Goal: Task Accomplishment & Management: Use online tool/utility

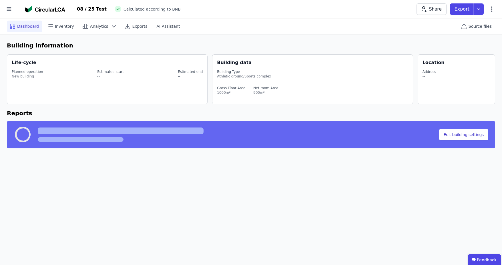
select select "*"
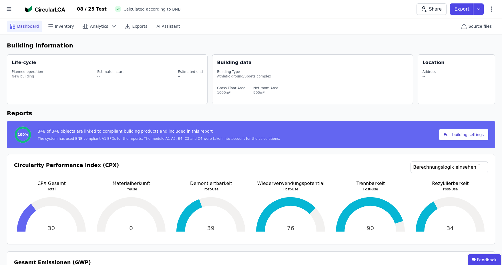
select select "*"
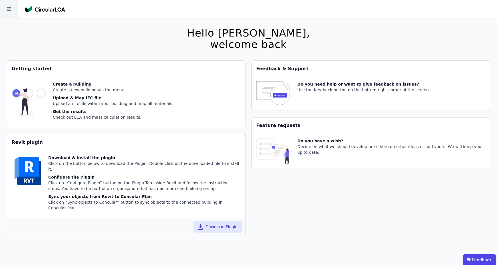
click at [16, 9] on icon at bounding box center [9, 9] width 18 height 18
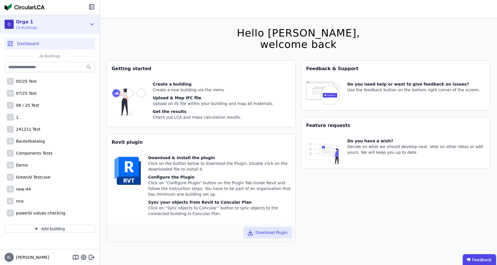
click at [65, 27] on div "O Orga 1 24 Buildings" at bounding box center [46, 24] width 82 height 11
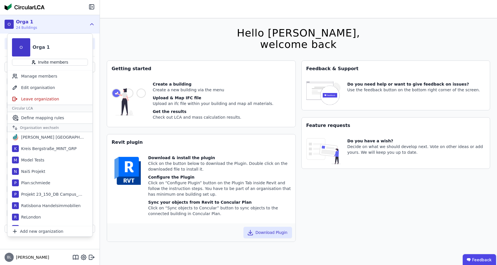
scroll to position [286, 0]
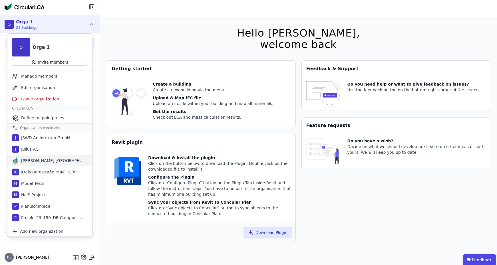
click at [56, 158] on div "[PERSON_NAME] [GEOGRAPHIC_DATA]" at bounding box center [49, 160] width 85 height 11
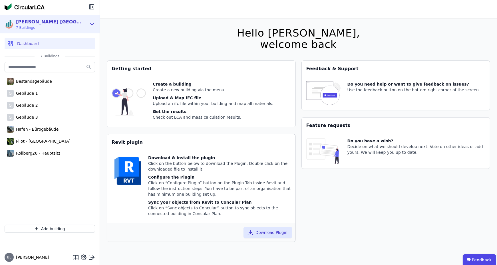
click at [93, 25] on icon at bounding box center [92, 24] width 6 height 7
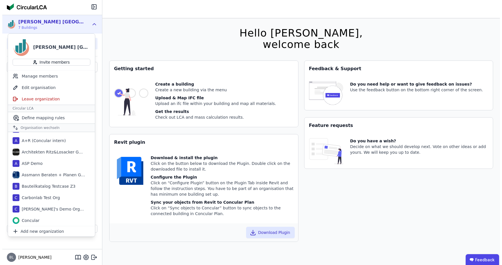
scroll to position [0, 0]
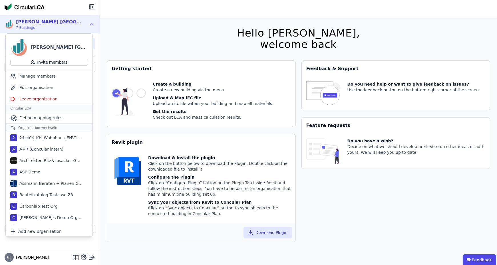
click at [92, 26] on icon at bounding box center [92, 24] width 6 height 7
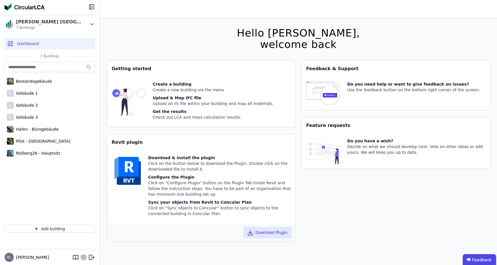
click at [84, 257] on icon at bounding box center [83, 257] width 7 height 7
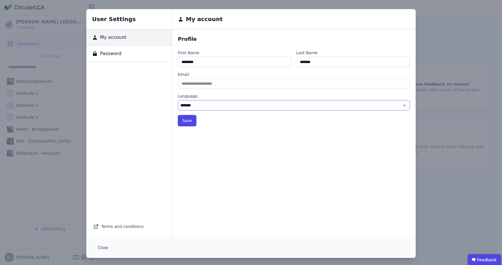
click at [221, 105] on select "******* ******" at bounding box center [294, 105] width 232 height 10
select select "*"
click at [178, 100] on select "******* ******" at bounding box center [294, 105] width 232 height 10
click at [187, 120] on button "Save" at bounding box center [187, 120] width 19 height 11
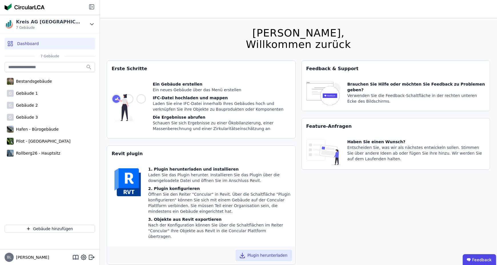
click at [92, 4] on icon at bounding box center [91, 6] width 7 height 7
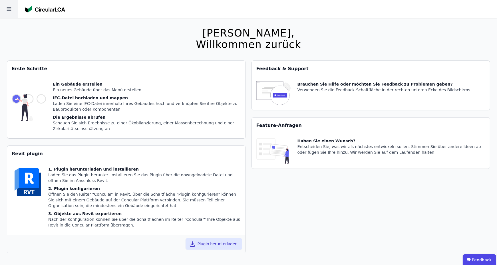
click at [8, 11] on icon at bounding box center [9, 9] width 5 height 4
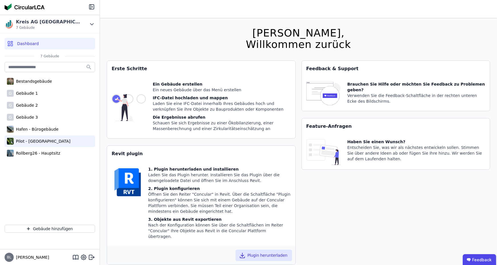
click at [49, 143] on div "Pilot - [GEOGRAPHIC_DATA]" at bounding box center [42, 142] width 57 height 6
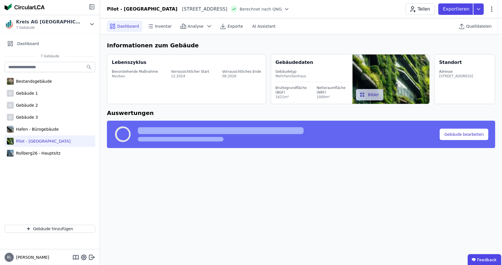
select select "*"
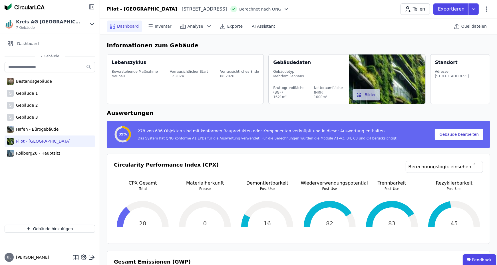
click at [91, 5] on icon at bounding box center [91, 6] width 7 height 7
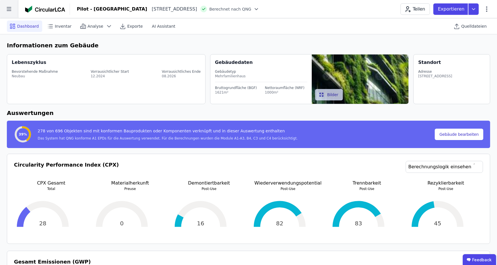
click at [7, 5] on icon at bounding box center [9, 9] width 18 height 18
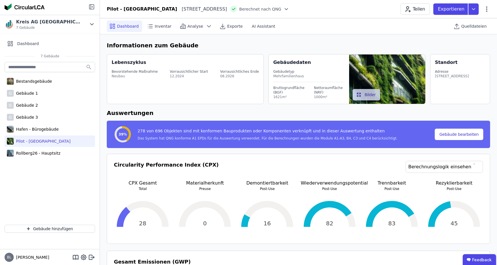
click at [92, 8] on icon at bounding box center [91, 6] width 7 height 7
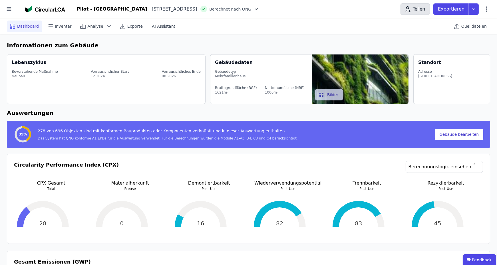
click at [424, 8] on button "Teilen" at bounding box center [415, 8] width 29 height 11
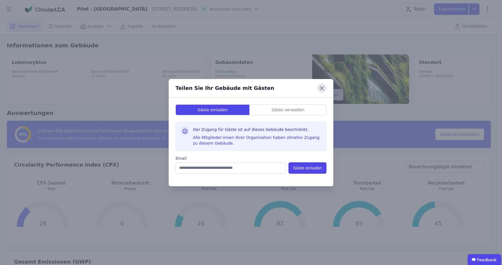
click at [324, 88] on icon at bounding box center [321, 88] width 9 height 9
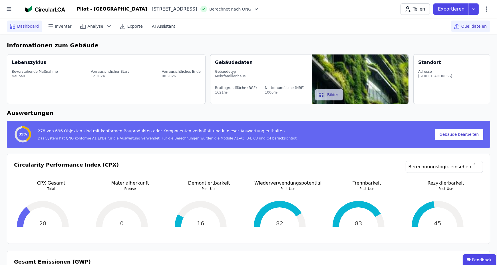
click at [475, 29] on span "Quelldateien" at bounding box center [474, 26] width 25 height 6
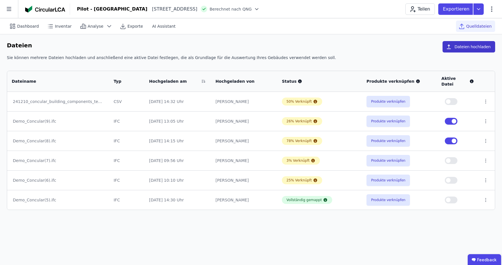
click at [469, 45] on button "Dateien hochladen" at bounding box center [468, 46] width 53 height 11
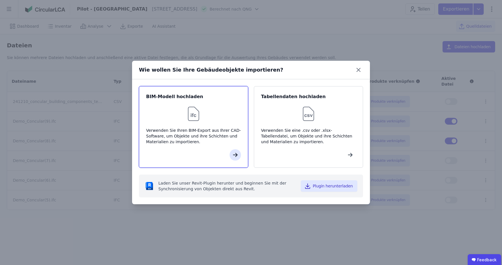
click at [232, 158] on icon "button" at bounding box center [235, 155] width 7 height 7
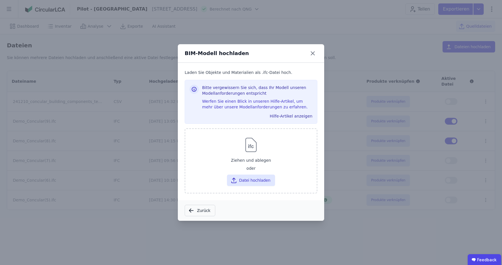
drag, startPoint x: 201, startPoint y: 207, endPoint x: 211, endPoint y: 202, distance: 11.0
click at [201, 207] on button "Zurück" at bounding box center [200, 210] width 31 height 11
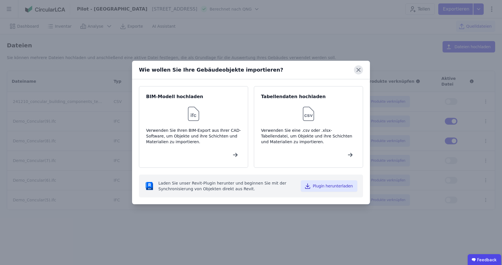
click at [356, 69] on icon at bounding box center [358, 69] width 9 height 9
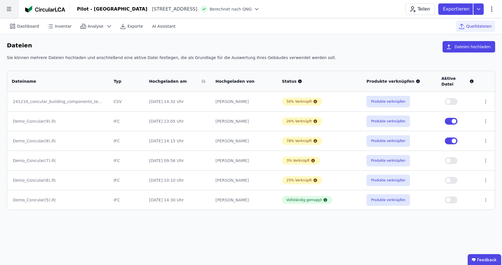
click at [9, 11] on icon at bounding box center [9, 9] width 18 height 18
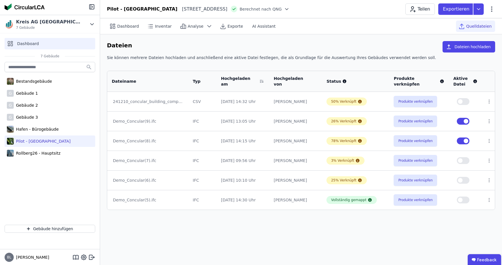
click at [54, 45] on div "Dashboard" at bounding box center [50, 43] width 91 height 11
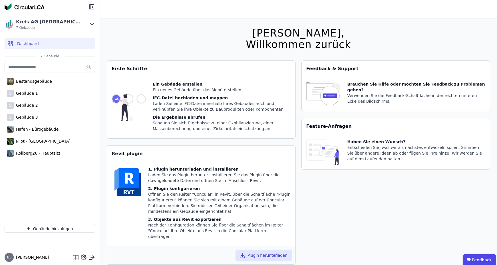
click at [76, 258] on icon at bounding box center [76, 258] width 0 height 4
click at [480, 260] on ubdiv "Feedback" at bounding box center [479, 259] width 33 height 11
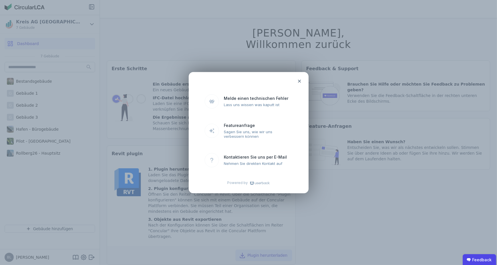
click at [301, 83] on icon at bounding box center [299, 81] width 3 height 3
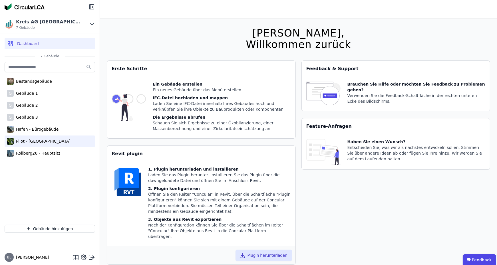
click at [34, 141] on div "Pilot - [GEOGRAPHIC_DATA]" at bounding box center [42, 142] width 57 height 6
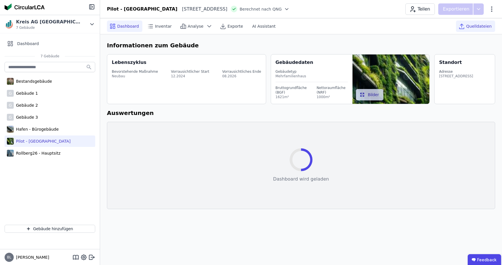
click at [481, 26] on span "Quelldateien" at bounding box center [478, 26] width 25 height 6
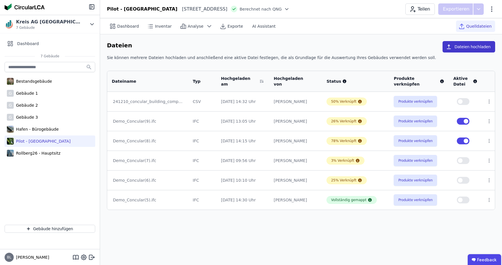
click at [474, 47] on button "Dateien hochladen" at bounding box center [468, 46] width 53 height 11
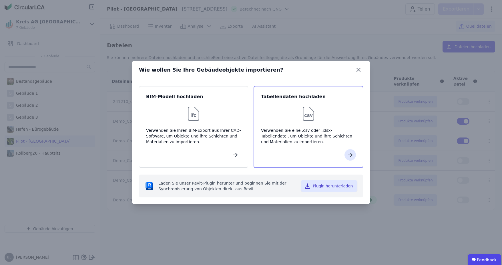
click at [322, 151] on div at bounding box center [308, 154] width 95 height 11
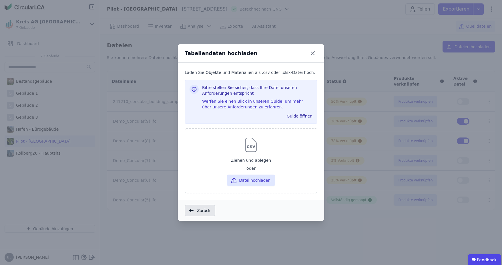
click at [203, 208] on button "Zurück" at bounding box center [200, 210] width 31 height 11
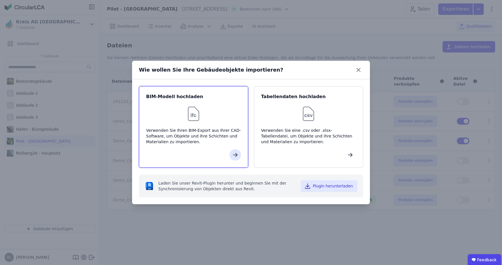
click at [182, 143] on div "Verwenden Sie Ihren BIM-Export aus Ihrer CAD-Software, um Objekte und ihre Schi…" at bounding box center [193, 136] width 95 height 17
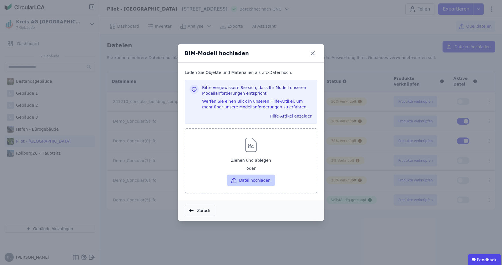
click at [240, 178] on button "Datei hochladen" at bounding box center [251, 180] width 48 height 11
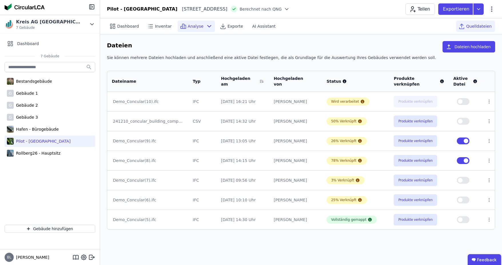
drag, startPoint x: 93, startPoint y: 6, endPoint x: 95, endPoint y: 26, distance: 20.2
click at [93, 6] on icon at bounding box center [92, 6] width 1 height 1
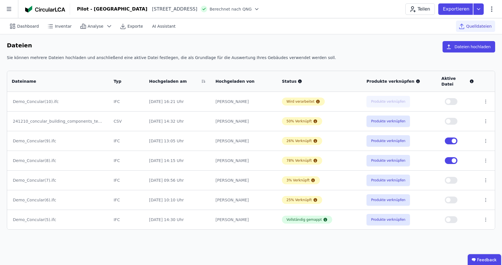
drag, startPoint x: 129, startPoint y: 114, endPoint x: 110, endPoint y: 116, distance: 18.7
click at [110, 116] on tr "241210_concular_building_components_template_filled (3).xlsx CSV 02.09.25 14:32…" at bounding box center [250, 121] width 487 height 20
drag, startPoint x: 125, startPoint y: 116, endPoint x: 135, endPoint y: 118, distance: 9.6
click at [135, 118] on td "CSV" at bounding box center [126, 121] width 35 height 20
click at [385, 135] on button "Produkte verknüpfen" at bounding box center [387, 140] width 43 height 11
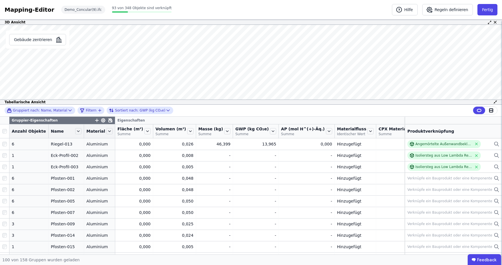
click at [109, 119] on icon at bounding box center [110, 120] width 3 height 3
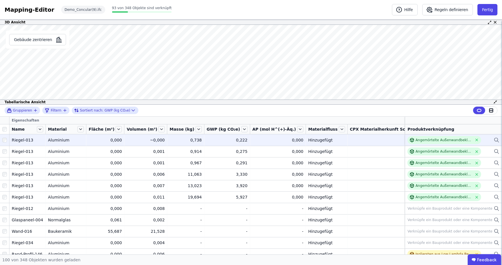
click at [5, 142] on div at bounding box center [4, 140] width 9 height 10
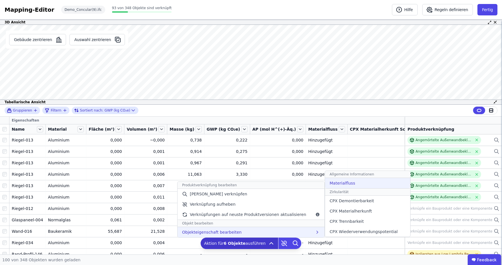
click at [337, 181] on span "Materialfluss" at bounding box center [341, 184] width 25 height 6
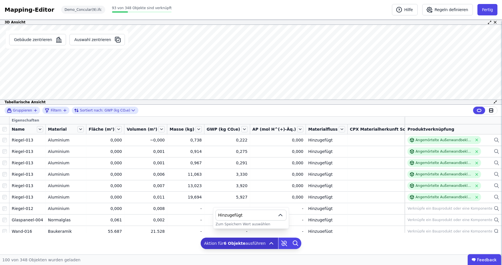
click at [267, 215] on span "Hinzugefügt" at bounding box center [246, 216] width 57 height 6
click at [255, 171] on div "Hinzugefügt" at bounding box center [250, 172] width 61 height 6
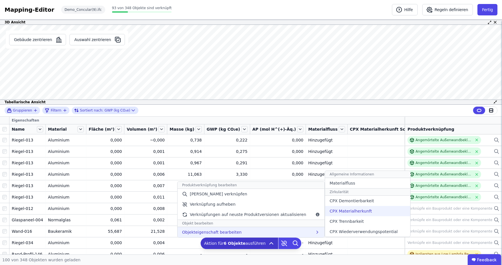
click at [345, 213] on span "CPX Materialherkunft" at bounding box center [350, 212] width 42 height 6
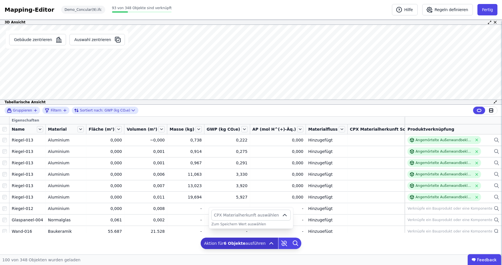
click at [259, 215] on span "CPX Materialherkunft auswählen" at bounding box center [246, 216] width 65 height 6
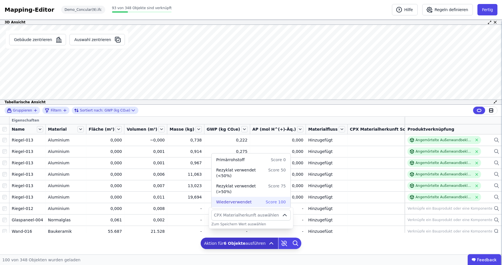
click at [248, 202] on span "Wiederverwendet" at bounding box center [233, 202] width 35 height 6
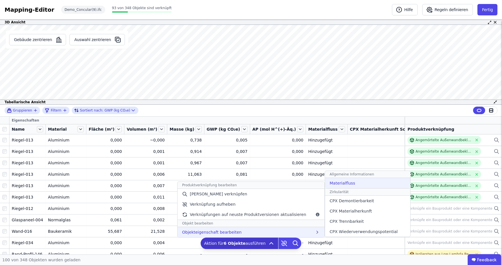
click at [333, 183] on span "Materialfluss" at bounding box center [341, 184] width 25 height 6
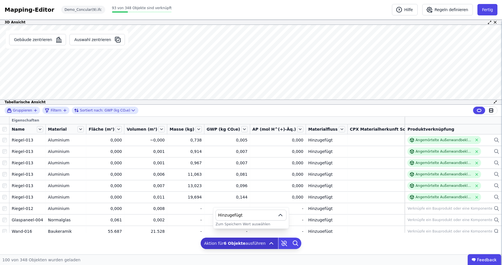
click at [254, 217] on span "Hinzugefügt" at bounding box center [246, 216] width 57 height 6
click at [238, 183] on div "Verbleibt" at bounding box center [250, 182] width 61 height 6
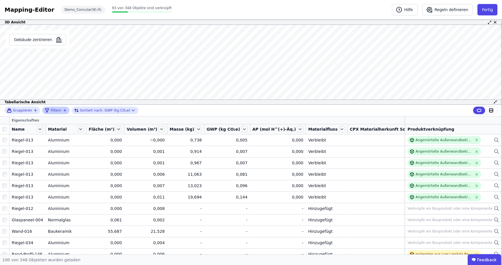
click at [63, 110] on icon "filter_by" at bounding box center [65, 110] width 5 height 5
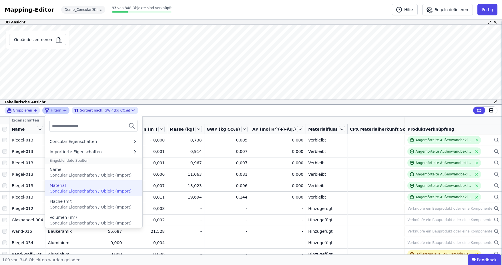
click at [79, 187] on div "Material" at bounding box center [93, 186] width 88 height 6
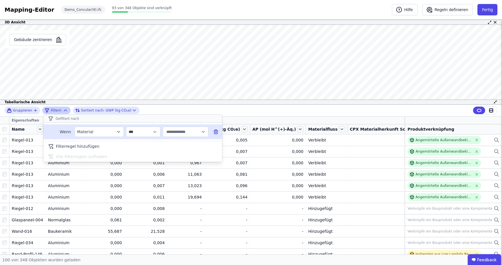
click at [184, 131] on input "text" at bounding box center [182, 132] width 35 height 10
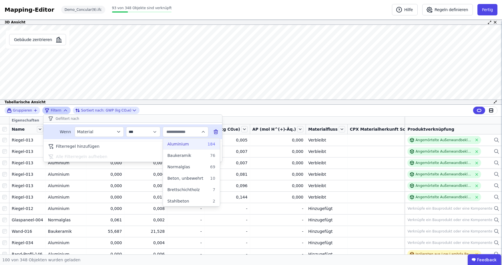
click at [187, 145] on div "Aluminium 184" at bounding box center [191, 144] width 48 height 6
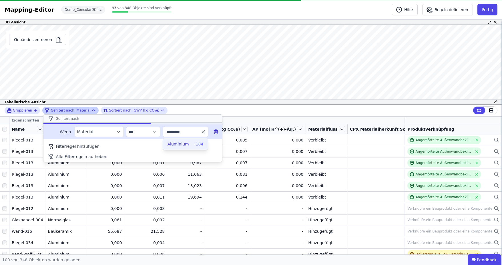
type input "*********"
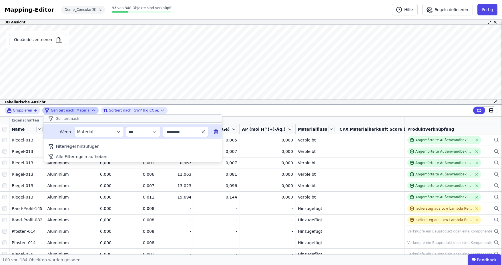
click at [247, 112] on div "**********" at bounding box center [251, 111] width 502 height 12
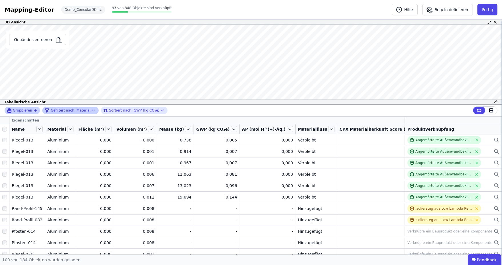
click at [36, 109] on icon "button" at bounding box center [35, 110] width 5 height 5
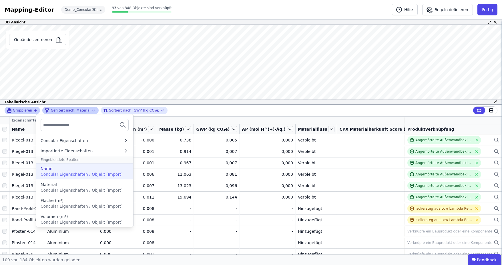
click at [70, 175] on span "Concular Eigenschaften / Objekt (Import)" at bounding box center [82, 174] width 82 height 5
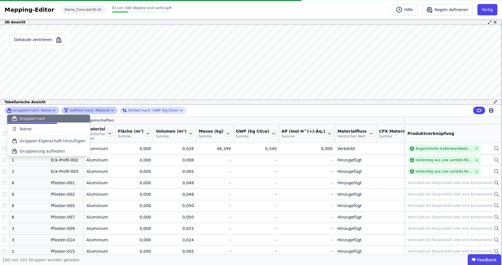
click at [245, 115] on div "Gruppiert nach: Name Gruppiert nach Name To pick up a draggable item, press the…" at bounding box center [251, 111] width 502 height 12
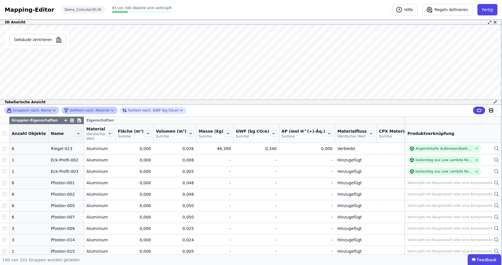
click at [109, 109] on icon at bounding box center [112, 111] width 6 height 6
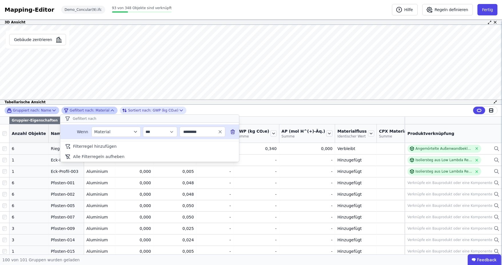
click at [235, 133] on icon at bounding box center [233, 132] width 6 height 6
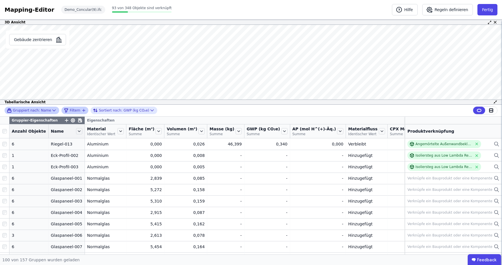
click at [51, 110] on icon at bounding box center [54, 111] width 6 height 6
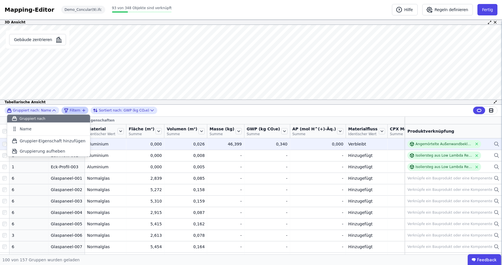
drag, startPoint x: 79, startPoint y: 128, endPoint x: 48, endPoint y: 140, distance: 33.0
click at [80, 128] on icon at bounding box center [83, 129] width 6 height 6
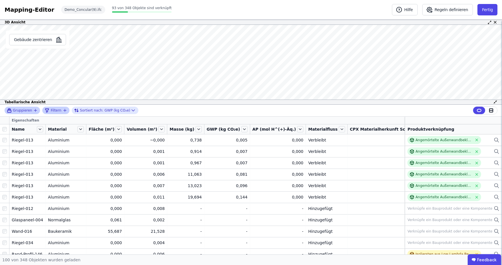
click at [26, 111] on span "Gruppieren" at bounding box center [22, 110] width 19 height 5
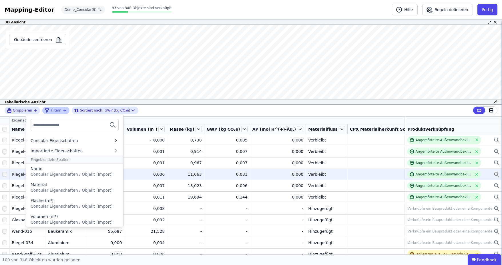
click at [53, 188] on span "Concular Eigenschaften / Objekt (Import)" at bounding box center [72, 190] width 82 height 5
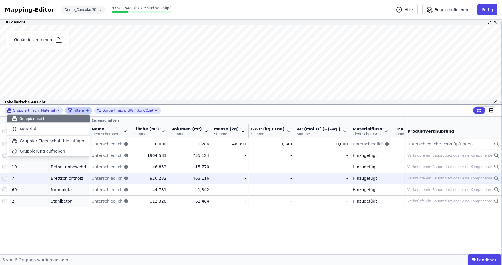
drag, startPoint x: 183, startPoint y: 109, endPoint x: 175, endPoint y: 114, distance: 9.3
click at [183, 109] on div "Gruppiert nach: Material Gruppiert nach Material To pick up a draggable item, p…" at bounding box center [251, 111] width 502 height 12
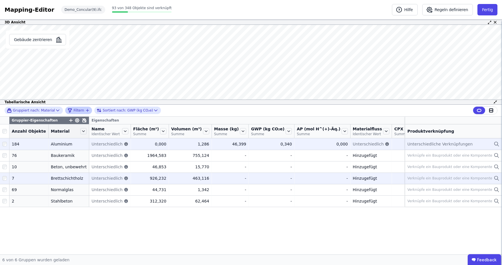
click at [496, 143] on icon at bounding box center [496, 144] width 6 height 7
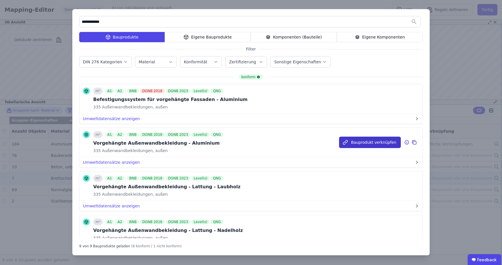
type input "**********"
click at [377, 143] on button "Bauprodukt verknüpfen" at bounding box center [370, 142] width 62 height 11
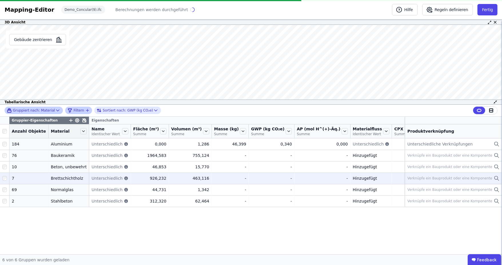
click at [55, 109] on icon at bounding box center [58, 111] width 6 height 6
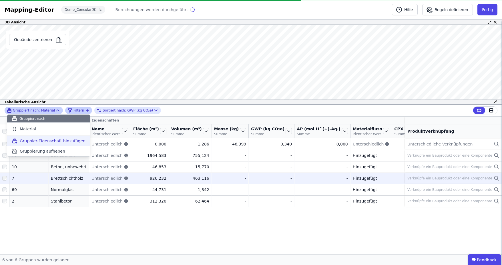
click at [47, 141] on span "Gruppier-Eigenschaft hinzufügen" at bounding box center [53, 141] width 66 height 6
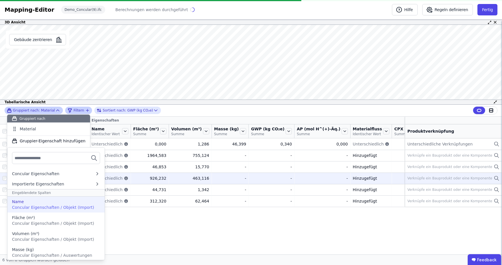
click at [46, 205] on span "Concular Eigenschaften / Objekt (Import)" at bounding box center [53, 207] width 82 height 5
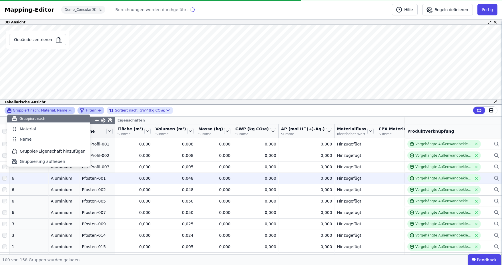
drag, startPoint x: 191, startPoint y: 109, endPoint x: 160, endPoint y: 122, distance: 34.1
click at [191, 109] on div "Gruppiert nach: Material, Name Gruppiert nach Material Name To pick up a dragga…" at bounding box center [251, 111] width 502 height 12
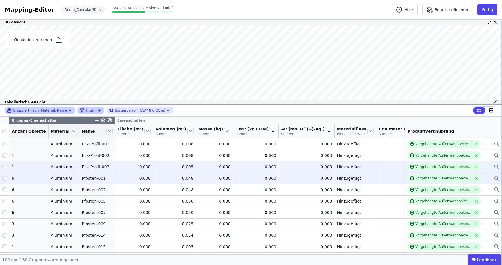
scroll to position [0, 18]
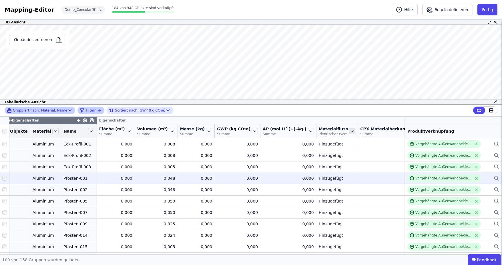
click at [349, 133] on icon at bounding box center [352, 131] width 6 height 6
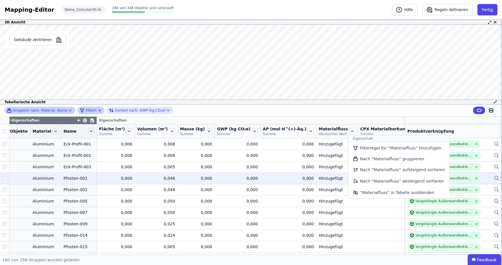
drag, startPoint x: 339, startPoint y: 195, endPoint x: 338, endPoint y: 187, distance: 7.7
click at [348, 195] on li "“Materialfluss” in Tabelle ausblenden" at bounding box center [398, 192] width 101 height 11
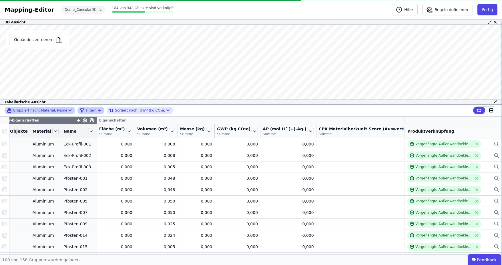
scroll to position [0, 0]
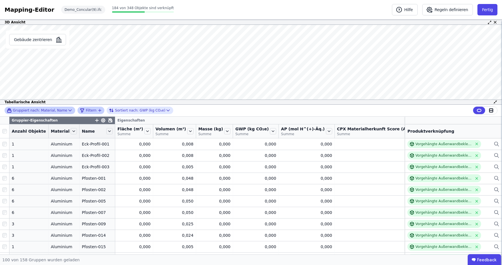
click at [438, 133] on icon at bounding box center [441, 131] width 6 height 6
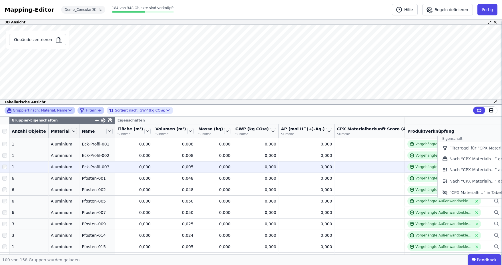
drag, startPoint x: 396, startPoint y: 192, endPoint x: 320, endPoint y: 162, distance: 81.3
click at [443, 192] on icon at bounding box center [445, 192] width 4 height 3
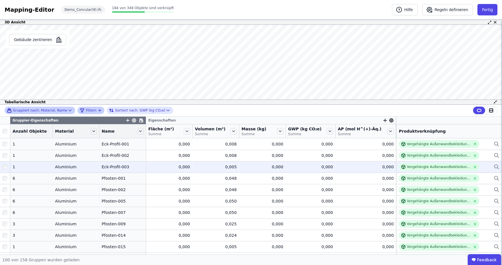
click at [382, 119] on icon "button" at bounding box center [384, 120] width 5 height 5
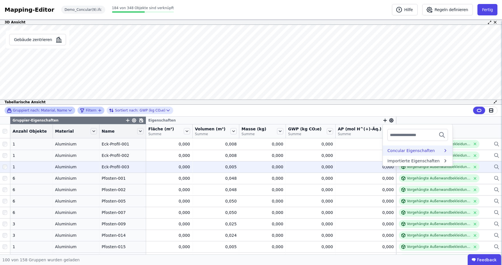
click at [397, 151] on div "Concular Eigenschaften" at bounding box center [410, 151] width 47 height 6
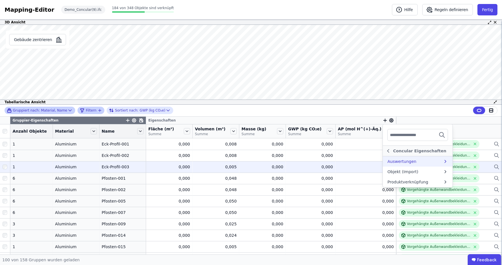
click at [396, 161] on div "Auswertungen" at bounding box center [401, 162] width 29 height 6
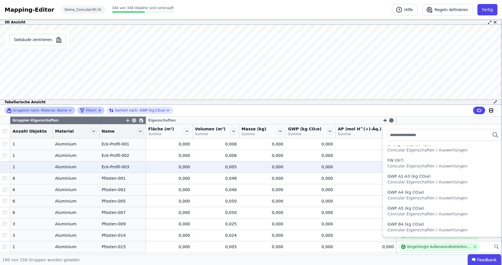
scroll to position [229, 0]
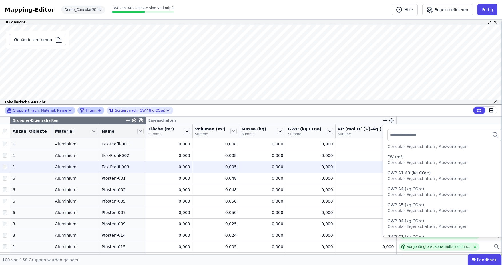
drag, startPoint x: 416, startPoint y: 157, endPoint x: 337, endPoint y: 161, distance: 79.2
click at [416, 157] on div "FW (m³)" at bounding box center [444, 157] width 114 height 6
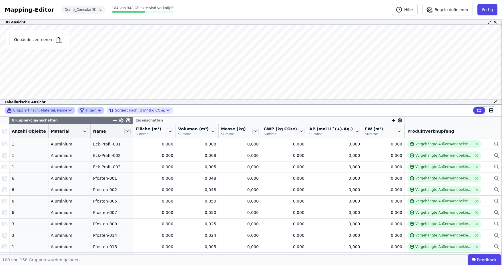
click at [67, 108] on icon at bounding box center [70, 111] width 6 height 6
click at [293, 112] on div "Gruppiert nach: Material, Name Filtern Sortiert nach: GWP (kg CO₂e)" at bounding box center [251, 111] width 502 height 12
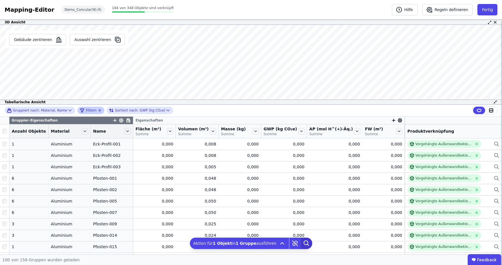
click at [303, 244] on icon at bounding box center [306, 243] width 11 height 11
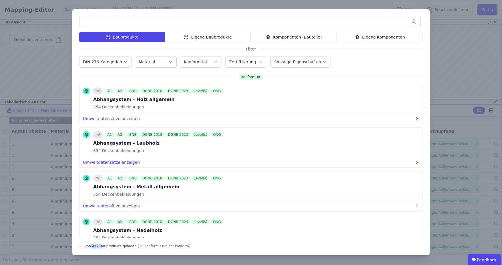
drag, startPoint x: 89, startPoint y: 247, endPoint x: 99, endPoint y: 247, distance: 9.4
click at [99, 247] on div "25 von 472 Bauprodukte geladen" at bounding box center [107, 245] width 57 height 7
click at [114, 245] on div "25 von 472 Bauprodukte geladen" at bounding box center [107, 245] width 57 height 7
click at [301, 38] on div "Komponenten (Bauteile)" at bounding box center [294, 37] width 86 height 10
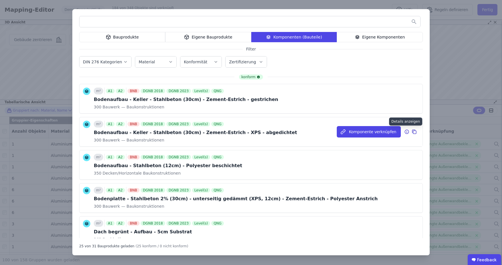
click at [406, 132] on icon at bounding box center [406, 132] width 1 height 1
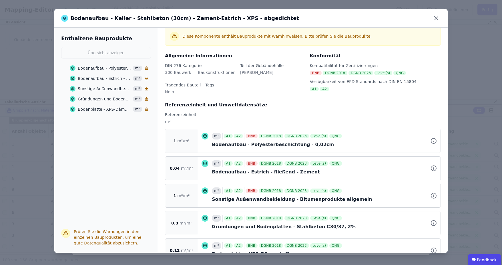
scroll to position [41, 0]
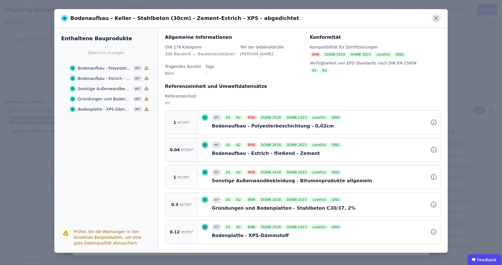
click at [438, 19] on icon at bounding box center [435, 18] width 9 height 9
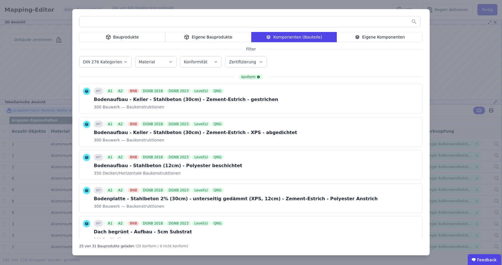
click at [135, 39] on div "Bauprodukte" at bounding box center [122, 37] width 86 height 10
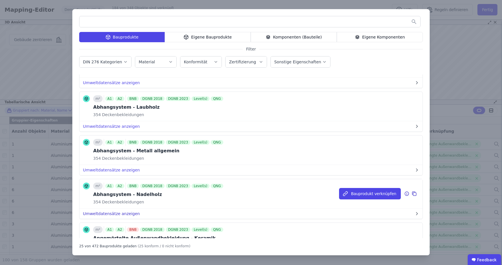
scroll to position [29, 0]
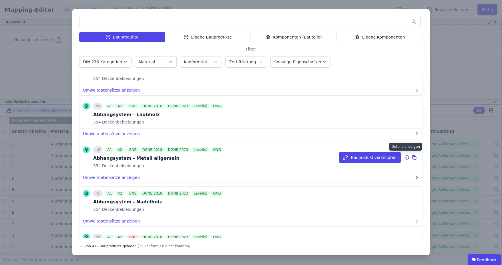
click at [404, 155] on icon at bounding box center [406, 157] width 5 height 7
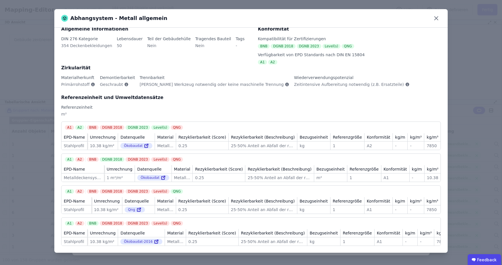
scroll to position [15, 0]
drag, startPoint x: 107, startPoint y: 138, endPoint x: 126, endPoint y: 138, distance: 19.1
click at [118, 142] on td "10.38 kg/m² 10.38 kg/m²" at bounding box center [102, 146] width 31 height 8
drag, startPoint x: 65, startPoint y: 109, endPoint x: 61, endPoint y: 109, distance: 4.9
click at [61, 109] on div "Allgemeine Informationen DIN 276 Kategorie 354 Deckenbekleidungen Lebensdauer 5…" at bounding box center [250, 140] width 393 height 225
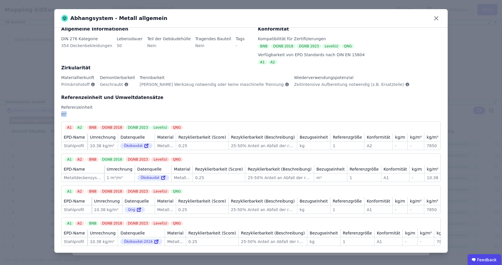
click at [98, 111] on div "m²" at bounding box center [250, 116] width 379 height 10
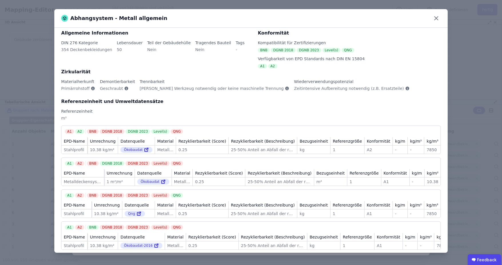
scroll to position [0, 0]
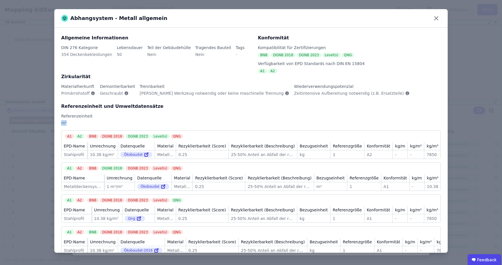
drag, startPoint x: 68, startPoint y: 119, endPoint x: 61, endPoint y: 123, distance: 7.8
click at [61, 123] on div "Referenzeinheit und Umweltdatensätze Referenzeinheit m²" at bounding box center [250, 116] width 379 height 27
click at [117, 122] on div "m²" at bounding box center [250, 125] width 379 height 10
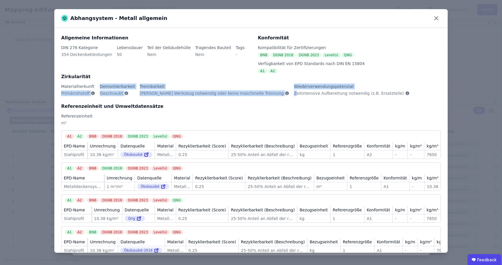
drag, startPoint x: 69, startPoint y: 93, endPoint x: 251, endPoint y: 93, distance: 182.6
click at [251, 93] on div "Materialherkunft Primärrohstoff Demontierbarkeit Geschraubt Trennbarkeit Kein W…" at bounding box center [250, 93] width 379 height 19
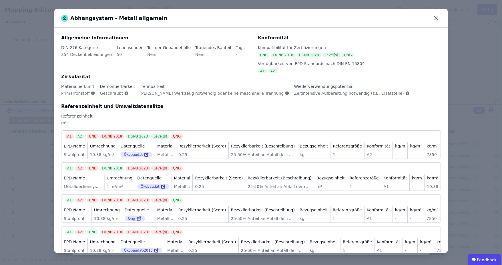
click at [238, 110] on div "Referenzeinheit und Umweltdatensätze Referenzeinheit m²" at bounding box center [250, 116] width 379 height 27
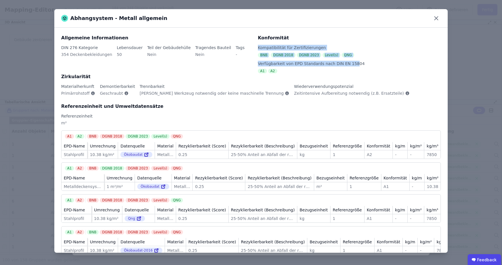
drag, startPoint x: 346, startPoint y: 57, endPoint x: 326, endPoint y: 65, distance: 21.1
click at [252, 42] on div "Konformität Kompatibilität für Zertifizierungen BNB DGNB 2018 DGNB 2023 Level(s…" at bounding box center [346, 54] width 190 height 39
drag, startPoint x: 326, startPoint y: 65, endPoint x: 321, endPoint y: 73, distance: 9.9
click at [326, 65] on div "Verfügbarkeit von EPD Standards nach DIN EN 15804" at bounding box center [349, 64] width 183 height 6
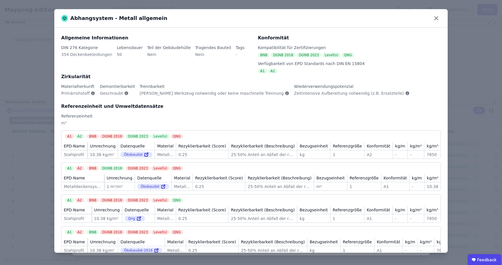
click at [303, 72] on div "A1 A2" at bounding box center [349, 71] width 183 height 5
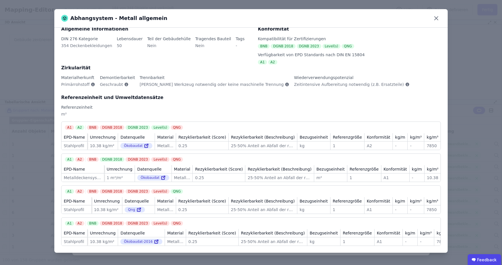
drag, startPoint x: 102, startPoint y: 240, endPoint x: 117, endPoint y: 240, distance: 15.4
click at [118, 240] on td "10.38 kg/m² 10.38 kg/m²" at bounding box center [102, 242] width 31 height 8
drag, startPoint x: 435, startPoint y: 17, endPoint x: 427, endPoint y: 27, distance: 12.6
click at [435, 17] on icon at bounding box center [435, 18] width 9 height 9
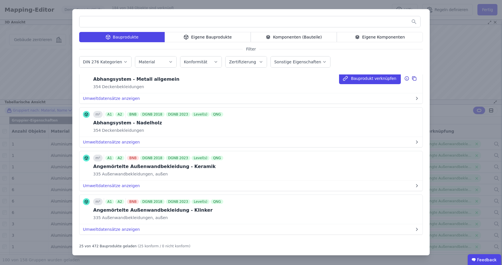
scroll to position [114, 0]
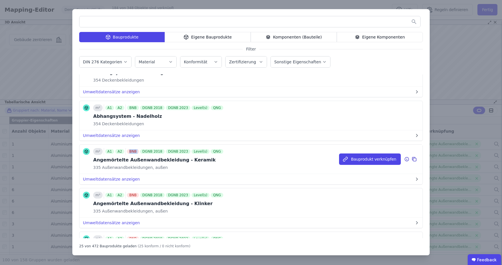
drag, startPoint x: 127, startPoint y: 150, endPoint x: 140, endPoint y: 150, distance: 12.6
click at [140, 150] on div "BNB DGNB 2018 DGNB 2023 Level(s) QNG" at bounding box center [175, 151] width 97 height 5
click at [236, 164] on div "m² A1 A2 BNB DGNB 2018 DGNB 2023 Level(s) QNG Angemörtelte Außenwandbekleidung …" at bounding box center [250, 159] width 343 height 29
click at [119, 177] on button "Umweltdatensätze anzeigen" at bounding box center [250, 179] width 343 height 10
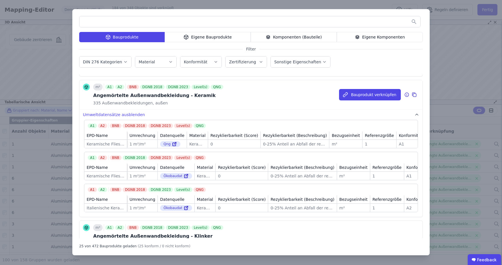
scroll to position [171, 0]
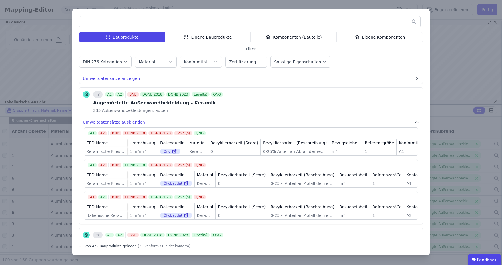
click at [293, 37] on div "Komponenten (Bauteile)" at bounding box center [294, 37] width 86 height 10
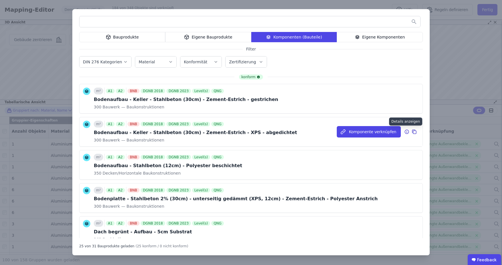
click at [404, 133] on icon at bounding box center [406, 132] width 5 height 7
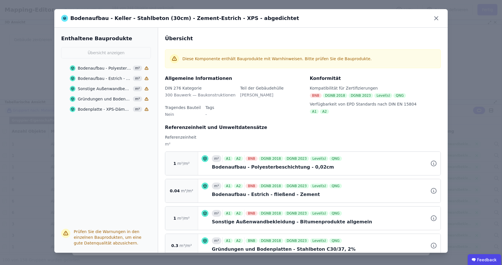
scroll to position [41, 0]
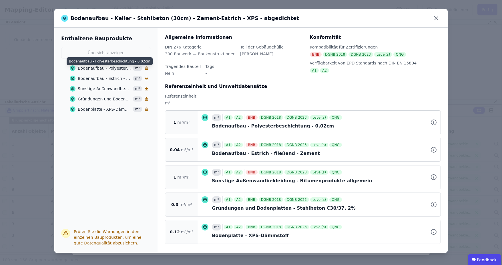
click at [103, 68] on div "Bodenaufbau - Polyesterbeschichtung - 0,02cm" at bounding box center [104, 68] width 53 height 6
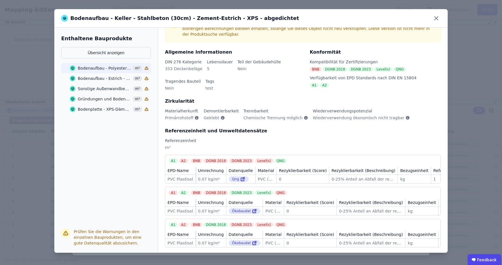
scroll to position [35, 0]
drag, startPoint x: 171, startPoint y: 140, endPoint x: 163, endPoint y: 141, distance: 8.4
click at [163, 141] on div "Bodenaufbau - Polyesterbeschichtung - 0,02cm Es gibt eine überarbeitete Version…" at bounding box center [302, 140] width 289 height 225
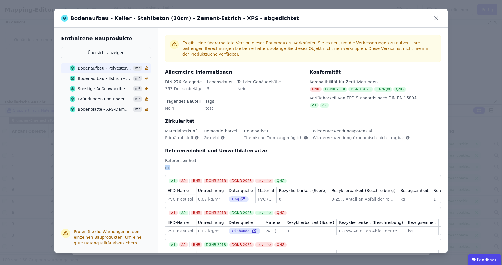
scroll to position [0, 0]
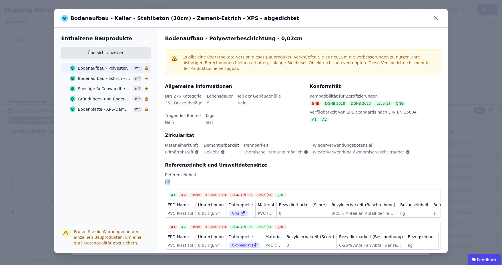
click at [110, 54] on button "Übersicht anzeigen" at bounding box center [106, 52] width 90 height 11
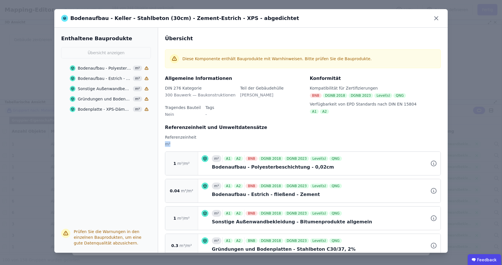
scroll to position [29, 0]
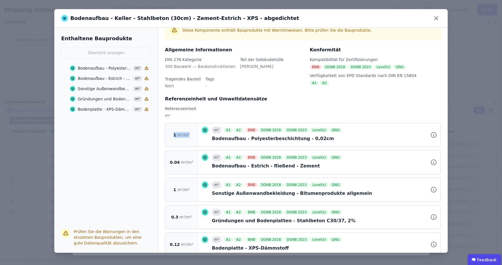
drag, startPoint x: 171, startPoint y: 136, endPoint x: 190, endPoint y: 136, distance: 18.6
click at [190, 136] on div "1 m²/m²" at bounding box center [181, 134] width 33 height 23
click at [189, 141] on div "1 m²/m²" at bounding box center [181, 134] width 33 height 23
drag, startPoint x: 303, startPoint y: 139, endPoint x: 297, endPoint y: 139, distance: 5.7
click at [297, 139] on div "Bodenaufbau - Polyesterbeschichtung - 0,02cm" at bounding box center [324, 138] width 225 height 7
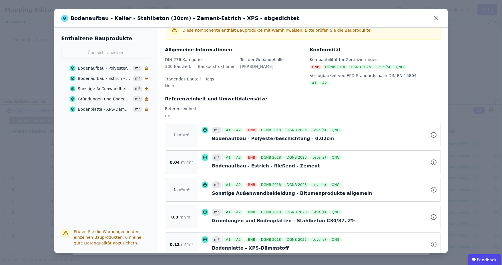
drag, startPoint x: 343, startPoint y: 142, endPoint x: 333, endPoint y: 143, distance: 9.5
click at [343, 142] on div "m² A1 A2 BNB DGNB 2018 DGNB 2023 Level(s) QNG Bodenaufbau - Polyesterbeschichtu…" at bounding box center [324, 135] width 225 height 17
drag, startPoint x: 300, startPoint y: 138, endPoint x: 306, endPoint y: 138, distance: 6.6
click at [306, 138] on div "Bodenaufbau - Polyesterbeschichtung - 0,02cm" at bounding box center [324, 138] width 225 height 7
click at [335, 139] on div "Bodenaufbau - Polyesterbeschichtung - 0,02cm" at bounding box center [324, 138] width 225 height 7
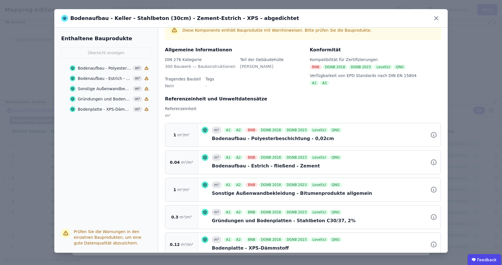
drag, startPoint x: 173, startPoint y: 136, endPoint x: 180, endPoint y: 137, distance: 7.8
click at [180, 136] on div "1 m²/m²" at bounding box center [181, 134] width 33 height 23
click at [179, 142] on div "1 m²/m²" at bounding box center [181, 134] width 33 height 23
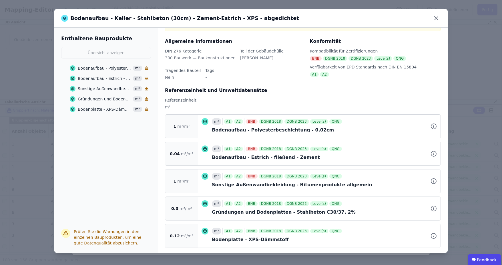
scroll to position [41, 0]
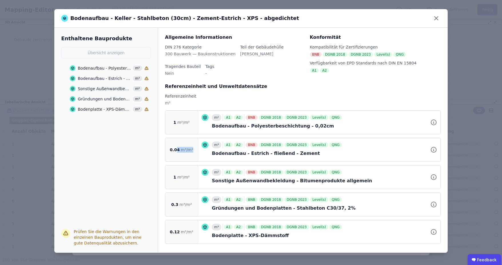
drag, startPoint x: 178, startPoint y: 151, endPoint x: 192, endPoint y: 150, distance: 14.6
click at [192, 150] on div "0.04 m³/m²" at bounding box center [181, 149] width 33 height 23
click at [185, 157] on div "0.04 m³/m²" at bounding box center [181, 149] width 33 height 23
click at [114, 79] on div "Bodenaufbau - Estrich - fließend - Zement" at bounding box center [104, 79] width 53 height 6
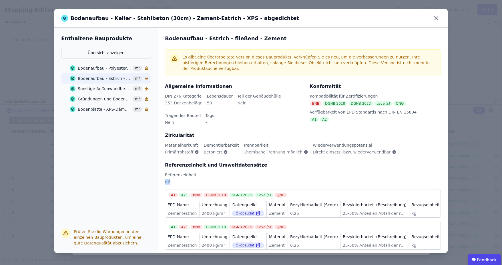
drag, startPoint x: 170, startPoint y: 175, endPoint x: 174, endPoint y: 176, distance: 4.3
click at [162, 176] on div "Bodenaufbau - Estrich - fließend - Zement Es gibt eine überarbeitete Version di…" at bounding box center [302, 140] width 289 height 225
click at [211, 179] on div "m³" at bounding box center [303, 184] width 276 height 10
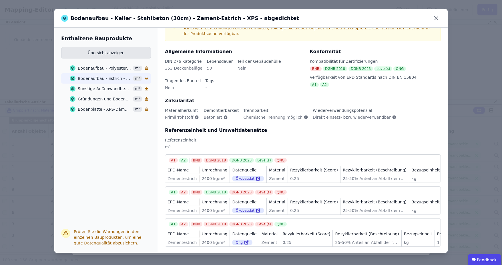
click at [106, 50] on button "Übersicht anzeigen" at bounding box center [106, 52] width 90 height 11
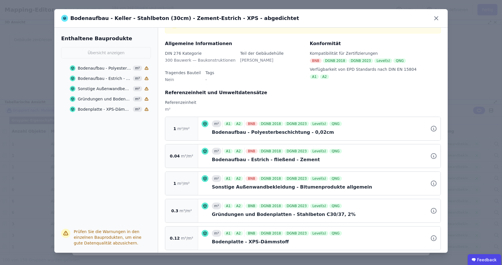
scroll to position [33, 0]
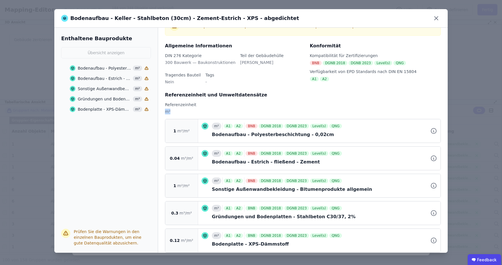
drag, startPoint x: 173, startPoint y: 109, endPoint x: 203, endPoint y: 109, distance: 29.7
click at [163, 113] on div "Übersicht Diese Komponente enthält Bauprodukte mit Warnhinweisen. Bitte prüfen …" at bounding box center [302, 140] width 289 height 225
click at [204, 108] on div "Referenzeinheit und Umweltdatensätze Referenzeinheit m²" at bounding box center [303, 105] width 276 height 27
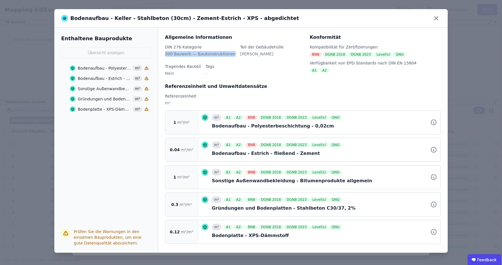
drag, startPoint x: 182, startPoint y: 54, endPoint x: 231, endPoint y: 51, distance: 48.9
click at [231, 51] on div "Übersicht Diese Komponente enthält Bauprodukte mit Warnhinweisen. Bitte prüfen …" at bounding box center [302, 140] width 289 height 225
drag, startPoint x: 223, startPoint y: 67, endPoint x: 219, endPoint y: 67, distance: 4.3
click at [223, 67] on div "DIN 276 Kategorie 300 Bauwerk — Baukonstruktionen Teil der Gebäudehülle Ja Trag…" at bounding box center [234, 63] width 138 height 39
drag, startPoint x: 163, startPoint y: 54, endPoint x: 184, endPoint y: 53, distance: 21.5
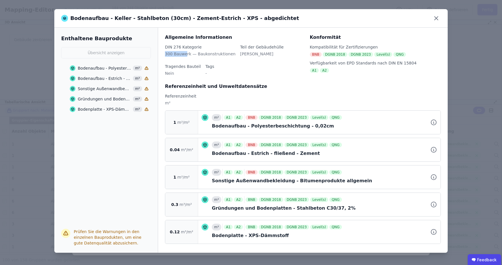
click at [184, 53] on div "Übersicht Diese Komponente enthält Bauprodukte mit Warnhinweisen. Bitte prüfen …" at bounding box center [302, 140] width 289 height 225
click at [229, 72] on div "DIN 276 Kategorie 300 Bauwerk — Baukonstruktionen Teil der Gebäudehülle Ja Trag…" at bounding box center [234, 63] width 138 height 39
click at [103, 67] on div "Bodenaufbau - Polyesterbeschichtung - 0,02cm" at bounding box center [104, 68] width 53 height 6
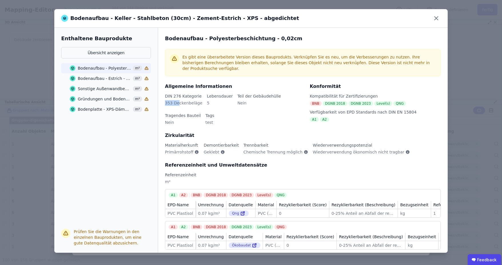
drag, startPoint x: 165, startPoint y: 96, endPoint x: 177, endPoint y: 96, distance: 12.0
click at [177, 100] on div "353 Deckenbeläge" at bounding box center [183, 105] width 37 height 10
click at [177, 106] on div "DIN 276 Kategorie 353 Deckenbeläge Lebensdauer 5 Teil der Gebäudehülle Nein Tra…" at bounding box center [234, 112] width 138 height 39
drag, startPoint x: 167, startPoint y: 99, endPoint x: 173, endPoint y: 98, distance: 5.7
click at [173, 100] on div "353 Deckenbeläge" at bounding box center [183, 105] width 37 height 10
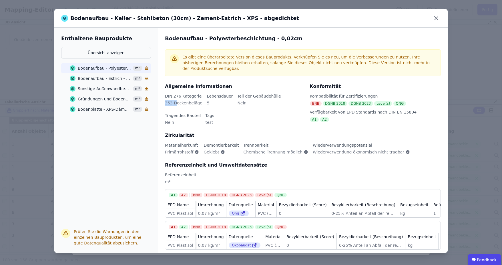
drag, startPoint x: 165, startPoint y: 97, endPoint x: 175, endPoint y: 97, distance: 10.6
click at [175, 100] on div "353 Deckenbeläge" at bounding box center [183, 105] width 37 height 10
click at [176, 105] on div "DIN 276 Kategorie 353 Deckenbeläge Lebensdauer 5 Teil der Gebäudehülle Nein Tra…" at bounding box center [234, 112] width 138 height 39
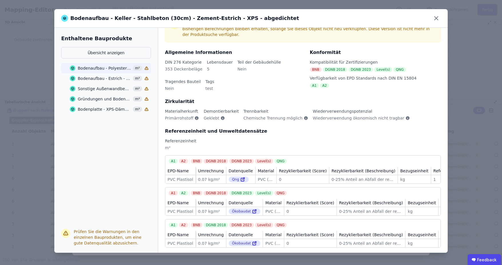
scroll to position [35, 0]
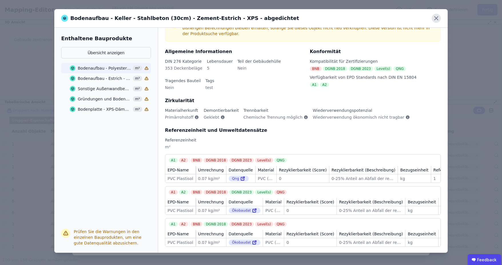
click at [435, 19] on icon at bounding box center [435, 18] width 9 height 9
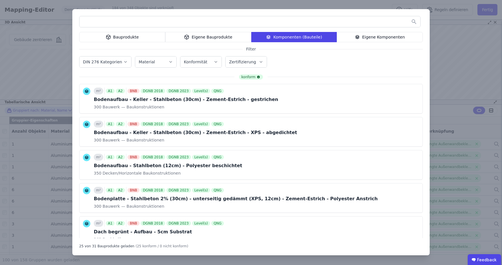
scroll to position [0, 0]
click at [128, 40] on div "Bauprodukte" at bounding box center [122, 37] width 86 height 10
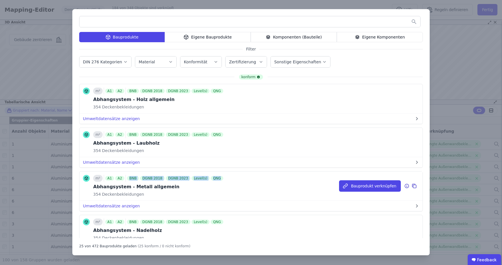
drag, startPoint x: 127, startPoint y: 178, endPoint x: 228, endPoint y: 178, distance: 100.9
click at [216, 172] on div "m² A1 A2 BNB DGNB 2018 DGNB 2023 Level(s) QNG Abhangsystem - Metall allgemein 3…" at bounding box center [250, 186] width 343 height 29
drag, startPoint x: 228, startPoint y: 178, endPoint x: 220, endPoint y: 181, distance: 8.5
click at [228, 178] on div "m² A1 A2 BNB DGNB 2018 DGNB 2023 Level(s) QNG Abhangsystem - Metall allgemein 3…" at bounding box center [250, 186] width 343 height 29
drag, startPoint x: 119, startPoint y: 203, endPoint x: 183, endPoint y: 194, distance: 64.3
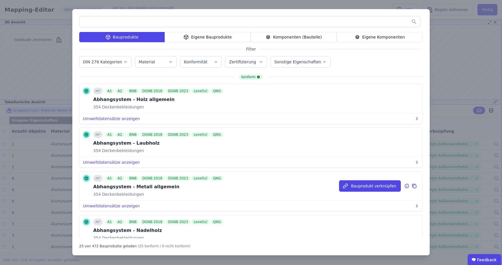
click at [119, 203] on button "Umweltdatensätze anzeigen" at bounding box center [250, 206] width 343 height 10
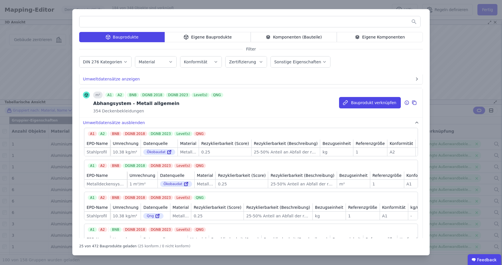
scroll to position [86, 0]
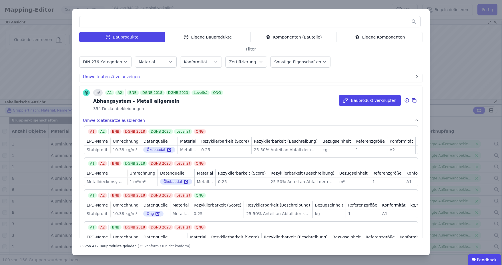
drag, startPoint x: 131, startPoint y: 120, endPoint x: 169, endPoint y: 119, distance: 38.0
click at [131, 120] on button "Umweltdatensätze ausblenden" at bounding box center [250, 120] width 343 height 10
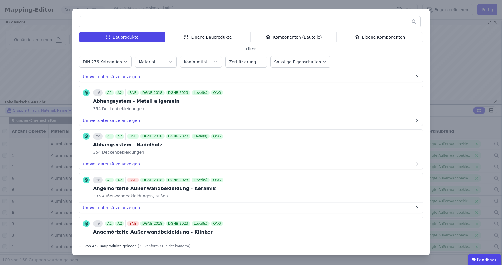
click at [189, 34] on icon at bounding box center [185, 37] width 5 height 7
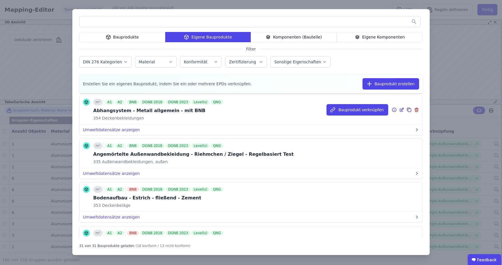
scroll to position [0, 0]
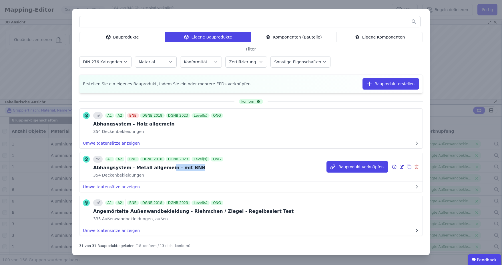
drag, startPoint x: 196, startPoint y: 169, endPoint x: 160, endPoint y: 168, distance: 35.4
click at [160, 168] on div "Abhangsystem - Metall allgemein - mit BNB" at bounding box center [158, 168] width 131 height 7
click at [223, 169] on div "m² A1 A2 BNB DGNB 2018 DGNB 2023 Level(s) QNG Abhangsystem - Metall allgemein -…" at bounding box center [250, 167] width 343 height 29
drag, startPoint x: 126, startPoint y: 169, endPoint x: 209, endPoint y: 168, distance: 82.9
click at [209, 168] on div "Abhangsystem - Metall allgemein - mit BNB" at bounding box center [158, 168] width 131 height 7
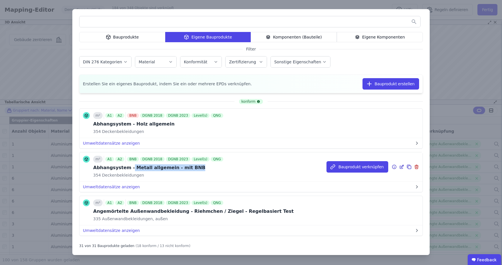
click at [175, 170] on div "Abhangsystem - Metall allgemein - mit BNB" at bounding box center [158, 168] width 131 height 7
click at [230, 171] on div "m² A1 A2 BNB DGNB 2018 DGNB 2023 Level(s) QNG Abhangsystem - Metall allgemein -…" at bounding box center [250, 167] width 343 height 29
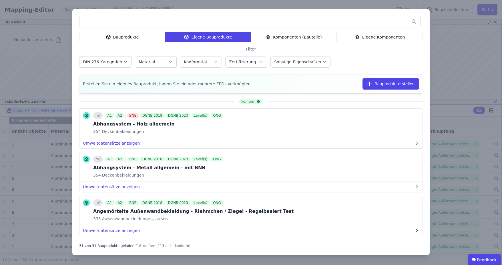
click at [118, 37] on div "Bauprodukte" at bounding box center [122, 37] width 86 height 10
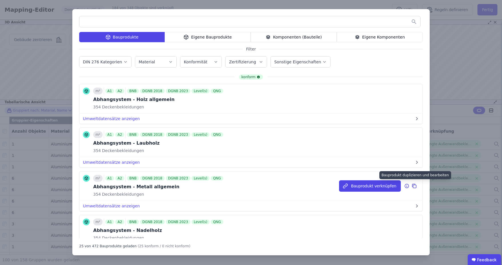
click at [411, 185] on icon at bounding box center [413, 186] width 5 height 7
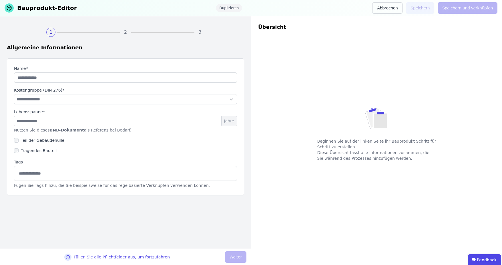
type input "**********"
select select "**********"
type input "**"
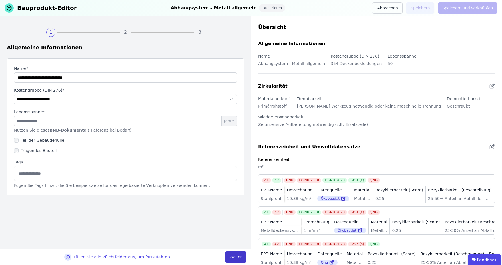
click at [236, 257] on button "Weiter" at bounding box center [235, 257] width 21 height 11
select select "**********"
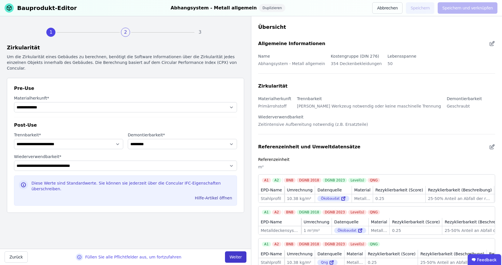
click at [237, 257] on button "Weiter" at bounding box center [235, 257] width 21 height 11
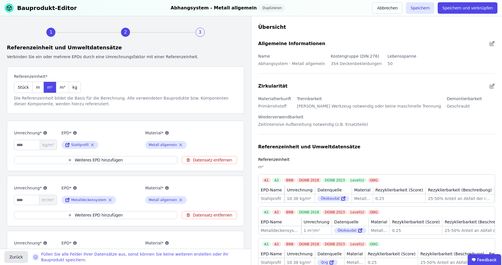
click at [7, 257] on button "Zurück" at bounding box center [16, 257] width 23 height 11
select select "**********"
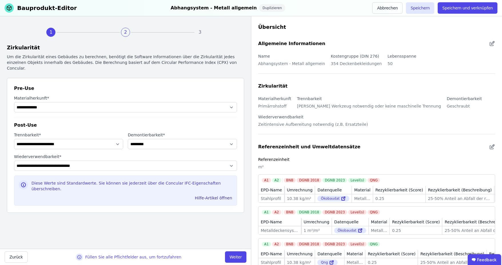
click at [132, 229] on div "**********" at bounding box center [125, 132] width 251 height 233
drag, startPoint x: 16, startPoint y: 84, endPoint x: 40, endPoint y: 84, distance: 24.0
click at [40, 84] on div "**********" at bounding box center [125, 145] width 237 height 135
drag, startPoint x: 40, startPoint y: 84, endPoint x: 39, endPoint y: 91, distance: 6.6
click at [40, 85] on div "Pre-Use" at bounding box center [125, 88] width 223 height 7
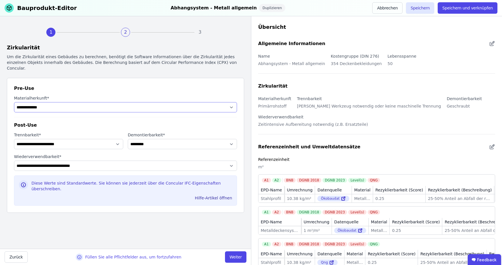
click at [233, 102] on select "**********" at bounding box center [125, 107] width 223 height 10
click at [211, 194] on button "Hilfe-Artikel öffnen" at bounding box center [214, 198] width 42 height 9
click at [239, 257] on button "Weiter" at bounding box center [235, 257] width 21 height 11
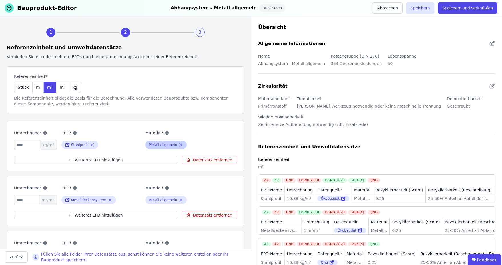
click at [158, 144] on div "Metall allgemein" at bounding box center [163, 145] width 28 height 5
click at [178, 145] on icon at bounding box center [180, 145] width 5 height 7
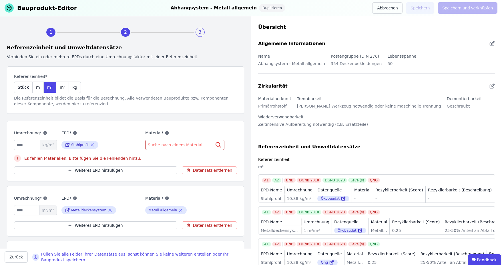
click at [156, 144] on span "Suche nach einem Material" at bounding box center [176, 145] width 56 height 6
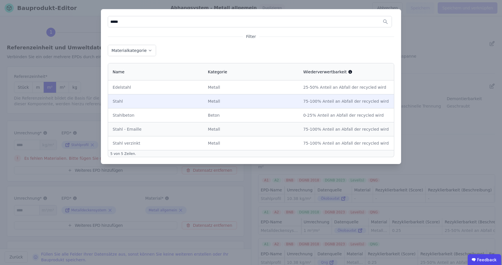
type input "*****"
click at [172, 103] on div "Stahl" at bounding box center [156, 102] width 86 height 6
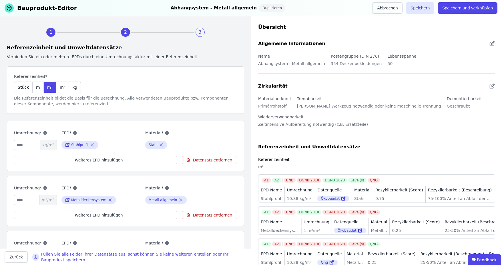
click at [120, 132] on label "EPD*" at bounding box center [100, 133] width 79 height 7
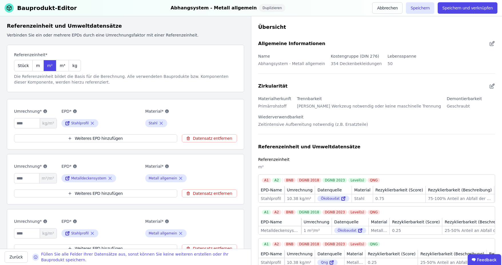
scroll to position [29, 0]
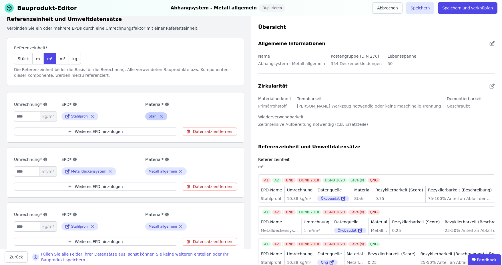
click at [159, 116] on icon at bounding box center [161, 116] width 5 height 7
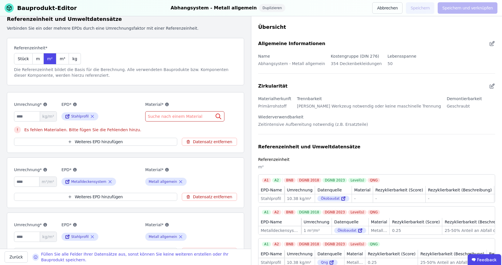
click at [172, 115] on span "Suche nach einem Material" at bounding box center [176, 117] width 56 height 6
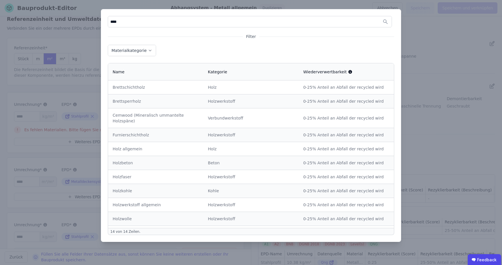
type input "****"
click at [426, 27] on div "**** Filter Materialkategorie Name Kategorie Wiederverwertbarkeit Brettschichth…" at bounding box center [251, 132] width 502 height 265
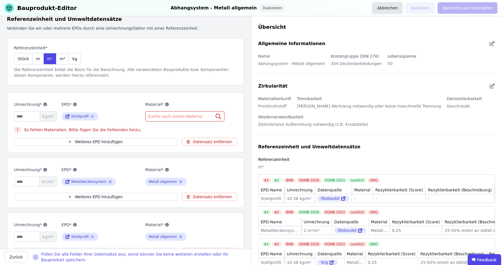
click at [398, 7] on button "Abbrechen" at bounding box center [387, 7] width 30 height 11
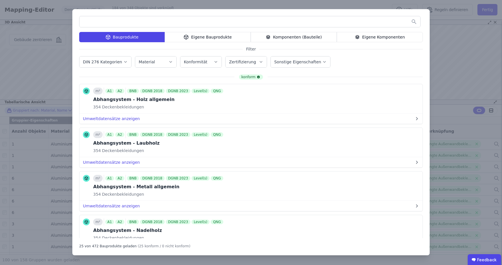
click at [149, 63] on label "Material" at bounding box center [147, 62] width 17 height 5
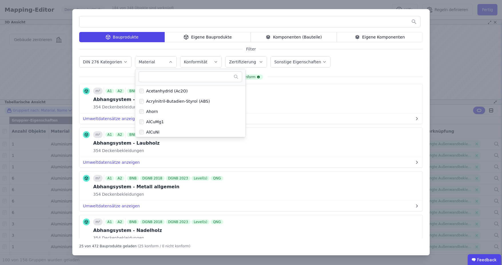
click at [148, 77] on input "text" at bounding box center [187, 77] width 92 height 10
type input "****"
click at [150, 120] on div "Nadelholz" at bounding box center [155, 123] width 22 height 6
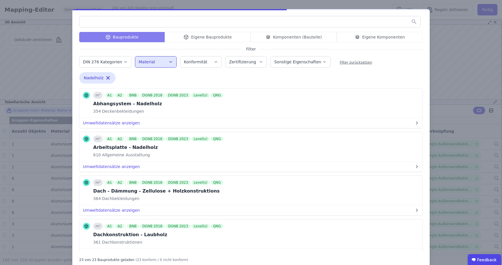
click at [361, 50] on div "Bauprodukte Eigene Bauprodukte Komponenten (Bauteile) Eigene Komponenten Filter…" at bounding box center [250, 139] width 357 height 260
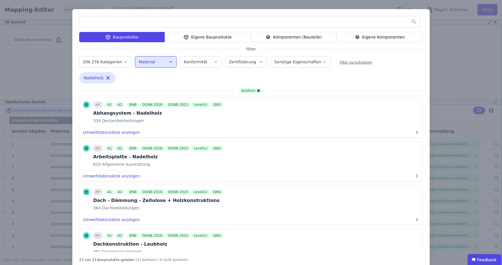
click at [295, 82] on div "Bauprodukte Eigene Bauprodukte Komponenten (Bauteile) Eigene Komponenten Filter…" at bounding box center [250, 139] width 357 height 260
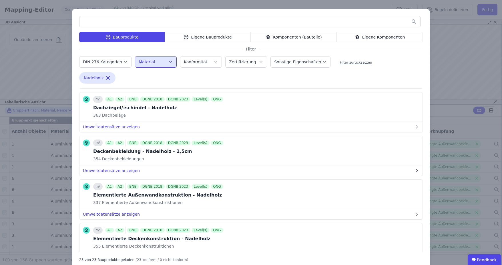
scroll to position [257, 0]
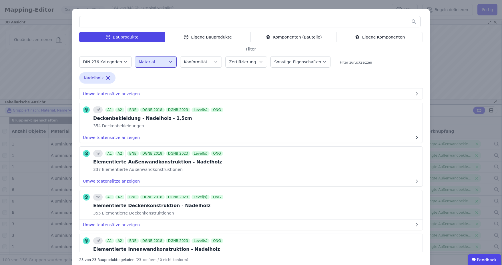
click at [302, 39] on div "Komponenten (Bauteile)" at bounding box center [294, 37] width 86 height 10
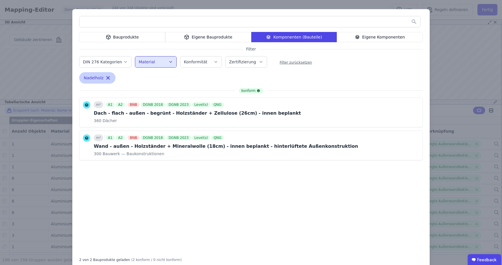
click at [107, 78] on icon "button" at bounding box center [108, 78] width 3 height 3
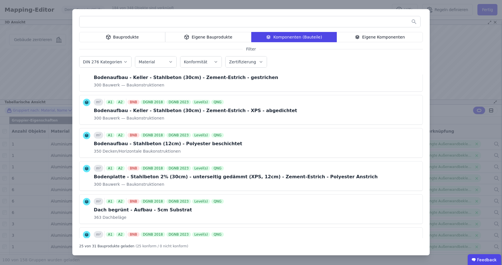
scroll to position [29, 0]
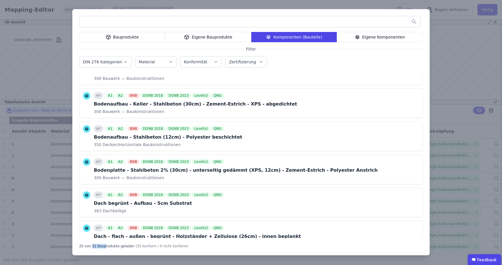
drag, startPoint x: 90, startPoint y: 249, endPoint x: 102, endPoint y: 249, distance: 11.4
click at [102, 249] on div "Bauprodukte Eigene Bauprodukte Komponenten (Bauteile) Eigene Komponenten Filter…" at bounding box center [250, 132] width 357 height 247
click at [286, 64] on div "DIN 276 Kategorien Material Konformität Zertifizierung" at bounding box center [250, 62] width 343 height 15
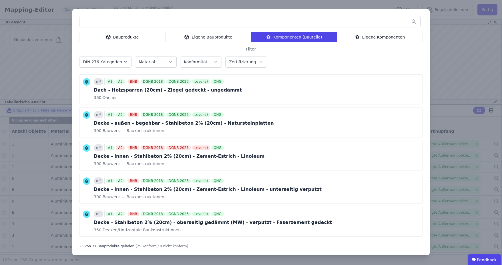
scroll to position [314, 0]
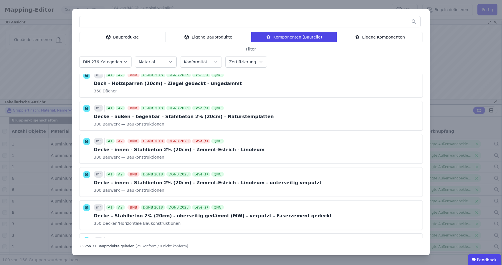
click at [166, 47] on div "Bauprodukte Eigene Bauprodukte Komponenten (Bauteile) Eigene Komponenten Filter…" at bounding box center [250, 132] width 357 height 247
click at [371, 3] on div "Bauprodukte Eigene Bauprodukte Komponenten (Bauteile) Eigene Komponenten Filter…" at bounding box center [251, 132] width 502 height 265
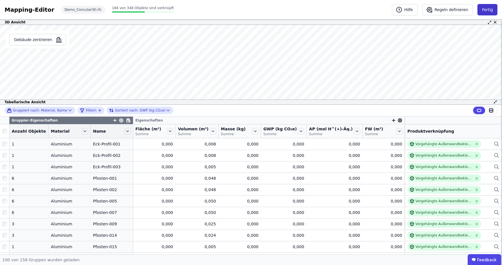
click at [488, 9] on button "Fertig" at bounding box center [487, 9] width 20 height 11
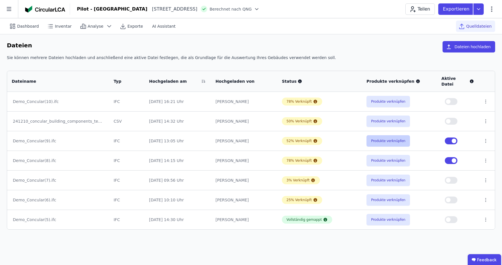
click at [385, 136] on button "Produkte verknüpfen" at bounding box center [387, 140] width 43 height 11
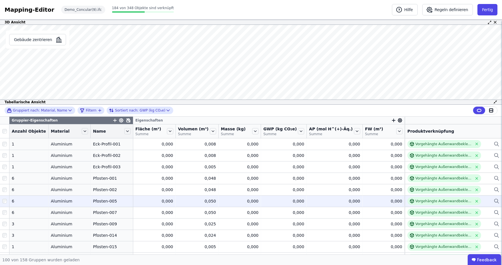
click at [494, 200] on icon at bounding box center [495, 200] width 3 height 3
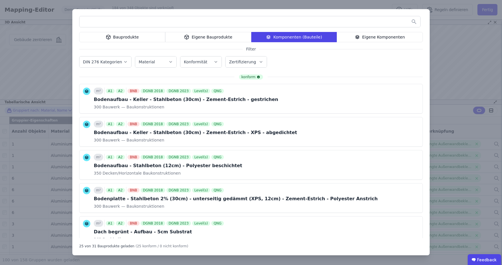
click at [451, 28] on div "Bauprodukte Eigene Bauprodukte Komponenten (Bauteile) Eigene Komponenten Filter…" at bounding box center [251, 132] width 502 height 265
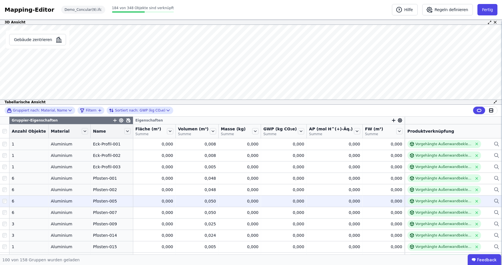
click at [494, 202] on icon at bounding box center [495, 200] width 3 height 3
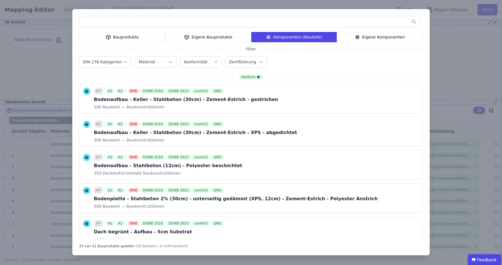
click at [101, 37] on div "Bauprodukte" at bounding box center [122, 37] width 86 height 10
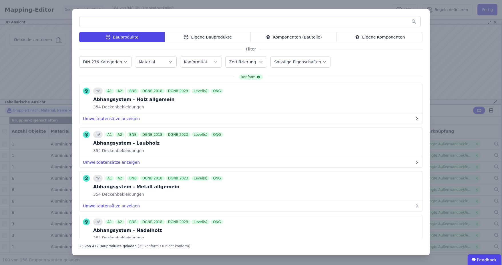
click at [445, 27] on div "Bauprodukte Eigene Bauprodukte Komponenten (Bauteile) Eigene Komponenten Filter…" at bounding box center [251, 132] width 502 height 265
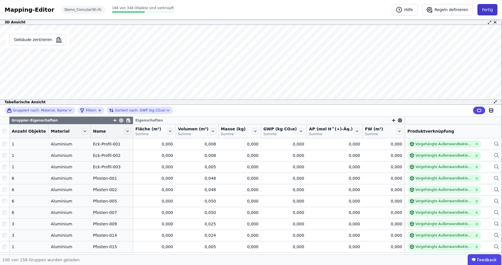
click at [490, 11] on button "Fertig" at bounding box center [487, 9] width 20 height 11
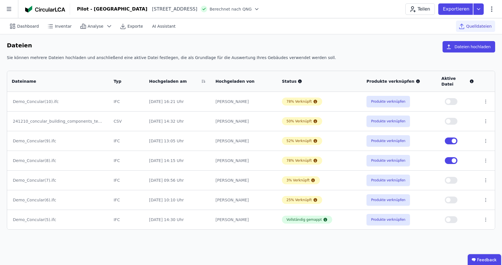
drag, startPoint x: 126, startPoint y: 116, endPoint x: 117, endPoint y: 116, distance: 8.9
click at [117, 116] on td "CSV" at bounding box center [126, 121] width 35 height 20
click at [140, 119] on div "CSV" at bounding box center [126, 122] width 26 height 6
click at [399, 116] on button "Produkte verknüpfen" at bounding box center [387, 121] width 43 height 11
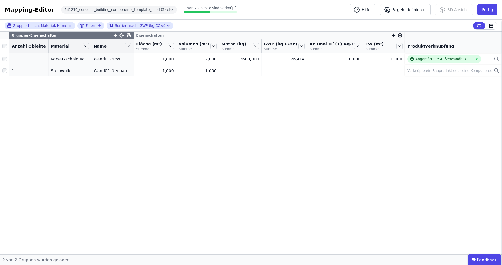
click at [127, 35] on icon at bounding box center [128, 35] width 3 height 3
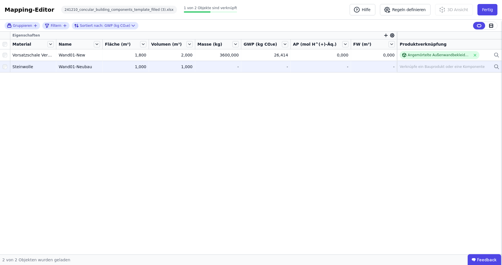
drag, startPoint x: 474, startPoint y: 55, endPoint x: 422, endPoint y: 64, distance: 52.7
click at [474, 55] on icon at bounding box center [475, 55] width 4 height 4
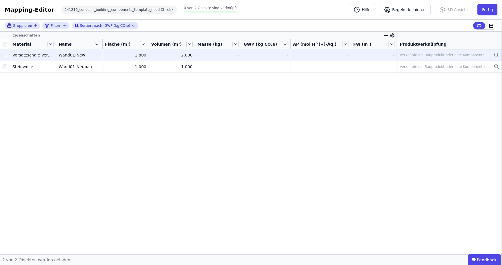
click at [472, 53] on div "Verknüpfe ein Bauprodukt oder eine Komponente" at bounding box center [441, 55] width 85 height 5
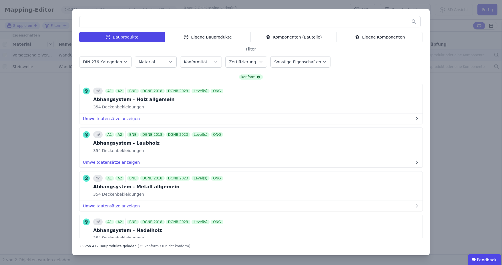
click at [219, 36] on div "Eigene Bauprodukte" at bounding box center [208, 37] width 86 height 10
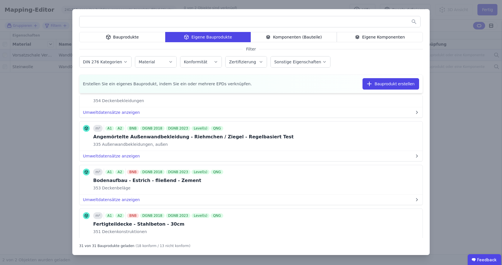
scroll to position [86, 0]
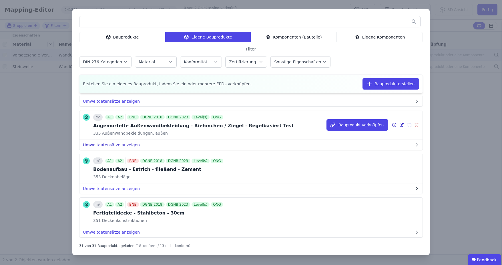
click at [106, 143] on button "Umweltdatensätze anzeigen" at bounding box center [250, 145] width 343 height 10
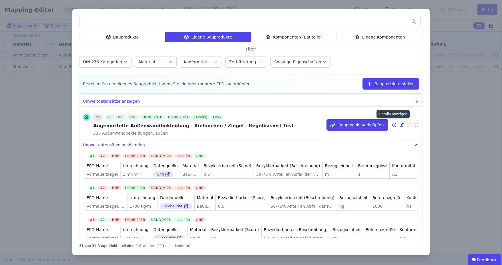
click at [391, 125] on icon at bounding box center [393, 125] width 5 height 7
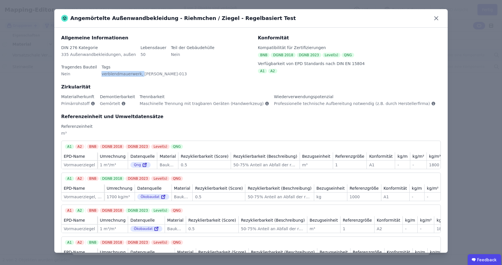
drag, startPoint x: 61, startPoint y: 73, endPoint x: 98, endPoint y: 76, distance: 36.4
click at [101, 76] on div "verblendmauerwerk, riegel-013" at bounding box center [143, 76] width 85 height 10
click at [113, 75] on div "verblendmauerwerk, riegel-013" at bounding box center [143, 76] width 85 height 10
drag, startPoint x: 117, startPoint y: 75, endPoint x: 95, endPoint y: 75, distance: 21.4
click at [95, 75] on div "DIN 276 Kategorie 335 Außenwandbekleidungen, außen Lebensdauer 50 Teil der Gebä…" at bounding box center [156, 64] width 190 height 39
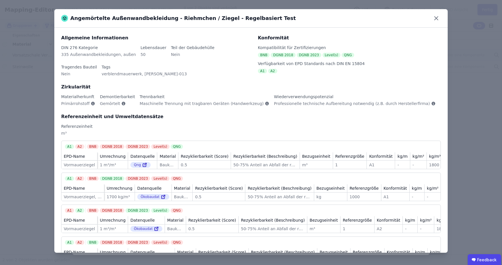
click at [158, 80] on div "DIN 276 Kategorie 335 Außenwandbekleidungen, außen Lebensdauer 50 Teil der Gebä…" at bounding box center [156, 64] width 190 height 39
click at [436, 19] on icon at bounding box center [435, 18] width 9 height 9
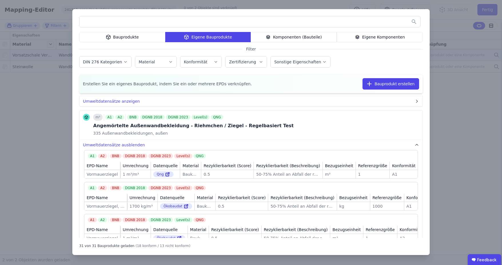
click at [450, 29] on div "Bauprodukte Eigene Bauprodukte Komponenten (Bauteile) Eigene Komponenten Filter…" at bounding box center [251, 132] width 502 height 265
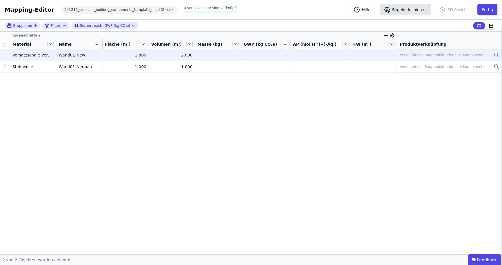
click at [412, 11] on button "Regeln definieren" at bounding box center [405, 9] width 51 height 11
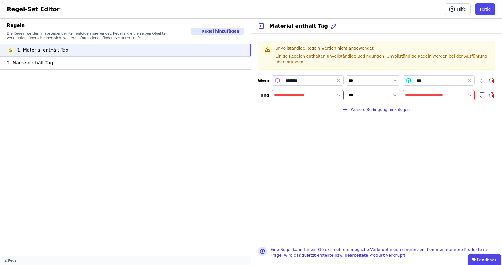
drag, startPoint x: 492, startPoint y: 89, endPoint x: 455, endPoint y: 88, distance: 36.6
click at [492, 95] on icon at bounding box center [492, 96] width 0 height 2
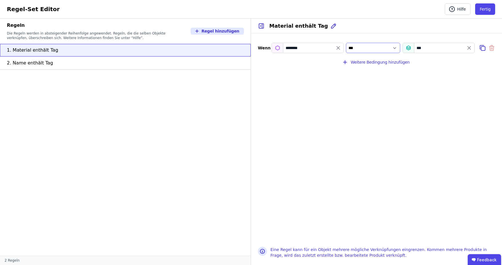
click at [382, 45] on select "*** *******" at bounding box center [373, 48] width 54 height 10
select select "**********"
click at [346, 43] on select "*** *******" at bounding box center [373, 48] width 54 height 10
click at [487, 10] on button "Fertig" at bounding box center [485, 8] width 20 height 11
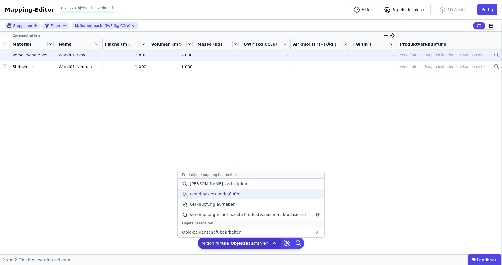
click at [228, 195] on span "Regel-basiert verknüpfen" at bounding box center [215, 194] width 51 height 6
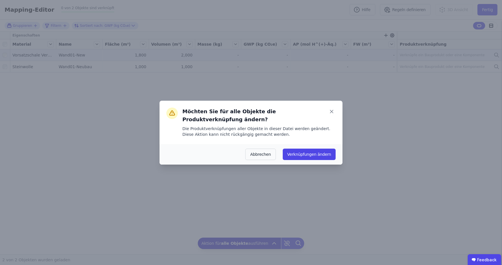
drag, startPoint x: 319, startPoint y: 152, endPoint x: 314, endPoint y: 156, distance: 7.0
click at [319, 152] on button "Verknüpfungen ändern" at bounding box center [309, 154] width 53 height 11
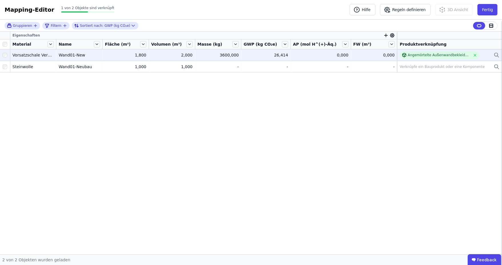
click at [293, 93] on div "Eigenschaften Material Name Fläche (m²) Volumen (m³) Masse (kg) GWP (kg CO₂e) A…" at bounding box center [251, 143] width 502 height 223
click at [488, 11] on button "Fertig" at bounding box center [487, 9] width 20 height 11
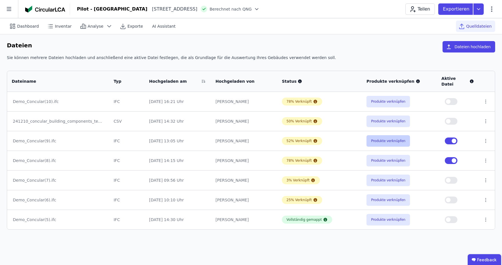
click at [377, 137] on button "Produkte verknüpfen" at bounding box center [387, 140] width 43 height 11
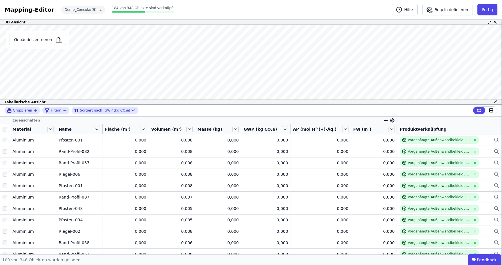
click at [383, 121] on icon "button" at bounding box center [385, 120] width 5 height 5
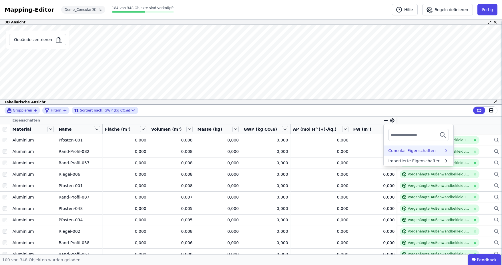
click at [407, 150] on div "Concular Eigenschaften" at bounding box center [411, 151] width 47 height 6
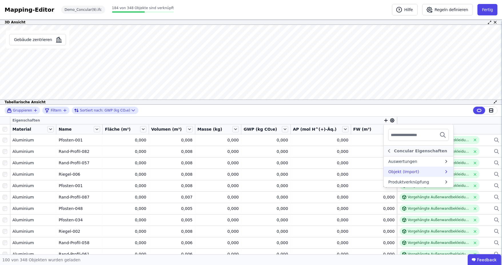
click at [413, 172] on div "Objekt (Import)" at bounding box center [415, 172] width 55 height 6
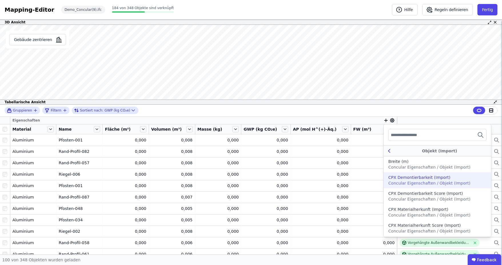
click at [386, 153] on icon at bounding box center [389, 151] width 6 height 7
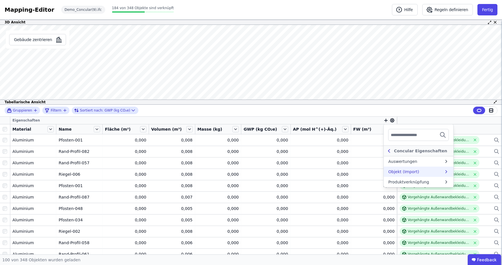
click at [388, 150] on icon at bounding box center [388, 150] width 1 height 3
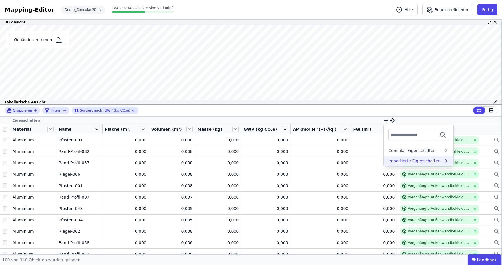
click at [390, 161] on div "Importierte Eigenschaften" at bounding box center [414, 161] width 52 height 6
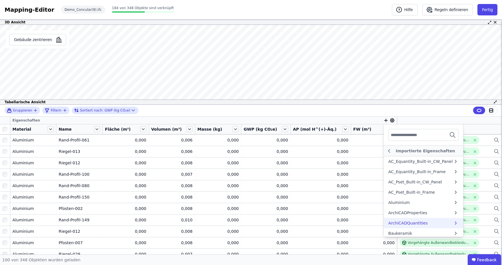
click at [411, 222] on div "ArchiCADQuantities" at bounding box center [407, 224] width 39 height 6
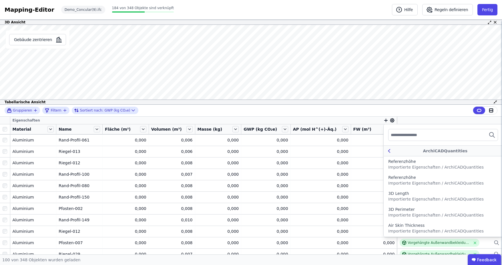
click at [388, 149] on icon at bounding box center [389, 150] width 2 height 3
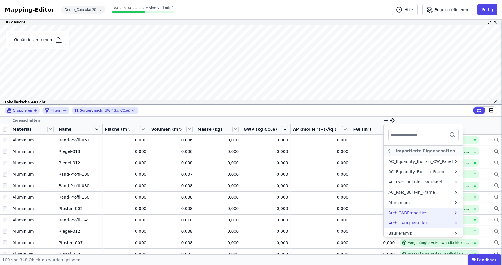
click at [413, 213] on div "ArchiCADProperties" at bounding box center [407, 213] width 39 height 6
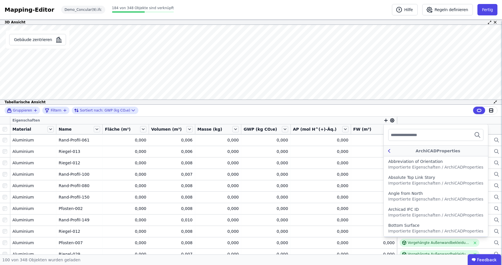
click at [386, 152] on icon at bounding box center [389, 151] width 6 height 7
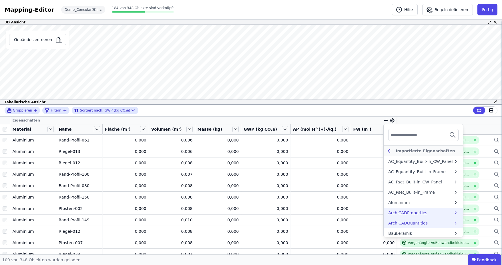
click at [386, 151] on icon at bounding box center [389, 151] width 6 height 7
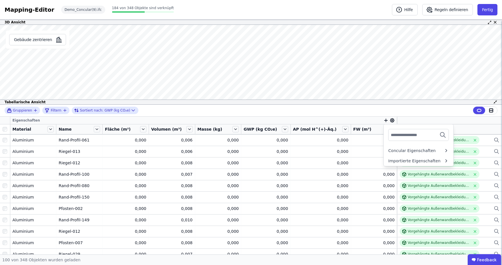
click at [423, 113] on div "Gruppieren Filtern Sortiert nach: GWP (kg CO₂e)" at bounding box center [251, 111] width 502 height 12
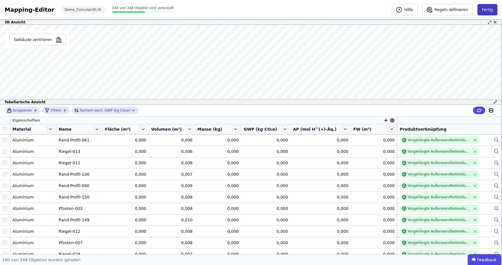
click at [487, 10] on button "Fertig" at bounding box center [487, 9] width 20 height 11
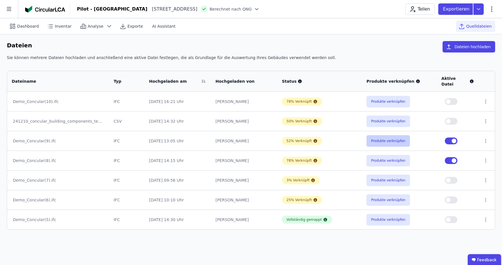
click at [382, 135] on button "Produkte verknüpfen" at bounding box center [387, 140] width 43 height 11
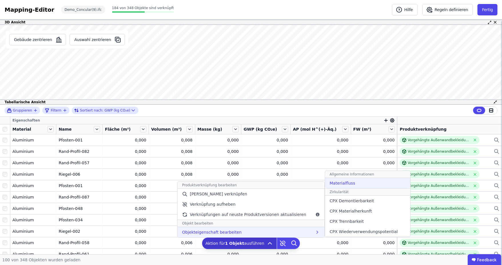
click at [337, 186] on span "Materialfluss" at bounding box center [341, 184] width 25 height 6
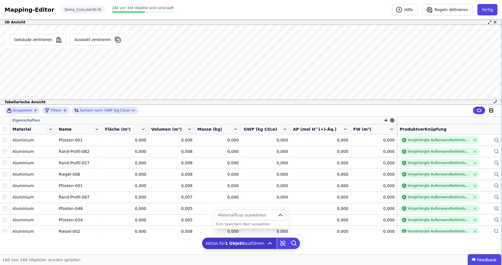
click at [270, 214] on span "Materialfluss auswählen" at bounding box center [246, 216] width 57 height 6
click at [281, 215] on icon "button" at bounding box center [280, 216] width 3 height 2
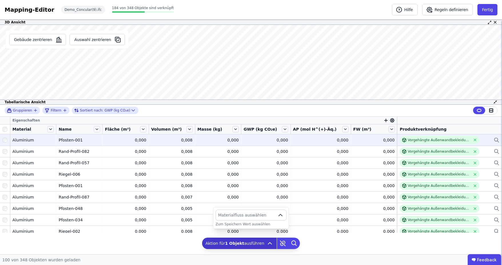
click at [493, 142] on icon at bounding box center [496, 140] width 6 height 7
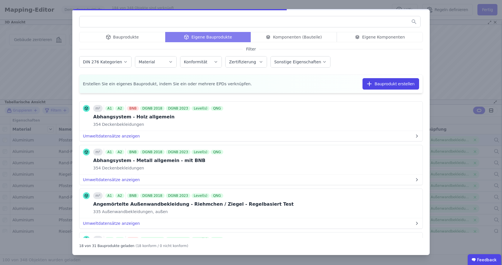
click at [123, 39] on div "Bauprodukte" at bounding box center [122, 37] width 86 height 10
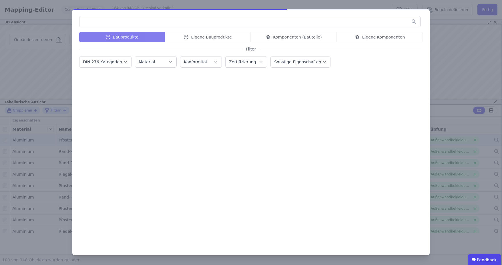
click at [130, 18] on input "text" at bounding box center [249, 22] width 341 height 10
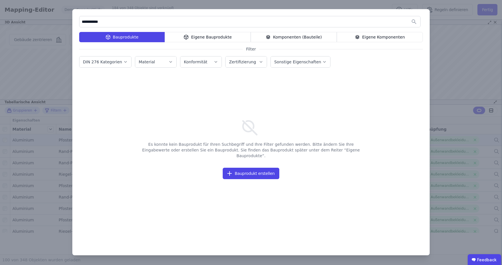
type input "**********"
click at [193, 36] on div "Eigene Bauprodukte" at bounding box center [208, 37] width 86 height 10
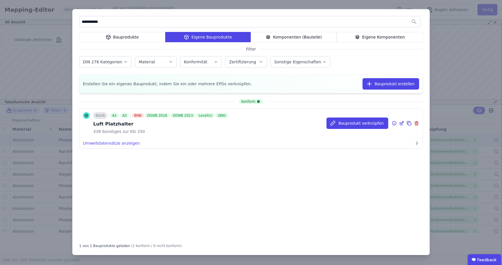
click at [403, 124] on icon at bounding box center [401, 123] width 5 height 7
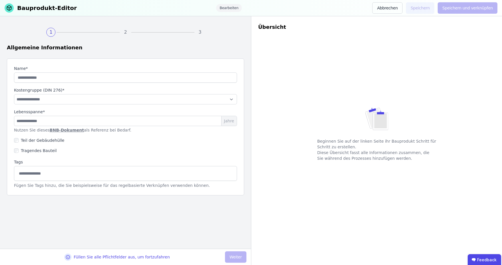
type input "**********"
select select "**********"
type input "***"
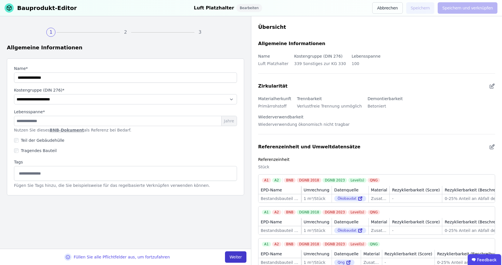
click at [240, 254] on button "Weiter" at bounding box center [235, 257] width 21 height 11
select select "**********"
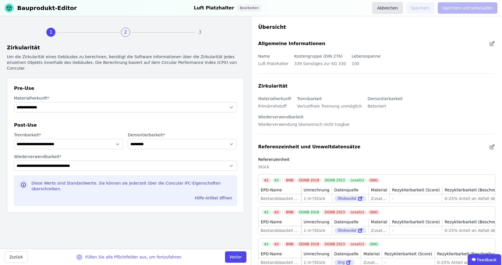
click at [395, 10] on button "Abbrechen" at bounding box center [387, 7] width 30 height 11
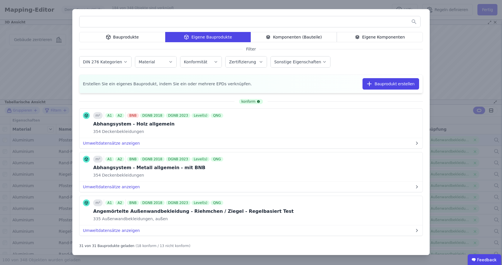
click at [369, 4] on div "Bauprodukte Eigene Bauprodukte Komponenten (Bauteile) Eigene Komponenten Filter…" at bounding box center [251, 132] width 502 height 265
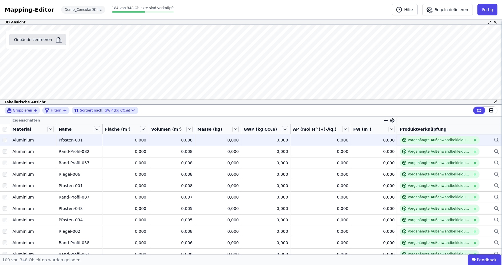
drag, startPoint x: 33, startPoint y: 38, endPoint x: 42, endPoint y: 41, distance: 9.8
click at [33, 38] on button "Gebäude zentrieren" at bounding box center [37, 39] width 57 height 11
click at [487, 10] on button "Fertig" at bounding box center [487, 9] width 20 height 11
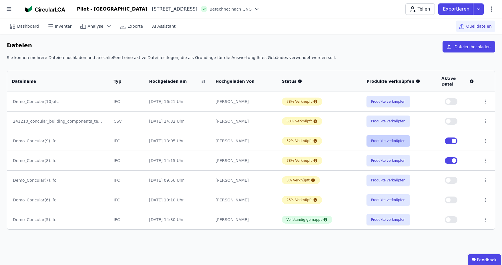
click at [373, 135] on button "Produkte verknüpfen" at bounding box center [387, 140] width 43 height 11
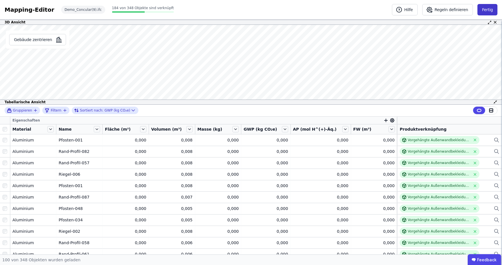
click at [488, 10] on button "Fertig" at bounding box center [487, 9] width 20 height 11
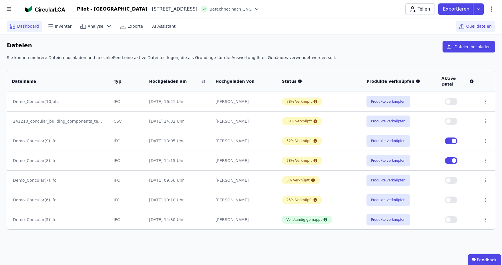
click at [18, 27] on span "Dashboard" at bounding box center [28, 26] width 22 height 6
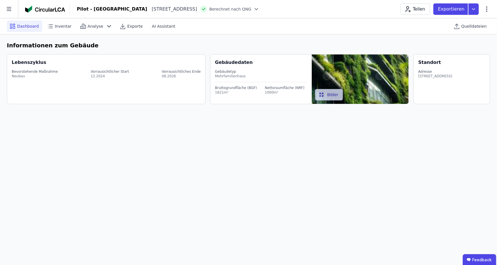
select select "*"
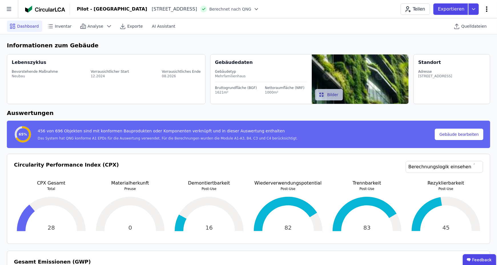
click at [488, 11] on icon at bounding box center [487, 9] width 7 height 7
click at [469, 25] on div "Gebäude bearbeiten" at bounding box center [462, 22] width 55 height 10
select select "**********"
select select "*"
select select "**********"
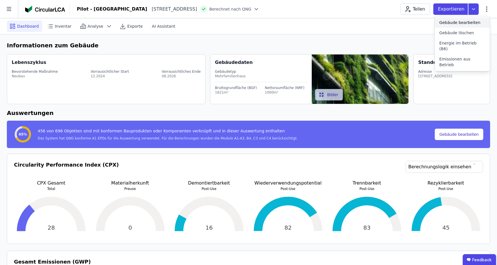
select select "**********"
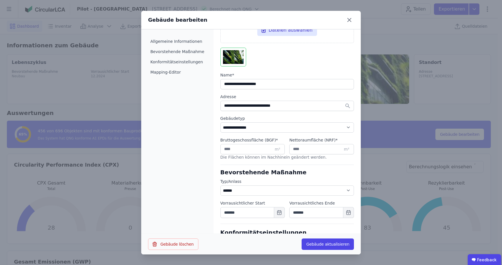
scroll to position [86, 0]
drag, startPoint x: 216, startPoint y: 151, endPoint x: 303, endPoint y: 150, distance: 86.9
click at [303, 150] on div "Bruttogeschossfläche (BGF) * **** m² Nettoraumfläche (NRF) * **** m²" at bounding box center [286, 148] width 133 height 22
click at [307, 148] on input "****" at bounding box center [321, 149] width 65 height 10
click at [185, 125] on div "Allgemeine Informationen Bevorstehende Maßnahme Konformitätseinstellungen Mappi…" at bounding box center [177, 131] width 72 height 205
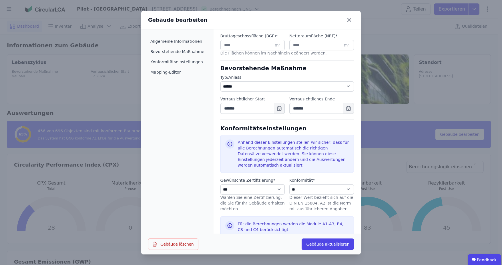
scroll to position [200, 0]
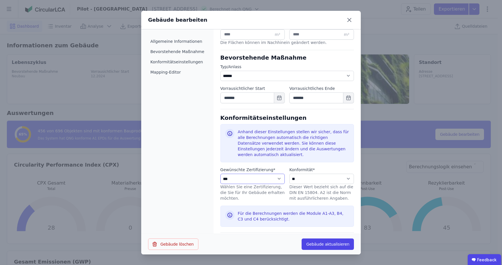
click at [274, 174] on select "**********" at bounding box center [252, 179] width 65 height 10
select select "**********"
click at [220, 174] on select "**********" at bounding box center [252, 179] width 65 height 10
select select "**********"
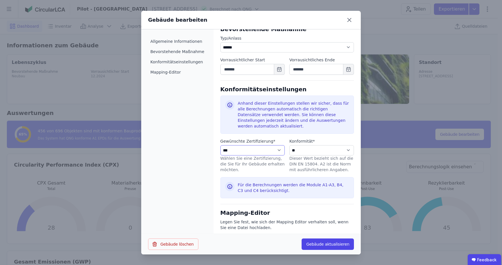
click at [273, 145] on select "**********" at bounding box center [252, 150] width 65 height 10
select select "**********"
click at [220, 145] on select "**********" at bounding box center [252, 150] width 65 height 10
select select "**********"
click at [349, 18] on icon at bounding box center [349, 19] width 9 height 9
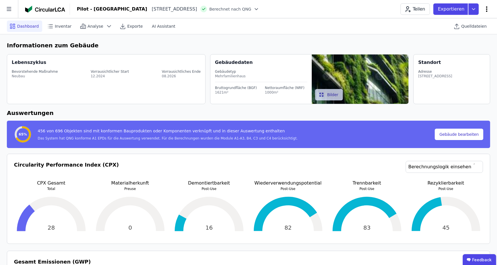
click at [488, 12] on icon at bounding box center [487, 9] width 7 height 7
click at [463, 24] on span "Gebäude bearbeiten" at bounding box center [460, 23] width 41 height 6
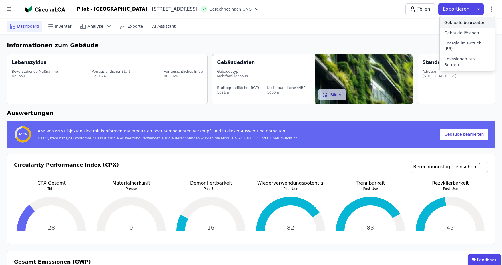
select select "**********"
select select "*"
select select "**********"
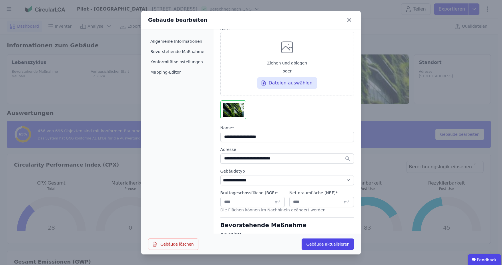
scroll to position [89, 0]
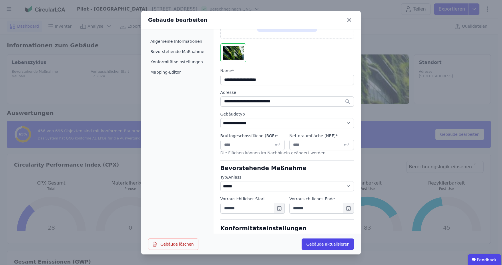
click at [265, 72] on label "Name *" at bounding box center [286, 71] width 133 height 6
drag, startPoint x: 276, startPoint y: 79, endPoint x: 275, endPoint y: 82, distance: 3.3
click at [276, 79] on input "string" at bounding box center [286, 80] width 133 height 10
click at [187, 101] on div "Allgemeine Informationen Bevorstehende Maßnahme Konformitätseinstellungen Mappi…" at bounding box center [177, 131] width 72 height 205
click at [267, 76] on input "string" at bounding box center [286, 80] width 133 height 10
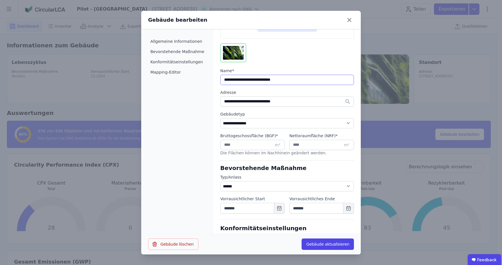
drag, startPoint x: 277, startPoint y: 85, endPoint x: 257, endPoint y: 83, distance: 19.8
click at [257, 83] on input "string" at bounding box center [286, 80] width 133 height 10
type input "**********"
click at [176, 118] on div "Allgemeine Informationen Bevorstehende Maßnahme Konformitätseinstellungen Mappi…" at bounding box center [177, 131] width 72 height 205
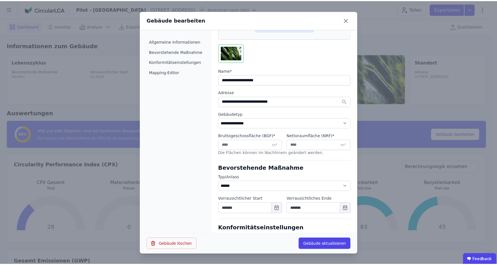
scroll to position [0, 0]
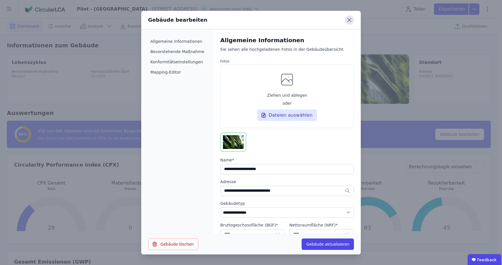
click at [350, 22] on icon at bounding box center [349, 19] width 9 height 9
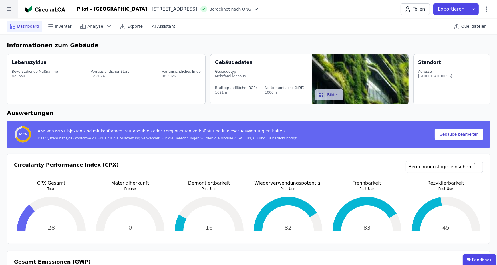
click at [10, 11] on icon at bounding box center [9, 9] width 5 height 4
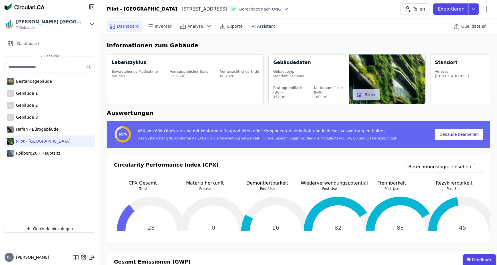
click at [41, 187] on div "Bestandsgebäude G Gebäude 1 G Gebäude 2 G Gebäude 3 Hafen - Bürogebäude Pilot -…" at bounding box center [50, 141] width 100 height 160
click at [93, 7] on icon at bounding box center [91, 6] width 7 height 7
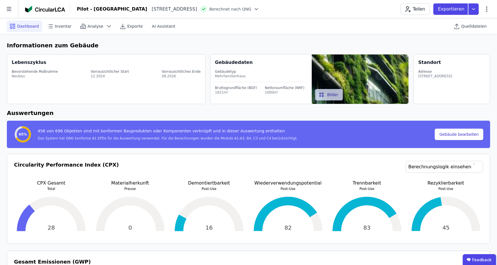
drag, startPoint x: 10, startPoint y: 8, endPoint x: 11, endPoint y: 17, distance: 9.2
click at [10, 8] on icon at bounding box center [9, 9] width 18 height 18
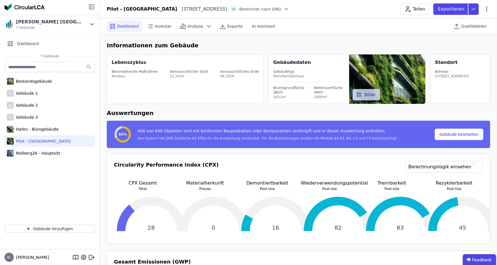
click at [90, 9] on icon at bounding box center [91, 6] width 7 height 7
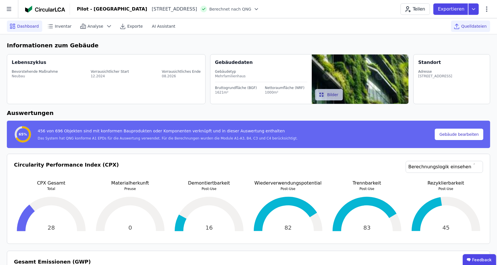
click at [481, 29] on span "Quelldateien" at bounding box center [474, 26] width 25 height 6
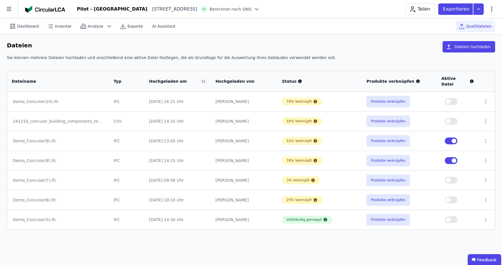
drag, startPoint x: 451, startPoint y: 195, endPoint x: 451, endPoint y: 191, distance: 3.7
click at [451, 197] on button "button" at bounding box center [451, 200] width 13 height 7
click at [456, 159] on span "button" at bounding box center [453, 161] width 5 height 5
click at [454, 139] on span "button" at bounding box center [453, 141] width 5 height 5
click at [449, 218] on span "button" at bounding box center [448, 220] width 5 height 5
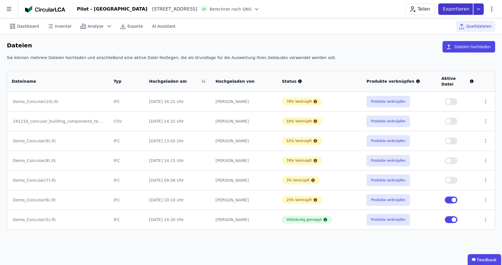
click at [478, 10] on icon at bounding box center [478, 8] width 10 height 11
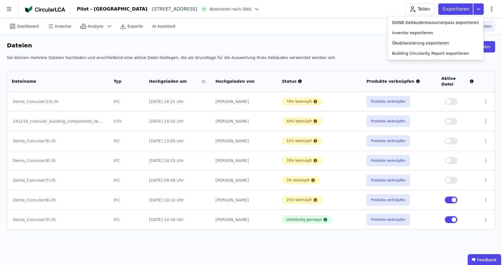
click at [295, 48] on div "Dateien Dateien hochladen" at bounding box center [251, 48] width 488 height 14
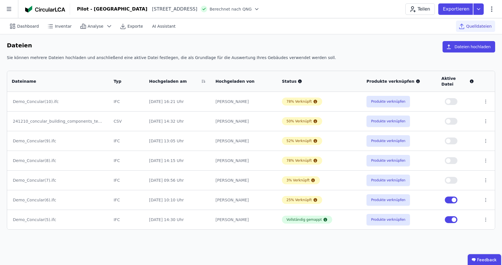
click at [454, 198] on span "button" at bounding box center [453, 200] width 5 height 5
click at [456, 218] on span "button" at bounding box center [453, 220] width 5 height 5
click at [449, 217] on button "button" at bounding box center [451, 220] width 13 height 7
click at [450, 178] on span "button" at bounding box center [448, 180] width 5 height 5
click at [450, 131] on td at bounding box center [458, 141] width 42 height 20
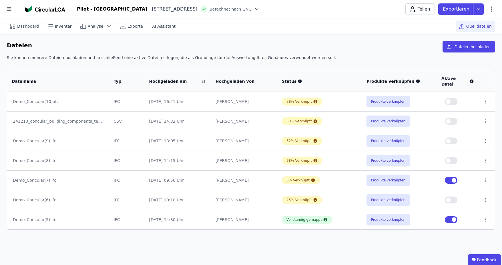
click at [449, 139] on span "button" at bounding box center [448, 141] width 5 height 5
click at [447, 157] on button "button" at bounding box center [451, 160] width 13 height 7
drag, startPoint x: 451, startPoint y: 195, endPoint x: 451, endPoint y: 191, distance: 3.2
click at [450, 198] on span "button" at bounding box center [448, 200] width 5 height 5
click at [455, 197] on button "button" at bounding box center [451, 200] width 13 height 7
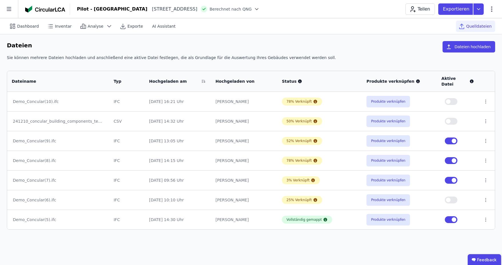
drag, startPoint x: 455, startPoint y: 175, endPoint x: 454, endPoint y: 184, distance: 8.7
click at [455, 178] on span "button" at bounding box center [453, 180] width 5 height 5
click at [453, 218] on span "button" at bounding box center [453, 220] width 5 height 5
click at [300, 38] on div "Dateien Dateien hochladen Sie können mehrere Dateien hochladen und anschließend…" at bounding box center [251, 135] width 502 height 203
click at [61, 26] on span "Inventar" at bounding box center [63, 26] width 17 height 6
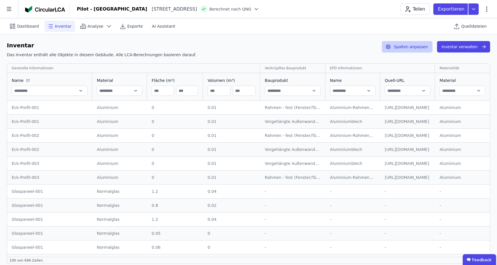
click at [407, 46] on button "Spalten anpassen" at bounding box center [407, 46] width 51 height 11
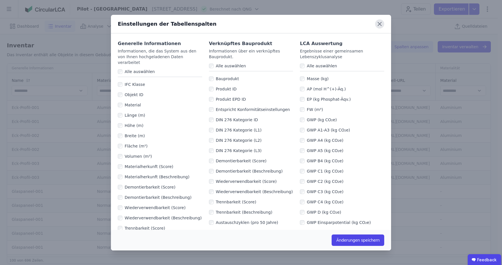
click at [381, 24] on icon at bounding box center [379, 23] width 9 height 9
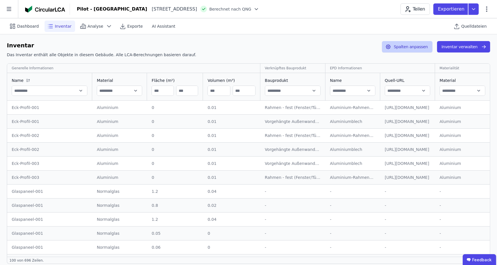
click at [393, 48] on button "Spalten anpassen" at bounding box center [407, 46] width 51 height 11
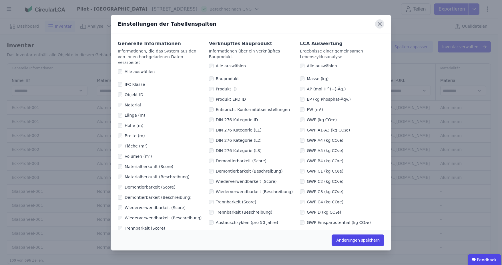
click at [381, 27] on icon at bounding box center [379, 23] width 9 height 9
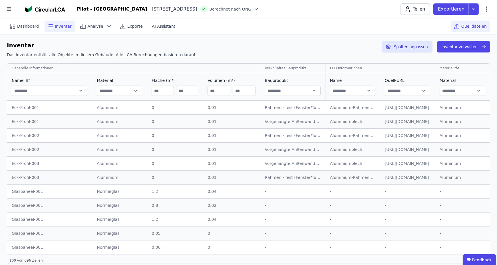
click at [472, 22] on div "Quelldateien" at bounding box center [470, 26] width 39 height 11
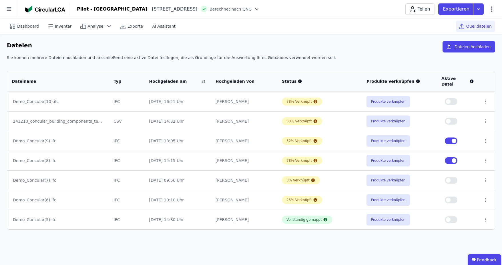
click at [495, 9] on div "Pilot - Green Building Heimeranplatz 2 80339 München DE Berechnet nach QNG Teil…" at bounding box center [286, 8] width 432 height 11
click at [492, 9] on icon at bounding box center [491, 9] width 7 height 7
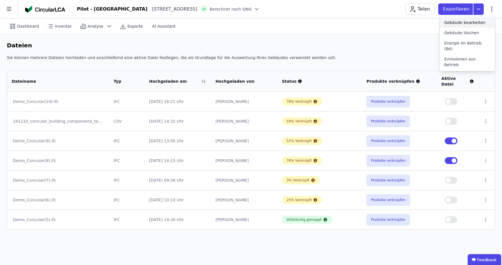
click at [470, 20] on span "Gebäude bearbeiten" at bounding box center [464, 23] width 41 height 6
select select "**********"
select select "*"
select select "**********"
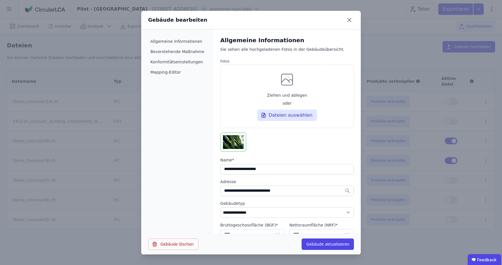
scroll to position [86, 0]
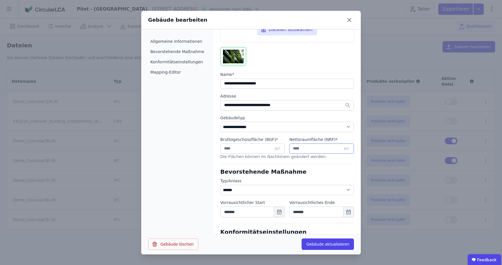
drag, startPoint x: 301, startPoint y: 148, endPoint x: 275, endPoint y: 149, distance: 26.3
click at [275, 148] on div "Bruttogeschossfläche (BGF) * **** m² Nettoraumfläche (NRF) * **** m²" at bounding box center [286, 148] width 133 height 22
type input "***"
click at [329, 167] on ul "**********" at bounding box center [286, 180] width 133 height 459
drag, startPoint x: 335, startPoint y: 247, endPoint x: 251, endPoint y: 234, distance: 84.6
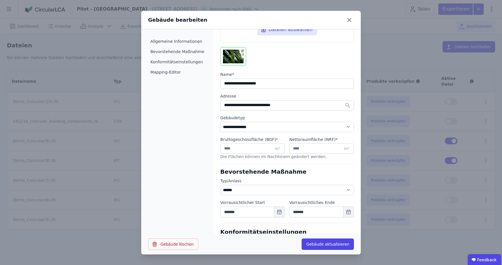
click at [335, 247] on button "Gebäude aktualisieren" at bounding box center [327, 244] width 52 height 11
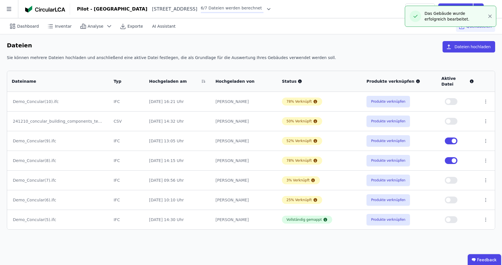
drag, startPoint x: 270, startPoint y: 8, endPoint x: 271, endPoint y: 12, distance: 4.2
click at [270, 8] on icon at bounding box center [269, 9] width 6 height 6
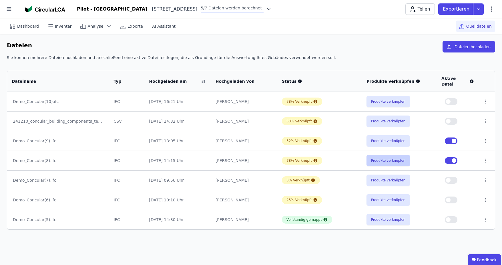
click at [382, 155] on button "Produkte verknüpfen" at bounding box center [387, 160] width 43 height 11
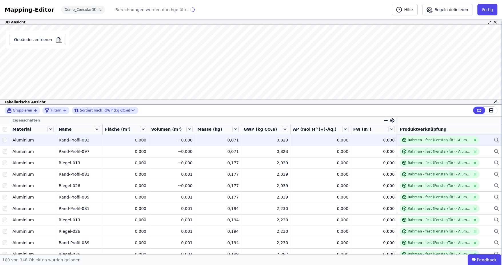
click at [493, 137] on icon at bounding box center [496, 140] width 6 height 7
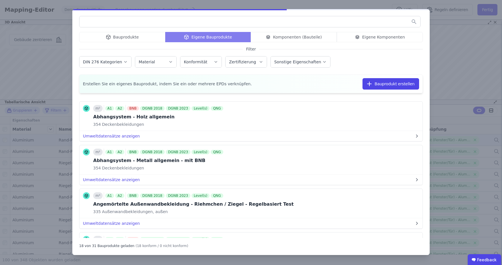
click at [144, 36] on div "Bauprodukte Eigene Bauprodukte Komponenten (Bauteile) Eigene Komponenten" at bounding box center [250, 37] width 343 height 10
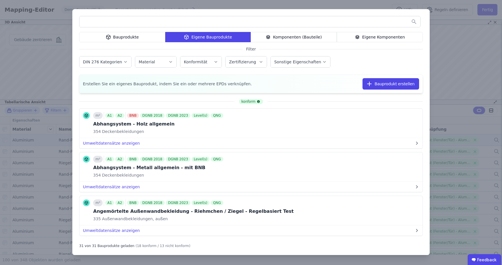
click at [129, 40] on div "Bauprodukte" at bounding box center [122, 37] width 86 height 10
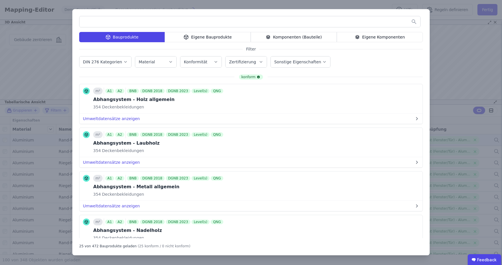
click at [235, 67] on button "Zertifizierung" at bounding box center [245, 62] width 41 height 11
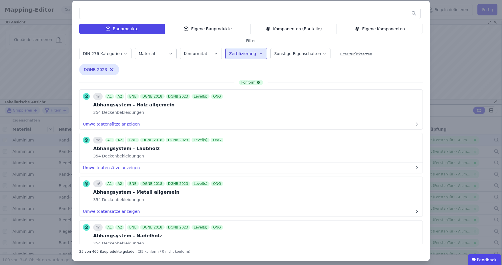
scroll to position [13, 0]
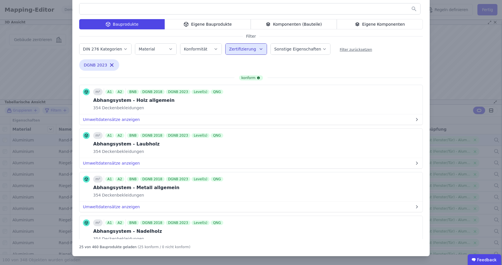
click at [252, 44] on button "Zertifizierung" at bounding box center [245, 49] width 41 height 11
drag, startPoint x: 87, startPoint y: 248, endPoint x: 100, endPoint y: 247, distance: 12.6
click at [100, 247] on div "25 von 402 Bauprodukte geladen" at bounding box center [107, 246] width 57 height 7
click at [183, 247] on div "25 von 402 Bauprodukte geladen (25 konform / 0 nicht konform)" at bounding box center [250, 246] width 343 height 7
drag, startPoint x: 237, startPoint y: 80, endPoint x: 274, endPoint y: 76, distance: 36.8
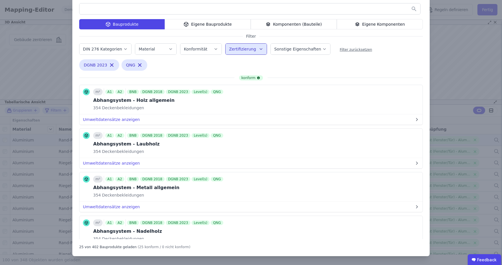
click at [274, 76] on div "konform m² A1 A2 BNB DGNB 2018 DGNB 2023 Level(s) QNG Abhangsystem - Holz allge…" at bounding box center [250, 157] width 343 height 164
click at [108, 61] on div "DGNB 2023 Remove small option" at bounding box center [99, 64] width 40 height 11
click at [109, 65] on icon "button" at bounding box center [112, 65] width 6 height 6
drag, startPoint x: 95, startPoint y: 63, endPoint x: 102, endPoint y: 42, distance: 22.7
click at [95, 63] on icon "button" at bounding box center [98, 65] width 6 height 6
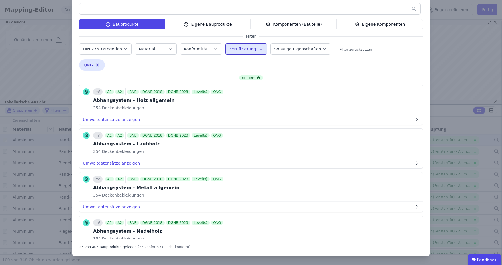
scroll to position [0, 0]
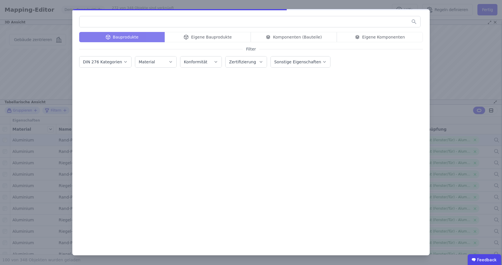
click at [113, 24] on input "text" at bounding box center [249, 22] width 341 height 10
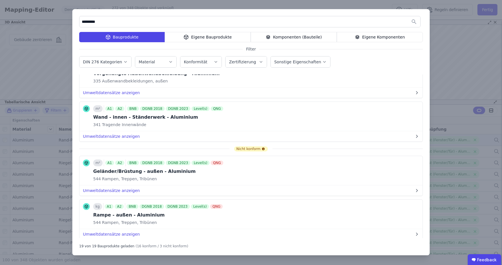
scroll to position [686, 0]
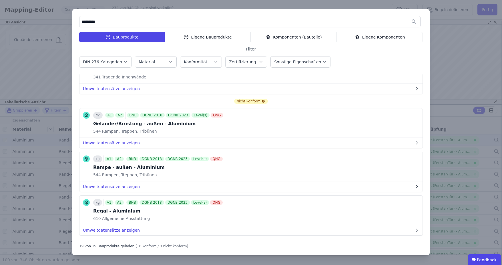
type input "*********"
drag, startPoint x: 228, startPoint y: 95, endPoint x: 281, endPoint y: 95, distance: 53.4
click at [281, 101] on div "Nicht konform" at bounding box center [250, 101] width 343 height 0
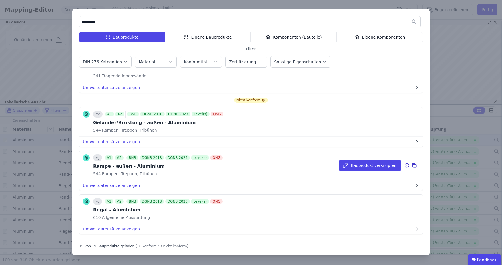
scroll to position [687, 0]
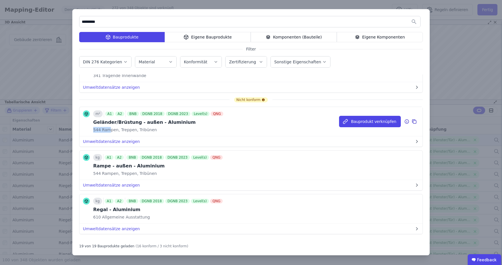
drag, startPoint x: 93, startPoint y: 126, endPoint x: 109, endPoint y: 126, distance: 16.9
click at [109, 126] on div "m² A1 A2 BNB DGNB 2018 DGNB 2023 Level(s) QNG Geländer/Brüstung - außen - Alumi…" at bounding box center [153, 122] width 141 height 22
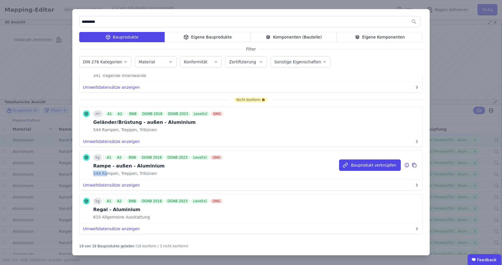
drag, startPoint x: 93, startPoint y: 169, endPoint x: 104, endPoint y: 169, distance: 11.1
click at [104, 169] on div "kg A1 A2 BNB DGNB 2018 DGNB 2023 Level(s) QNG Rampe - außen - Aluminium 544 Ram…" at bounding box center [153, 165] width 141 height 22
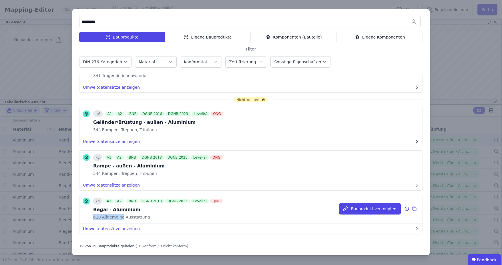
drag, startPoint x: 94, startPoint y: 210, endPoint x: 121, endPoint y: 211, distance: 26.9
click at [121, 215] on div "610 Allgemeine Ausstattung" at bounding box center [158, 218] width 131 height 6
click at [175, 214] on div "kg A1 A2 BNB DGNB 2018 DGNB 2023 Level(s) QNG Regal - Aluminium 610 Allgemeine …" at bounding box center [250, 209] width 343 height 29
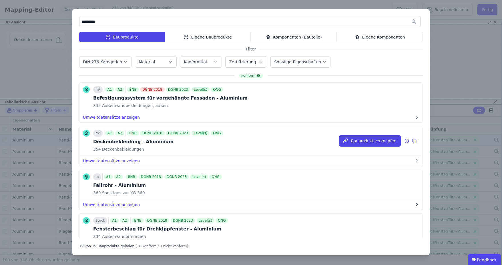
scroll to position [0, 0]
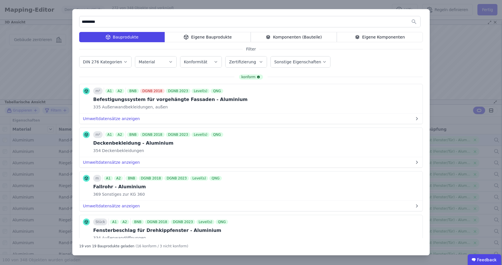
click at [451, 70] on div "********* Bauprodukte Eigene Bauprodukte Komponenten (Bauteile) Eigene Komponen…" at bounding box center [251, 132] width 502 height 265
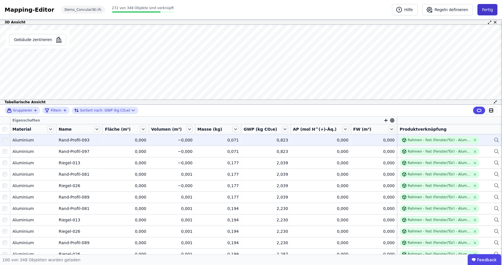
click at [485, 14] on button "Fertig" at bounding box center [487, 9] width 20 height 11
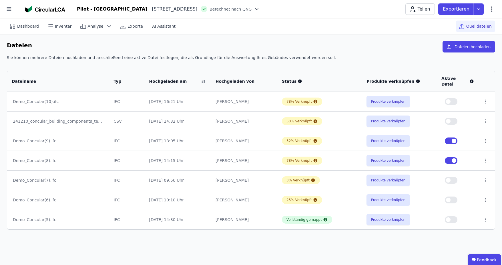
click at [256, 9] on icon at bounding box center [257, 9] width 6 height 6
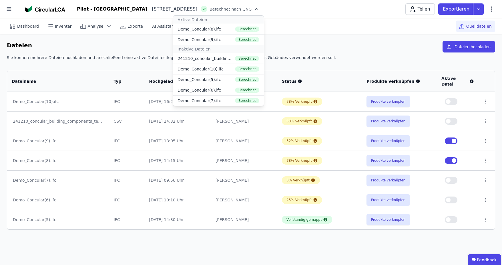
click at [293, 17] on header "Pilot - Green Building Heimeranplatz 2 80339 München DE Berechnet nach QNG Akti…" at bounding box center [251, 9] width 502 height 18
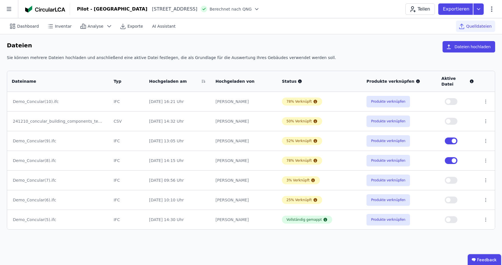
click at [487, 9] on div "Exportieren" at bounding box center [463, 8] width 50 height 11
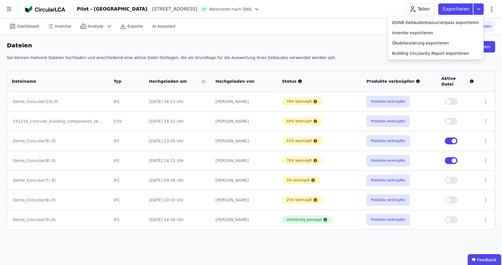
click at [491, 13] on div "Teilen Exportieren DGNB Gebäuderessourcenpass exportieren Inventar exportieren …" at bounding box center [450, 8] width 90 height 11
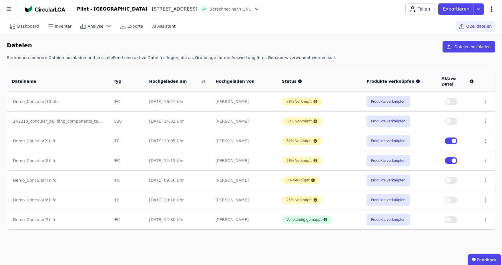
click at [491, 12] on icon at bounding box center [491, 9] width 7 height 7
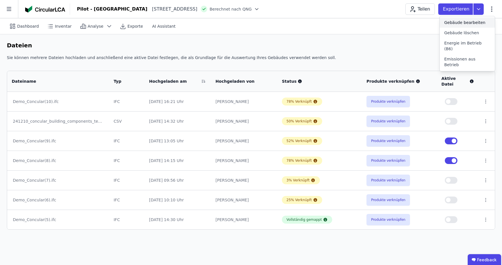
click at [449, 27] on div "Gebäude bearbeiten" at bounding box center [466, 22] width 55 height 10
select select "**********"
select select "*"
select select "**********"
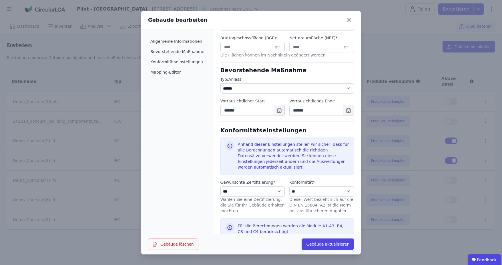
scroll to position [171, 0]
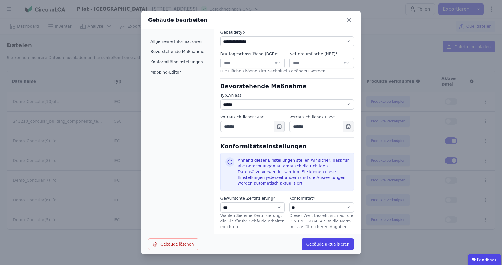
click at [374, 244] on div "**********" at bounding box center [251, 132] width 502 height 265
click at [285, 4] on div "**********" at bounding box center [251, 132] width 502 height 265
click at [349, 22] on icon at bounding box center [349, 19] width 9 height 9
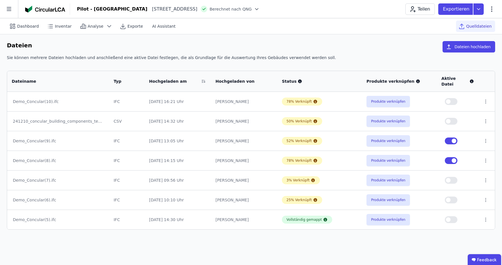
click at [347, 9] on div "Pilot - Green Building Heimeranplatz 2 80339 München DE Berechnet nach QNG Teil…" at bounding box center [286, 8] width 432 height 11
click at [481, 8] on icon at bounding box center [478, 8] width 10 height 11
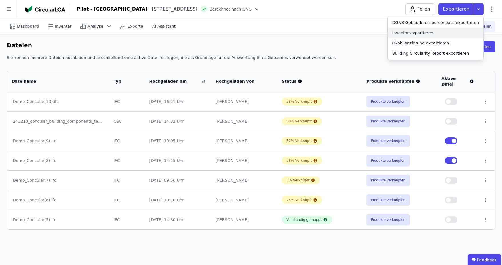
click at [468, 34] on div "Inventar exportieren" at bounding box center [435, 33] width 96 height 10
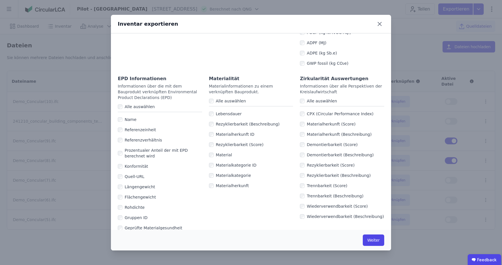
scroll to position [314, 0]
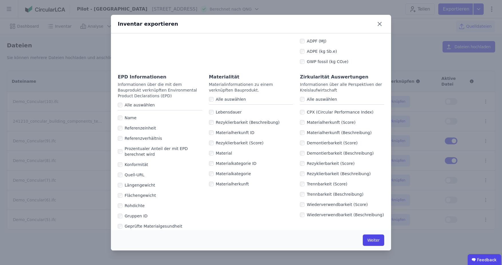
drag, startPoint x: 370, startPoint y: 237, endPoint x: 330, endPoint y: 225, distance: 41.5
click at [370, 237] on button "Weiter" at bounding box center [373, 240] width 21 height 11
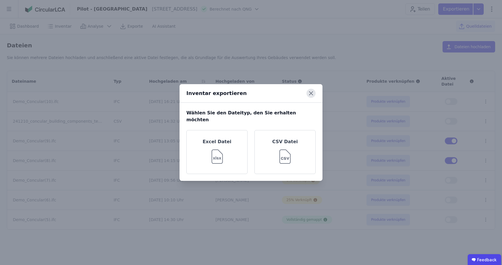
click at [312, 97] on icon at bounding box center [310, 93] width 9 height 9
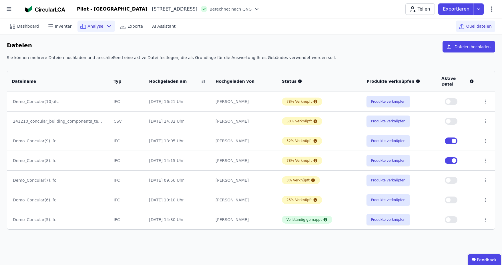
click at [106, 28] on icon at bounding box center [109, 26] width 7 height 7
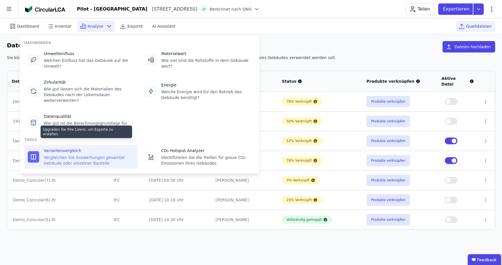
click at [79, 155] on div "Vergleichen Sie Auswertungen gesamter Gebäude oder einzelner Bauteile" at bounding box center [89, 160] width 90 height 11
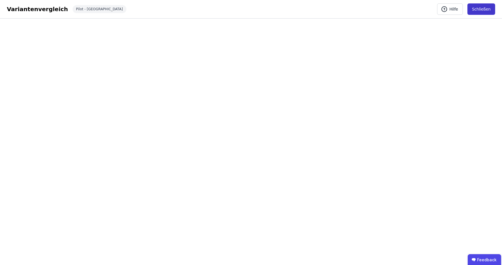
click at [477, 9] on button "Schließen" at bounding box center [481, 8] width 28 height 11
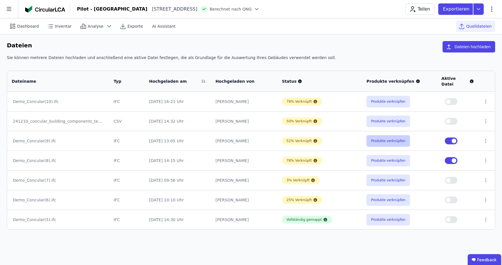
click at [371, 137] on button "Produkte verknüpfen" at bounding box center [387, 140] width 43 height 11
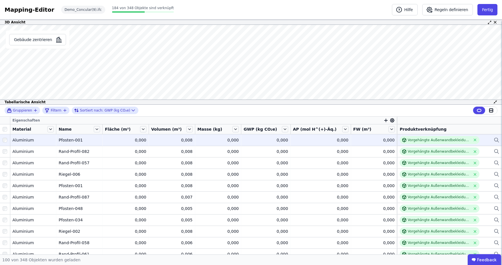
click at [493, 138] on icon at bounding box center [496, 140] width 6 height 7
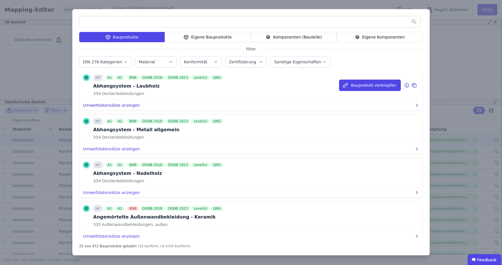
scroll to position [114, 0]
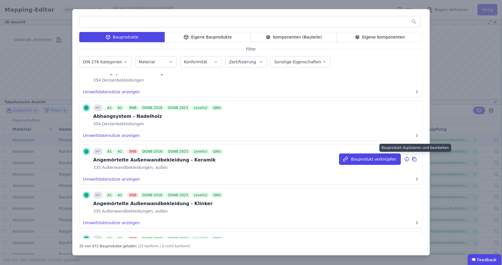
click at [411, 158] on icon at bounding box center [413, 159] width 5 height 7
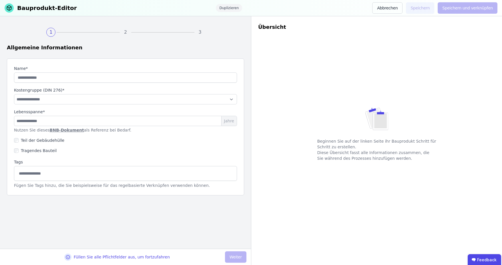
type input "**********"
select select "**********"
type input "**"
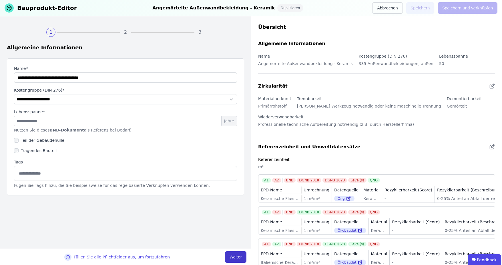
click at [235, 256] on button "Weiter" at bounding box center [235, 257] width 21 height 11
select select "**********"
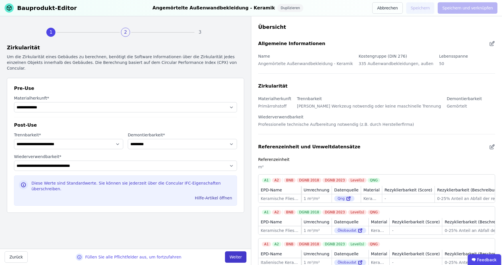
click at [238, 257] on button "Weiter" at bounding box center [235, 257] width 21 height 11
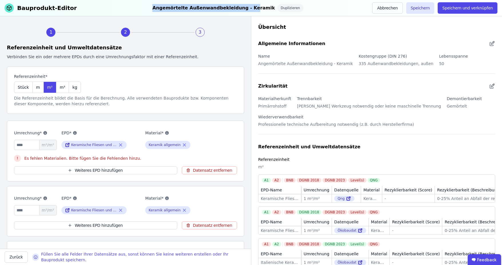
drag, startPoint x: 164, startPoint y: 7, endPoint x: 250, endPoint y: 7, distance: 86.0
click at [250, 7] on div "Angemörtelte Außenwandbekleidung - Keramik" at bounding box center [213, 8] width 122 height 8
click at [186, 48] on div "Referenzeinheit und Umweltdatensätze" at bounding box center [125, 48] width 237 height 8
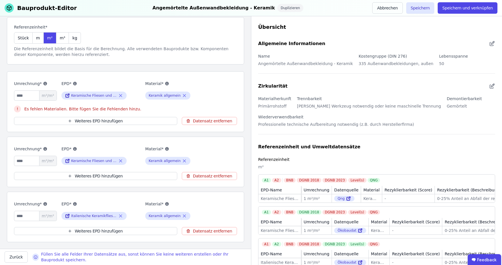
scroll to position [114, 0]
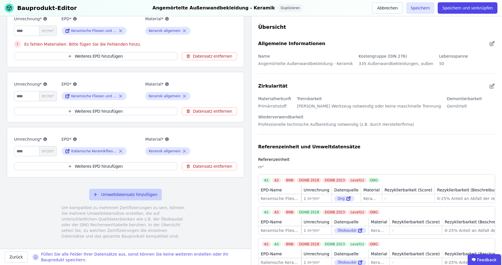
click at [115, 195] on button "Umweltdatensatz hinzufügen" at bounding box center [125, 194] width 73 height 11
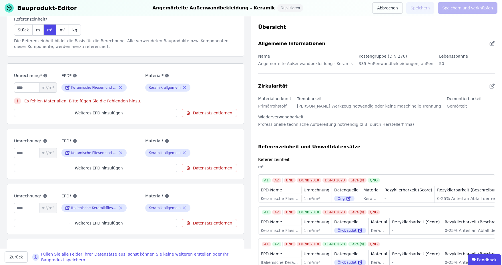
scroll to position [57, 0]
click at [84, 114] on button "Weiteres EPD hinzufügen" at bounding box center [95, 113] width 163 height 8
click at [183, 88] on icon at bounding box center [184, 88] width 3 height 3
click at [178, 89] on span "Suche nach einem Material" at bounding box center [176, 88] width 56 height 6
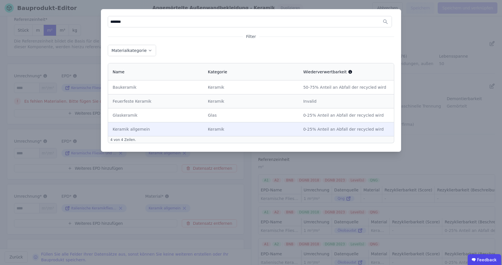
type input "*******"
click at [136, 133] on td "Keramik allgemein" at bounding box center [155, 129] width 95 height 14
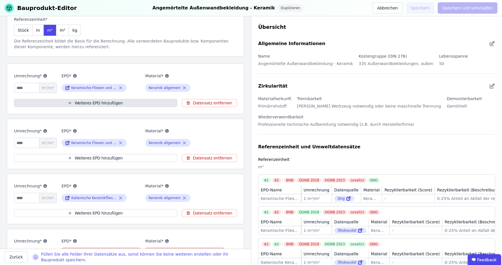
click at [83, 102] on button "Weiteres EPD hinzufügen" at bounding box center [95, 103] width 163 height 8
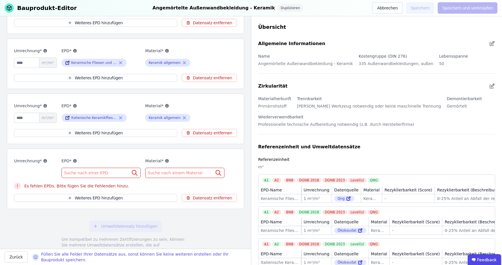
scroll to position [175, 0]
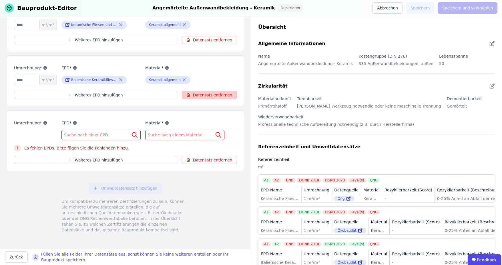
click at [203, 157] on button "Datensatz entfernen" at bounding box center [209, 160] width 55 height 8
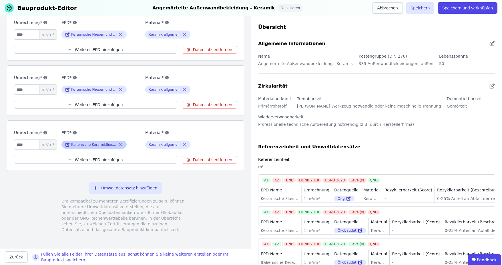
scroll to position [0, 0]
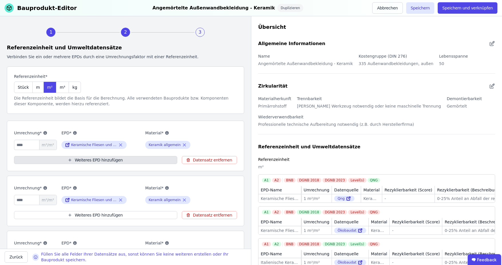
click at [94, 160] on button "Weiteres EPD hinzufügen" at bounding box center [95, 160] width 163 height 8
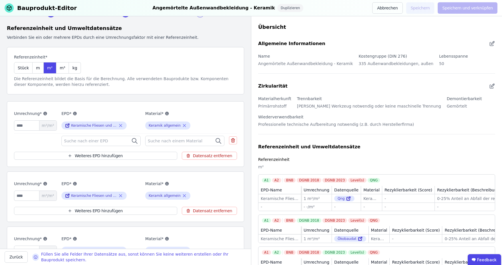
scroll to position [57, 0]
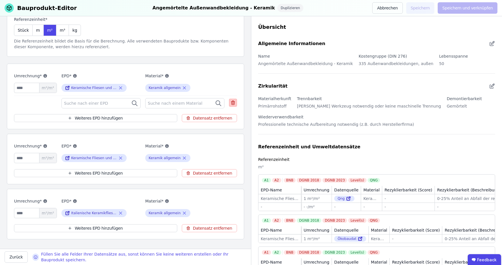
click at [233, 103] on icon at bounding box center [233, 103] width 0 height 1
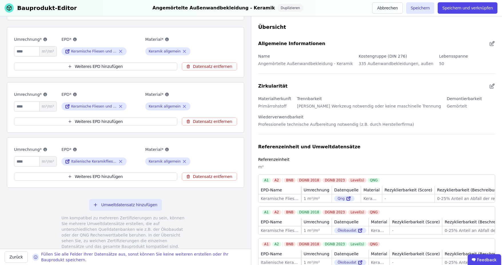
scroll to position [111, 0]
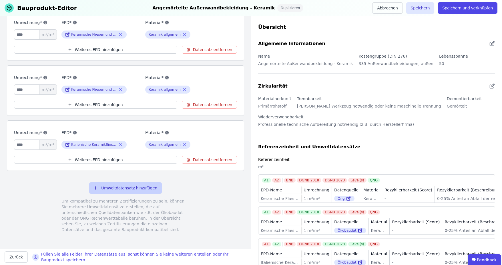
click at [103, 187] on button "Umweltdatensatz hinzufügen" at bounding box center [125, 188] width 73 height 11
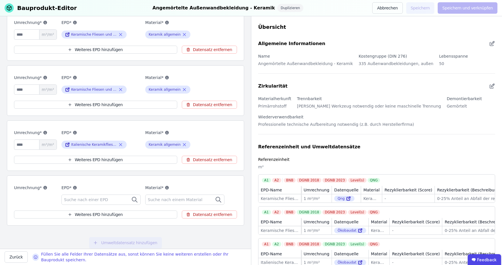
click at [96, 197] on span "Suche nach einer EPD" at bounding box center [86, 200] width 45 height 6
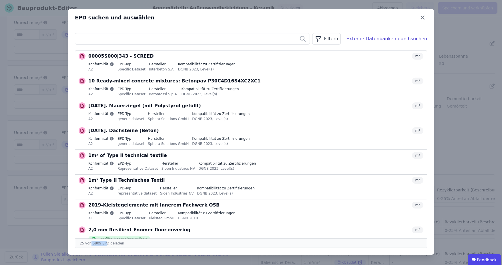
drag, startPoint x: 90, startPoint y: 245, endPoint x: 104, endPoint y: 245, distance: 14.6
click at [104, 245] on div "25 von 5809 EPD geladen" at bounding box center [250, 243] width 351 height 9
click at [184, 246] on div "25 von 5809 EPD geladen" at bounding box center [250, 243] width 351 height 9
click at [334, 40] on div "Filtern" at bounding box center [326, 38] width 28 height 11
click at [312, 53] on li "Datenquelle" at bounding box center [298, 51] width 86 height 10
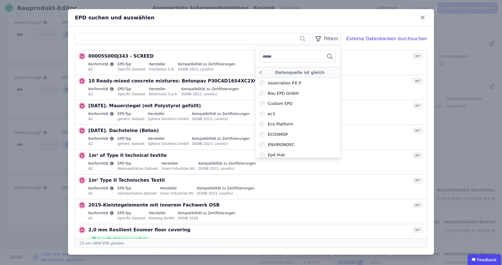
click at [288, 58] on input "text" at bounding box center [283, 56] width 42 height 10
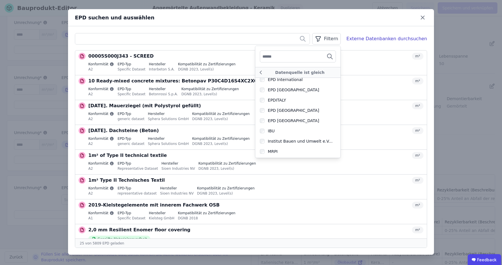
scroll to position [114, 0]
click at [221, 39] on input "text" at bounding box center [192, 39] width 234 height 10
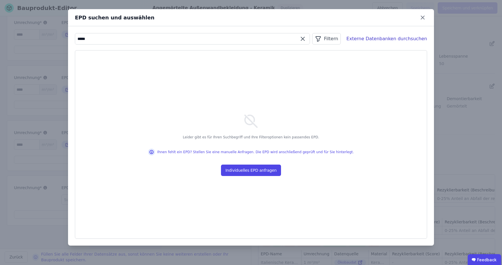
type input "*****"
click at [306, 41] on icon at bounding box center [302, 38] width 7 height 7
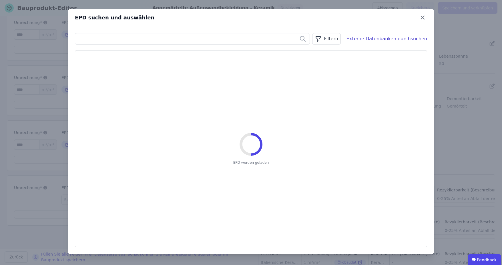
click at [340, 40] on div "Filtern" at bounding box center [326, 38] width 28 height 11
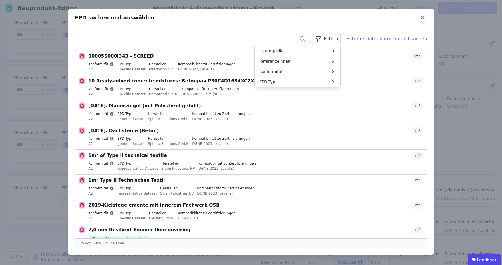
click at [391, 41] on div "Externe Datenbanken durchsuchen" at bounding box center [386, 38] width 81 height 7
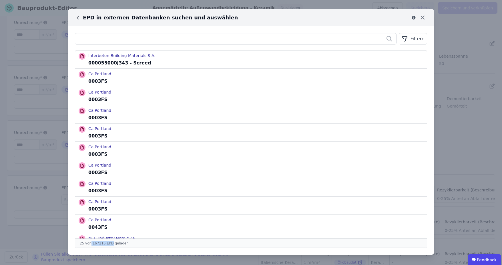
drag, startPoint x: 89, startPoint y: 244, endPoint x: 108, endPoint y: 244, distance: 18.9
click at [108, 244] on div "25 von 167215 EPD geladen" at bounding box center [250, 243] width 351 height 9
click at [151, 245] on div "25 von 167215 EPD geladen" at bounding box center [250, 243] width 351 height 9
click at [407, 43] on div "Filtern" at bounding box center [413, 38] width 28 height 11
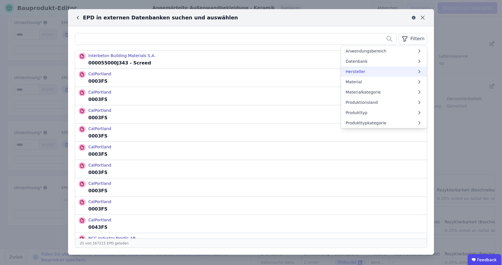
click at [373, 71] on li "Hersteller" at bounding box center [384, 72] width 86 height 10
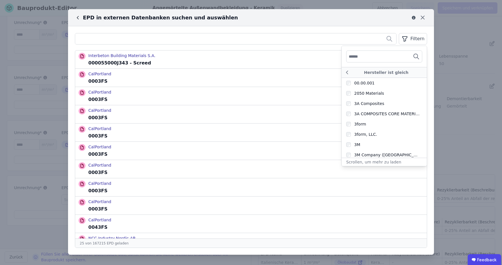
click at [372, 16] on div "EPD in externen Datenbanken suchen und auswählen" at bounding box center [246, 18] width 343 height 8
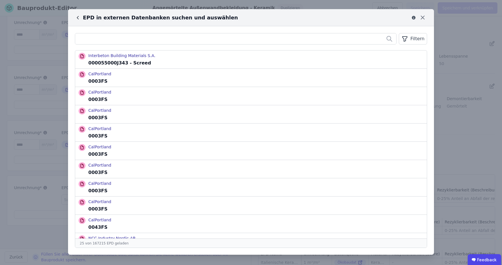
click at [423, 43] on div "Filtern" at bounding box center [413, 38] width 28 height 11
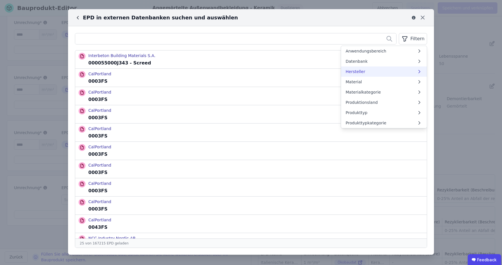
click at [374, 73] on li "Hersteller" at bounding box center [384, 72] width 86 height 10
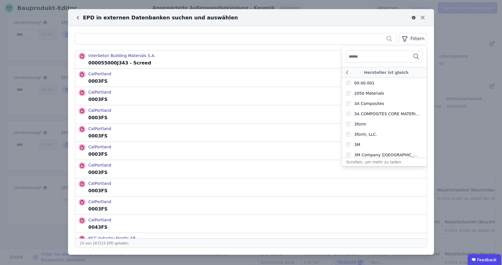
click at [372, 57] on input "text" at bounding box center [370, 56] width 42 height 10
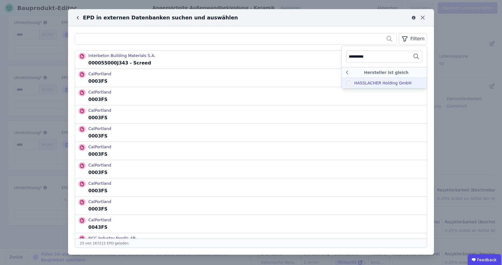
type input "**********"
click at [352, 85] on div "HASSLACHER Holding GmbH" at bounding box center [378, 83] width 65 height 6
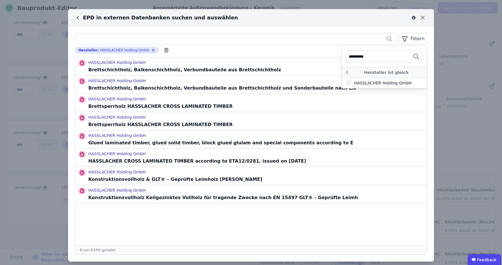
click at [236, 220] on ul "HASSLACHER Holding GmbH Brettschichtholz, Balkenschichtholz, Verbundbauteile au…" at bounding box center [250, 151] width 351 height 188
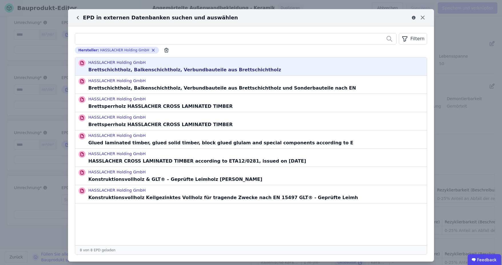
click at [265, 70] on div "HASSLACHER Holding GmbH Brettschichtholz, Balkenschichtholz, Verbundbauteile au…" at bounding box center [250, 66] width 351 height 18
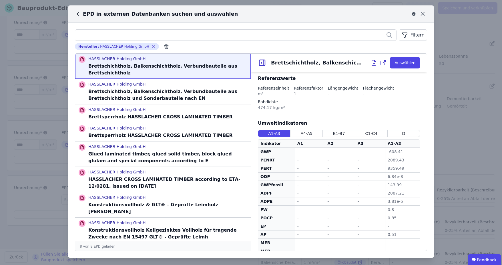
scroll to position [5, 0]
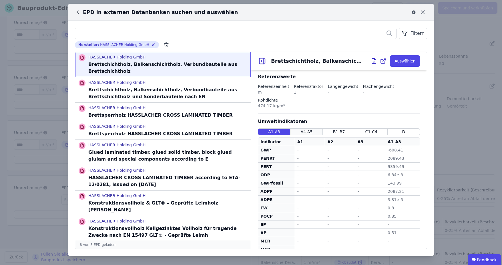
click at [306, 129] on span "A4-A5" at bounding box center [306, 132] width 12 height 6
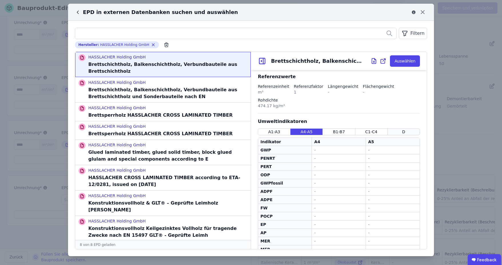
drag, startPoint x: 407, startPoint y: 105, endPoint x: 399, endPoint y: 104, distance: 7.7
click at [407, 129] on div "D" at bounding box center [403, 132] width 32 height 7
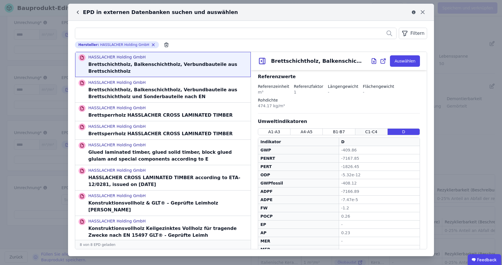
click at [370, 129] on span "C1-C4" at bounding box center [371, 132] width 12 height 6
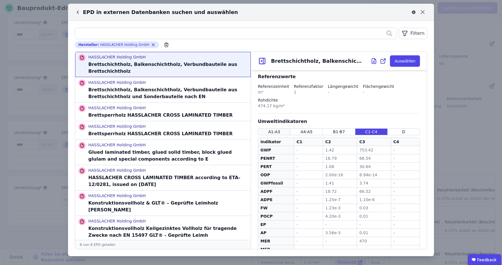
click at [275, 129] on span "A1-A3" at bounding box center [274, 132] width 12 height 6
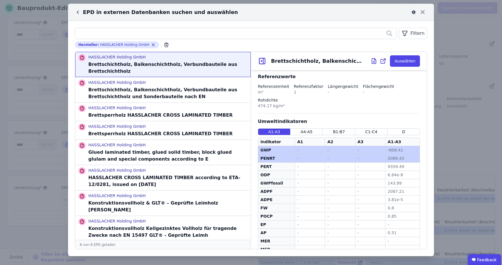
drag, startPoint x: 258, startPoint y: 122, endPoint x: 269, endPoint y: 132, distance: 15.2
click at [269, 146] on tbody "GWP GWP - - - - - - -608.41 -608.41 PENRT PENRT - - - - - - 2089.43 2089.43 PER…" at bounding box center [338, 208] width 161 height 124
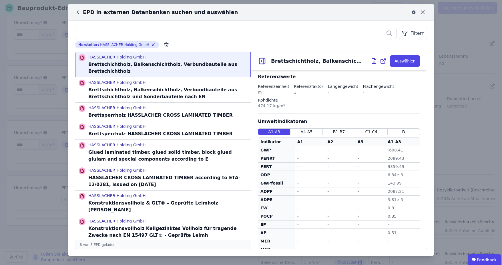
click at [269, 156] on div "PENRT" at bounding box center [276, 159] width 32 height 6
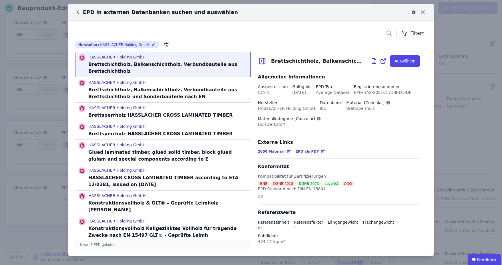
click at [301, 150] on span "EPD als PDF" at bounding box center [306, 151] width 23 height 5
click at [77, 13] on icon at bounding box center [77, 12] width 1 height 3
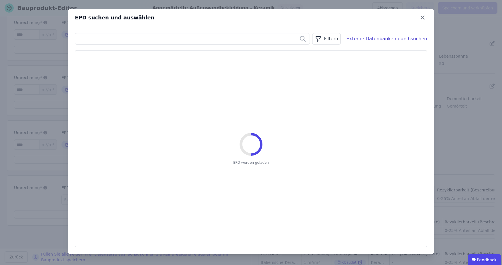
scroll to position [0, 0]
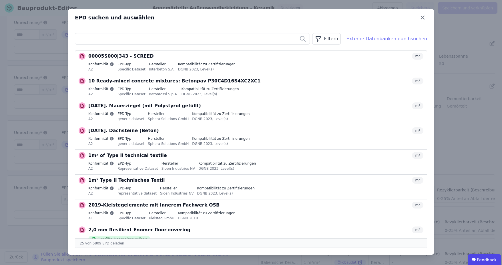
click at [398, 40] on div "Externe Datenbanken durchsuchen" at bounding box center [386, 38] width 81 height 7
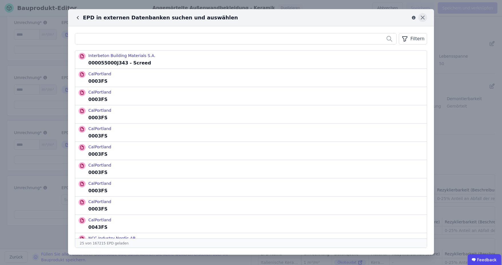
click at [422, 17] on icon at bounding box center [422, 17] width 9 height 9
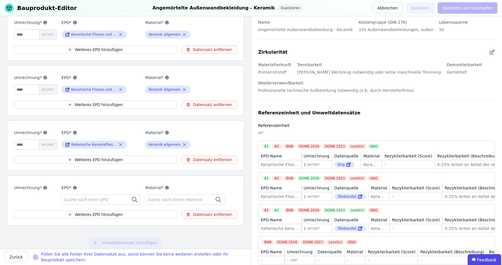
scroll to position [49, 0]
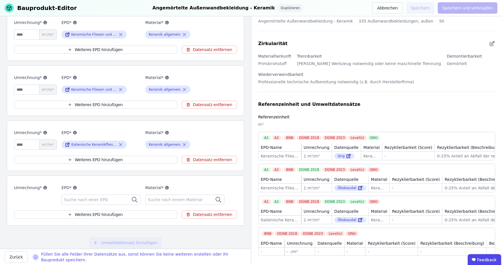
click at [79, 199] on span "Suche nach einer EPD" at bounding box center [86, 200] width 45 height 6
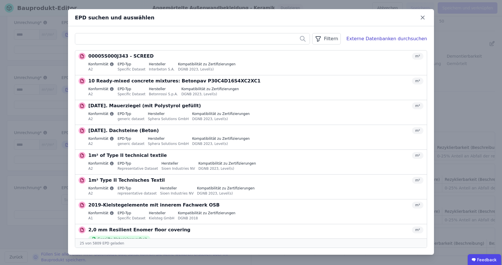
click at [340, 39] on div "Filtern" at bounding box center [326, 38] width 28 height 11
click at [303, 71] on li "Konformität" at bounding box center [298, 72] width 86 height 10
click at [264, 72] on icon at bounding box center [260, 72] width 6 height 7
click at [300, 47] on li "Datenquelle" at bounding box center [298, 51] width 86 height 10
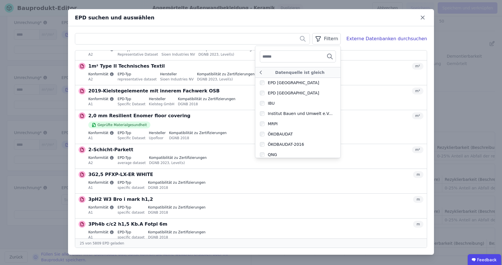
scroll to position [114, 0]
click at [295, 144] on div "ÖKOBAUDAT-2016" at bounding box center [286, 144] width 36 height 6
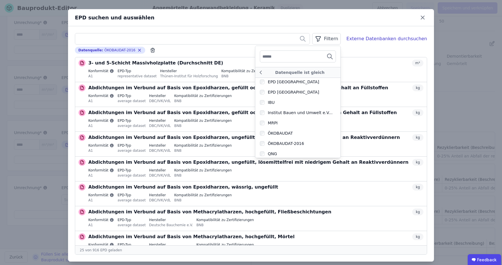
click at [190, 48] on div "Datenquelle : ÖKOBAUDAT-2016 Remove small option" at bounding box center [251, 50] width 352 height 7
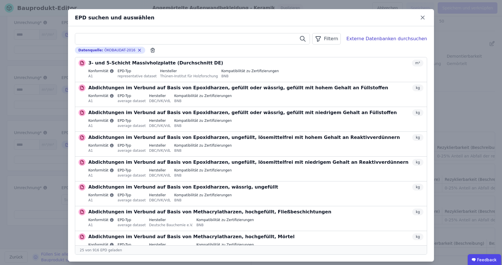
click at [145, 42] on input "text" at bounding box center [192, 39] width 234 height 10
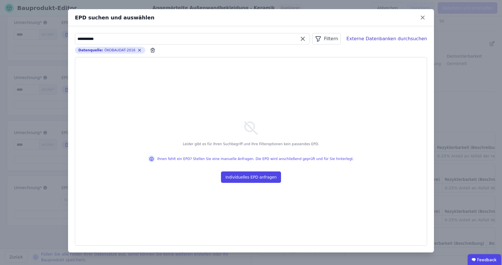
drag, startPoint x: 100, startPoint y: 39, endPoint x: 62, endPoint y: 42, distance: 38.2
click at [62, 42] on div "**********" at bounding box center [251, 132] width 502 height 265
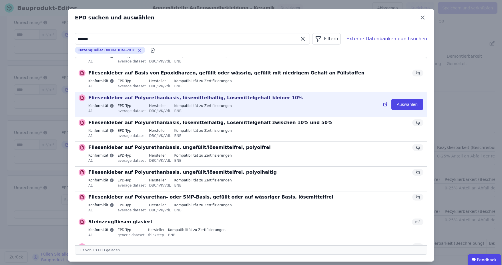
scroll to position [133, 0]
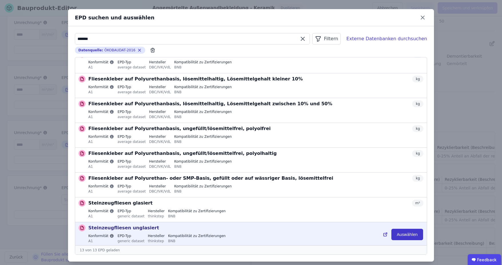
type input "*******"
click at [404, 234] on button "Auswählen" at bounding box center [407, 234] width 32 height 11
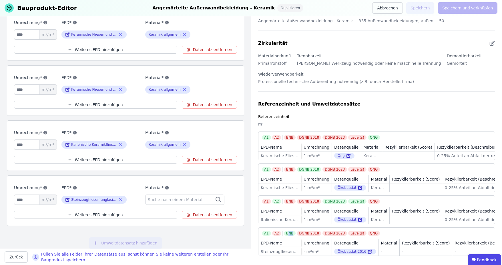
drag, startPoint x: 287, startPoint y: 232, endPoint x: 293, endPoint y: 233, distance: 6.0
click at [293, 233] on div "BNB" at bounding box center [290, 233] width 12 height 5
click at [180, 235] on div "Umweltdatensatz hinzufügen Um kompatibel zu mehreren Zertifizierungen zu sein, …" at bounding box center [125, 263] width 237 height 64
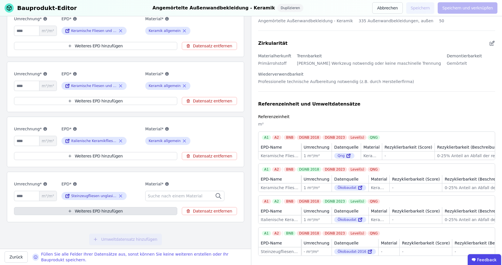
scroll to position [86, 0]
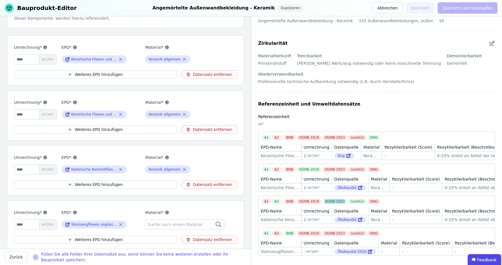
drag, startPoint x: 319, startPoint y: 198, endPoint x: 338, endPoint y: 197, distance: 19.4
click at [338, 199] on div "DGNB 2023" at bounding box center [334, 201] width 25 height 5
drag, startPoint x: 361, startPoint y: 131, endPoint x: 372, endPoint y: 131, distance: 10.9
click at [372, 135] on div "A1 A2 BNB DGNB 2018 DGNB 2023 Level(s) QNG" at bounding box center [378, 137] width 233 height 5
drag, startPoint x: 312, startPoint y: 166, endPoint x: 304, endPoint y: 166, distance: 8.6
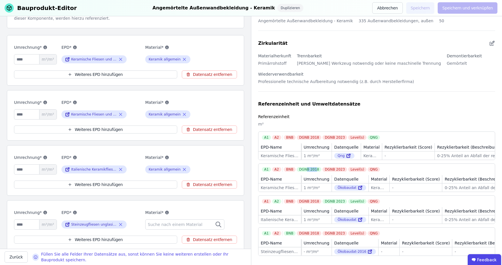
click at [304, 167] on div "DGNB 2018" at bounding box center [309, 169] width 25 height 5
drag, startPoint x: 286, startPoint y: 230, endPoint x: 294, endPoint y: 231, distance: 7.5
click at [294, 231] on div "BNB DGNB 2018 DGNB 2023 Level(s) QNG" at bounding box center [332, 233] width 97 height 5
click at [404, 235] on div "A1 A2 BNB DGNB 2018 DGNB 2023 Level(s) QNG EPD-Name Umrechnung Datenquelle Mate…" at bounding box center [376, 242] width 237 height 29
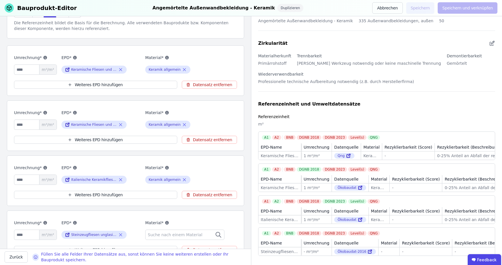
scroll to position [114, 0]
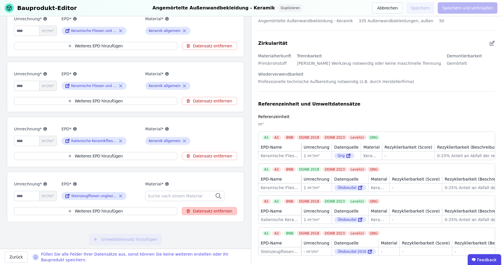
click at [207, 208] on button "Datensatz entfernen" at bounding box center [209, 211] width 55 height 8
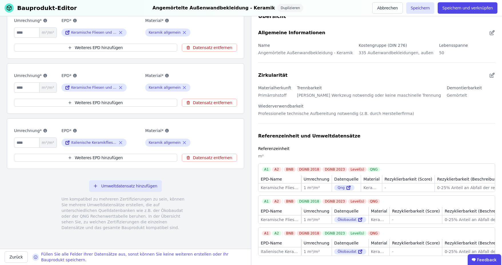
scroll to position [16, 0]
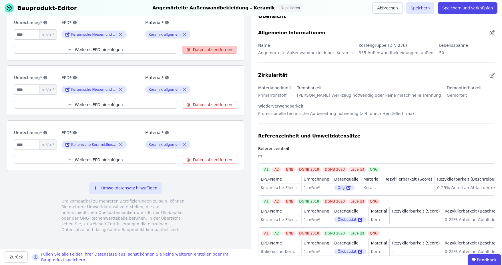
click at [212, 103] on button "Datensatz entfernen" at bounding box center [209, 105] width 55 height 8
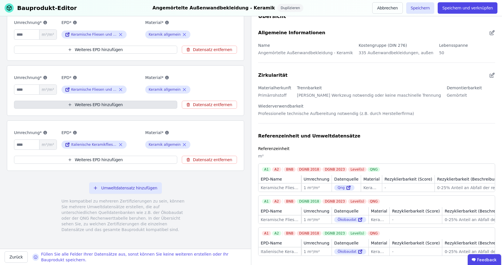
scroll to position [0, 0]
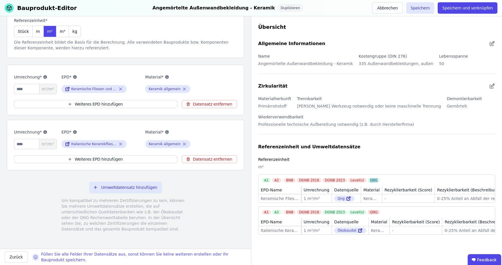
drag, startPoint x: 360, startPoint y: 179, endPoint x: 377, endPoint y: 177, distance: 17.9
click at [377, 177] on div "A1 A2 BNB DGNB 2018 DGNB 2023 Level(s) QNG" at bounding box center [376, 179] width 236 height 8
drag, startPoint x: 319, startPoint y: 215, endPoint x: 343, endPoint y: 214, distance: 24.0
click at [343, 214] on div "BNB DGNB 2018 DGNB 2023 Level(s) QNG" at bounding box center [332, 212] width 97 height 5
click at [384, 154] on div "Referenzeinheit und Umweltdatensätze Referenzeinheit m² A1 A2 BNB DGNB 2018 DGN…" at bounding box center [376, 191] width 237 height 94
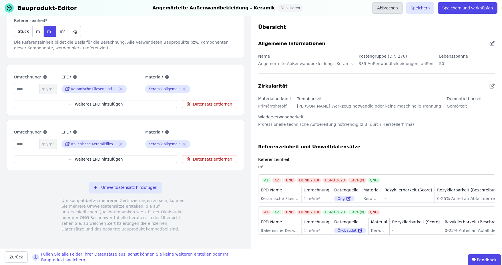
click at [395, 7] on button "Abbrechen" at bounding box center [387, 7] width 30 height 11
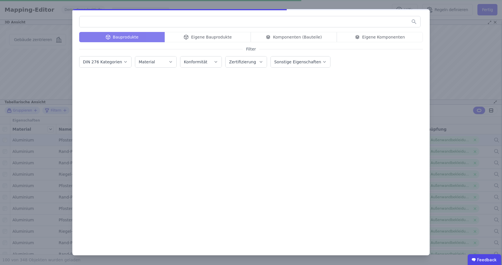
click at [443, 41] on div "Bauprodukte Eigene Bauprodukte Komponenten (Bauteile) Eigene Komponenten Filter…" at bounding box center [251, 132] width 502 height 265
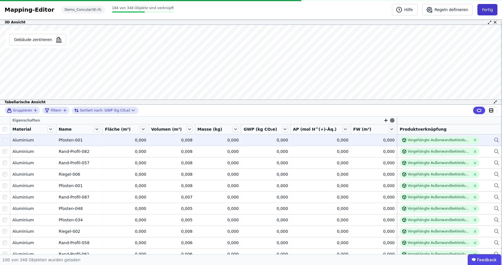
click at [494, 10] on button "Fertig" at bounding box center [487, 9] width 20 height 11
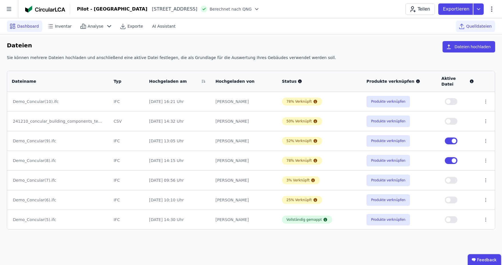
click at [31, 26] on span "Dashboard" at bounding box center [28, 26] width 22 height 6
select select "*"
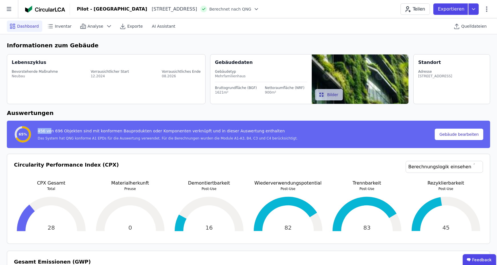
drag, startPoint x: 38, startPoint y: 132, endPoint x: 49, endPoint y: 131, distance: 10.9
click at [49, 131] on div "456 von 696 Objekten sind mit konformen Bauprodukten oder Komponenten verknüpft…" at bounding box center [168, 132] width 260 height 8
click at [358, 16] on header "Pilot - Green Building Heimeranplatz 2 80339 München DE Berechnet nach QNG Teil…" at bounding box center [248, 9] width 497 height 18
click at [476, 10] on icon at bounding box center [474, 8] width 10 height 11
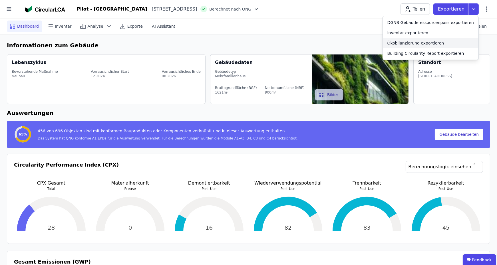
click at [427, 43] on div "Ökobilanzierung exportieren" at bounding box center [416, 43] width 57 height 6
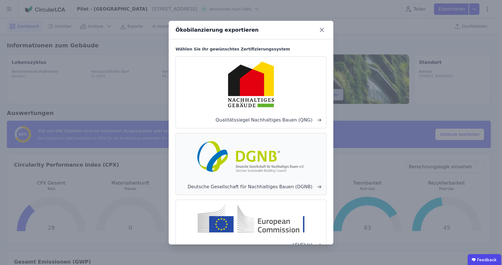
click at [277, 161] on img at bounding box center [251, 156] width 113 height 37
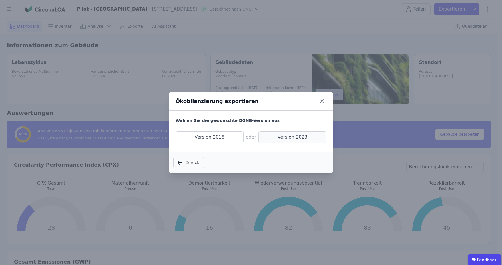
click at [282, 136] on span "Version 2023" at bounding box center [292, 137] width 68 height 12
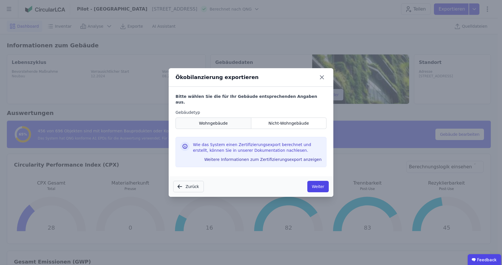
click at [199, 123] on div "Wohngebäude" at bounding box center [213, 123] width 76 height 11
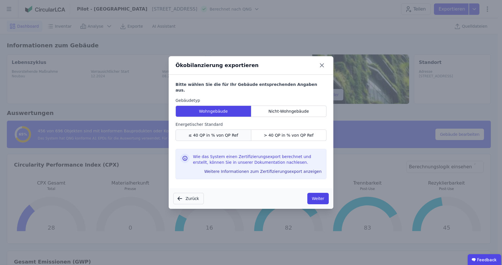
click at [225, 133] on span "≤ 40 QP in % von QP Ref" at bounding box center [213, 136] width 50 height 6
click at [320, 196] on button "Weiter" at bounding box center [317, 198] width 21 height 11
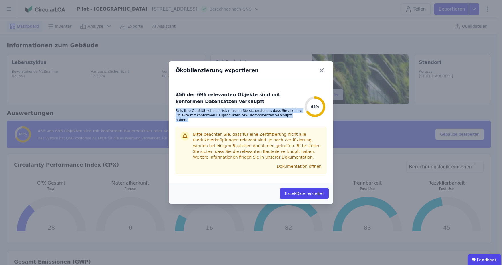
drag, startPoint x: 307, startPoint y: 114, endPoint x: 296, endPoint y: 107, distance: 13.1
click at [296, 108] on div "456 der 696 relevanten Objekte sind mit konformen Datensätzen verknüpft Falls I…" at bounding box center [250, 106] width 151 height 31
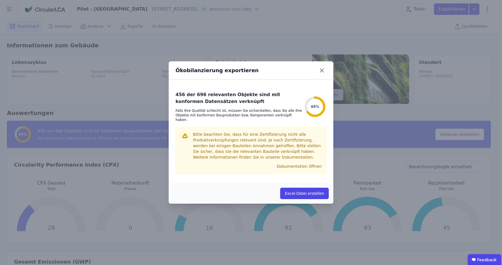
click at [261, 80] on div "Ökobilanzierung exportieren" at bounding box center [251, 70] width 165 height 19
click at [323, 74] on icon at bounding box center [321, 70] width 9 height 9
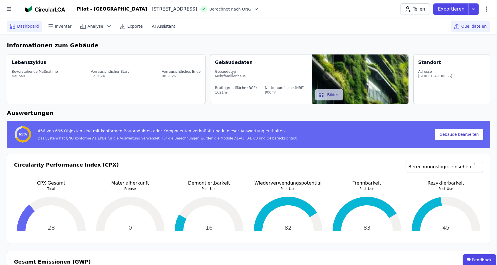
click at [483, 25] on span "Quelldateien" at bounding box center [474, 26] width 25 height 6
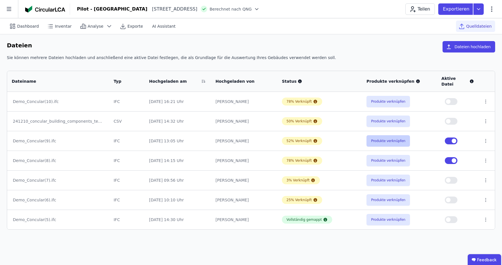
click at [393, 135] on button "Produkte verknüpfen" at bounding box center [387, 140] width 43 height 11
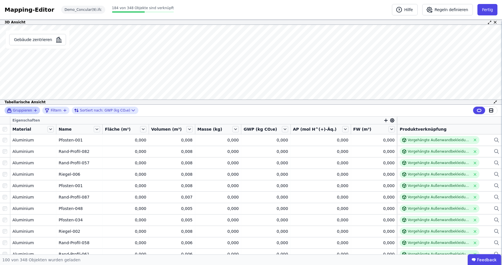
click at [35, 113] on icon "button" at bounding box center [35, 110] width 5 height 5
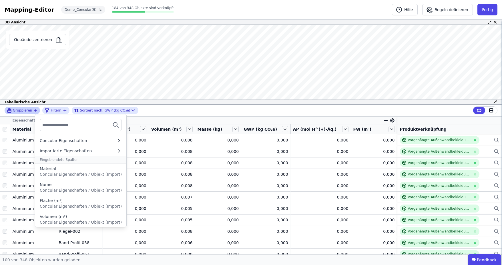
click at [53, 126] on input "text" at bounding box center [63, 125] width 42 height 10
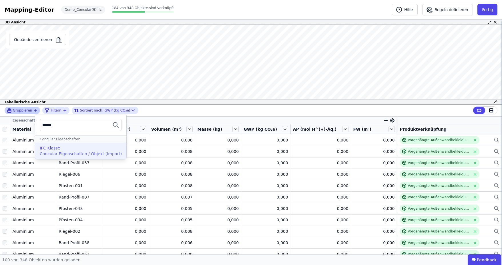
type input "******"
click at [55, 154] on span "Concular Eigenschaften / Objekt (Import)" at bounding box center [81, 154] width 82 height 5
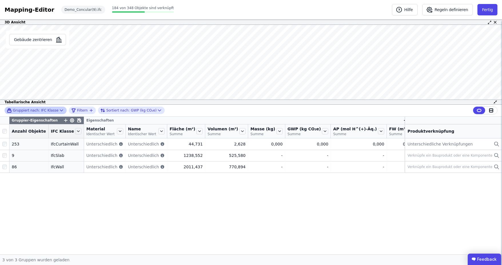
click at [480, 258] on ubdiv "Feedback" at bounding box center [483, 259] width 33 height 11
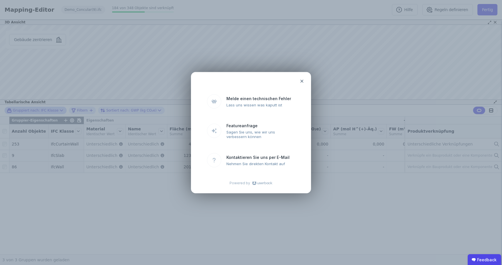
click at [302, 82] on icon at bounding box center [301, 81] width 3 height 3
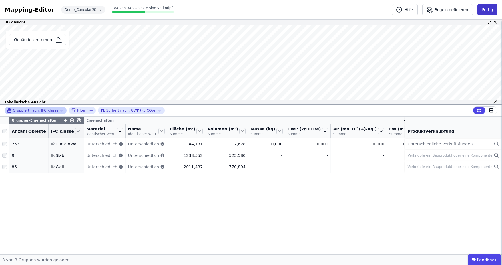
click at [490, 9] on button "Fertig" at bounding box center [487, 9] width 20 height 11
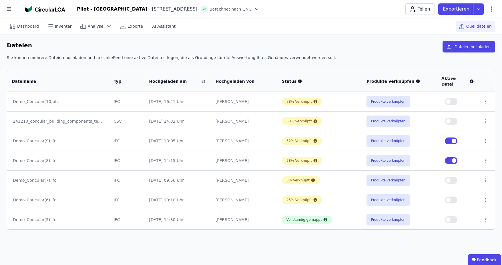
click at [275, 33] on div "Dashboard Inventar Analyse Exporte AI Assistant Quelldateien" at bounding box center [251, 26] width 488 height 16
click at [131, 26] on span "Exporte" at bounding box center [134, 26] width 15 height 6
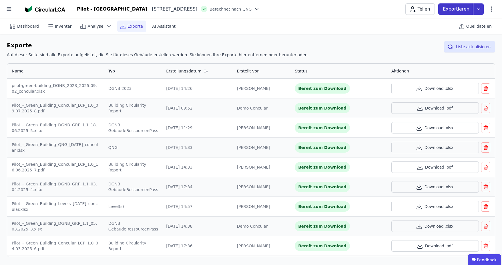
click at [476, 8] on icon at bounding box center [478, 8] width 10 height 11
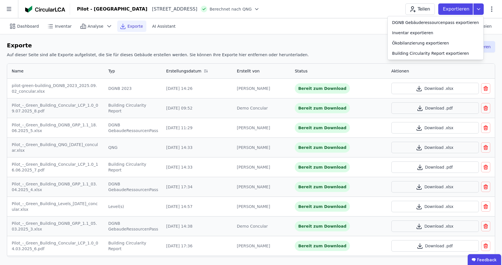
click at [243, 90] on div "Benjamin Lammers" at bounding box center [261, 89] width 49 height 6
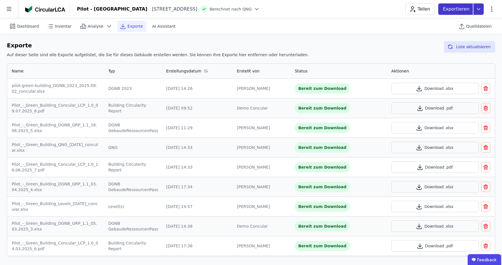
click at [478, 11] on icon at bounding box center [478, 8] width 10 height 11
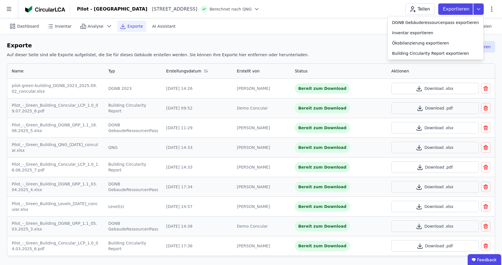
click at [295, 29] on div "Dashboard Inventar Analyse Exporte AI Assistant Quelldateien" at bounding box center [251, 26] width 488 height 16
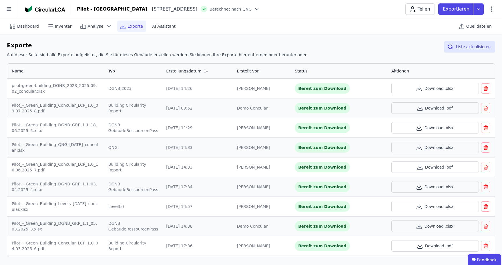
drag, startPoint x: 162, startPoint y: 108, endPoint x: 191, endPoint y: 106, distance: 29.8
click at [191, 106] on td "09.07.2025, 09:52" at bounding box center [196, 108] width 71 height 20
click at [445, 111] on button "Download .pdf" at bounding box center [435, 108] width 88 height 11
click at [475, 10] on icon at bounding box center [478, 8] width 10 height 11
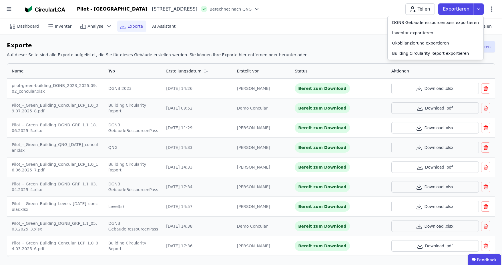
click at [310, 16] on header "Pilot - Green Building Heimeranplatz 2 80339 München DE Berechnet nach QNG Teil…" at bounding box center [251, 9] width 502 height 18
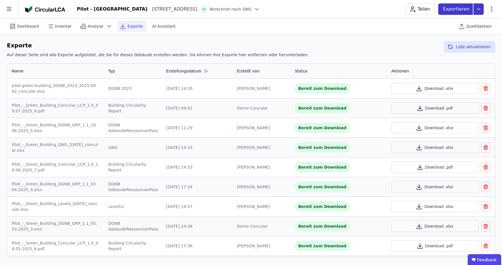
click at [479, 6] on icon at bounding box center [478, 8] width 10 height 11
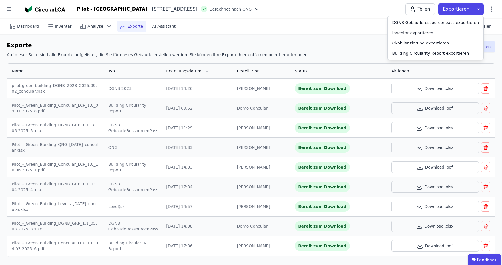
click at [393, 5] on div "Pilot - Green Building Heimeranplatz 2 80339 München DE Berechnet nach QNG Teil…" at bounding box center [286, 8] width 432 height 11
